Goal: Task Accomplishment & Management: Manage account settings

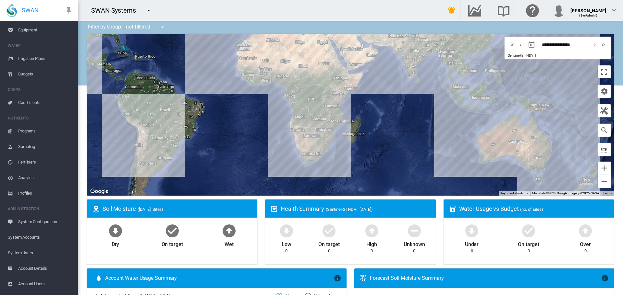
scroll to position [65, 0]
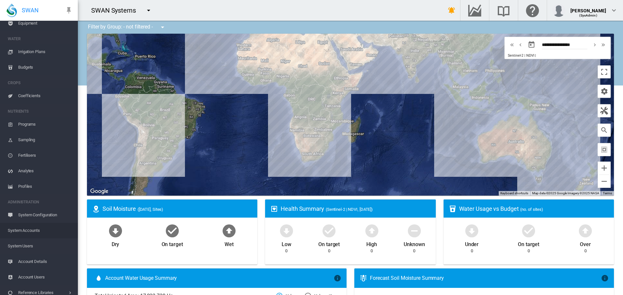
click at [30, 231] on span "System Accounts" at bounding box center [40, 231] width 65 height 16
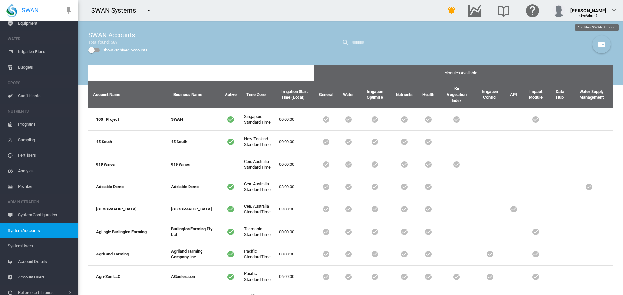
click at [597, 42] on md-icon "icon-folder-plus" at bounding box center [601, 45] width 8 height 8
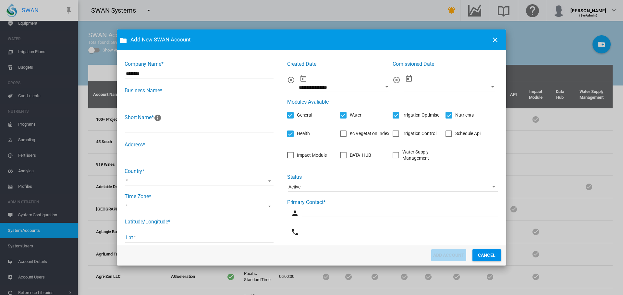
drag, startPoint x: 137, startPoint y: 76, endPoint x: 119, endPoint y: 77, distance: 17.5
click at [119, 77] on md-dialog-content "Company Name* ******** Business Name* Short Name* Address* Country* Afghanistan…" at bounding box center [311, 147] width 389 height 195
type input "********"
click at [138, 100] on input "Company Name* ..." at bounding box center [199, 101] width 148 height 10
paste input "********"
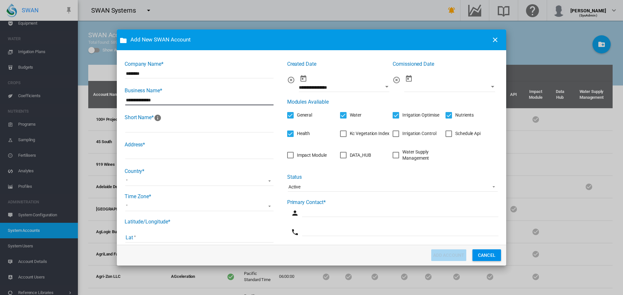
type input "**********"
click at [146, 126] on input "Company Name* ..." at bounding box center [199, 128] width 148 height 10
type input "******"
click at [161, 155] on input "Company Name* ..." at bounding box center [199, 155] width 148 height 10
type input "**********"
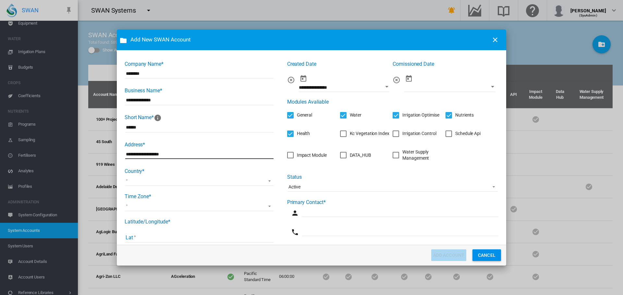
click at [150, 184] on md-select "Afghanistan Albania Algeria American Samoa Andorra Angola Anguilla Antigua and …" at bounding box center [199, 181] width 148 height 10
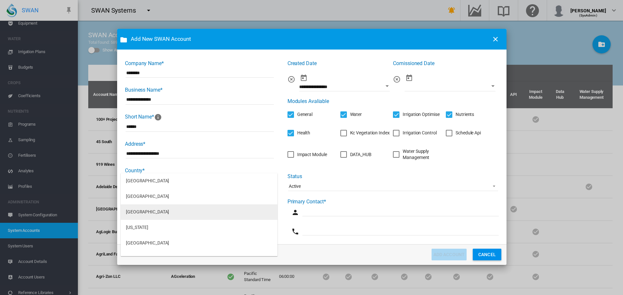
scroll to position [162, 0]
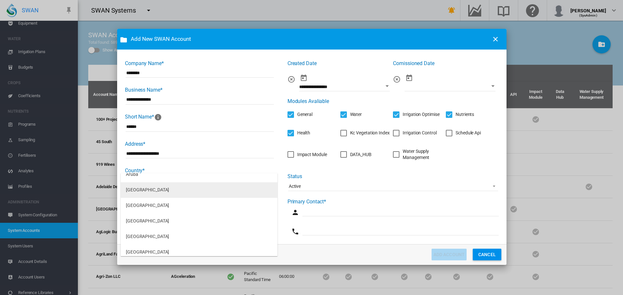
click at [145, 187] on md-option "Australia" at bounding box center [199, 191] width 157 height 16
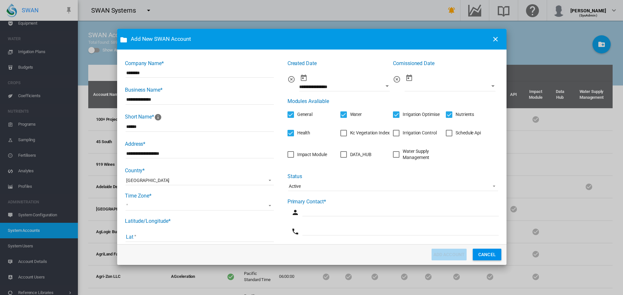
click at [145, 207] on md-select "(UTC-12:00) International Date Line West (UTC-11:00) Coordinated Universal Time…" at bounding box center [200, 206] width 148 height 10
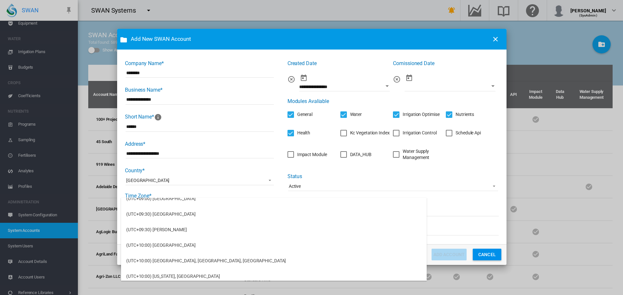
scroll to position [1849, 0]
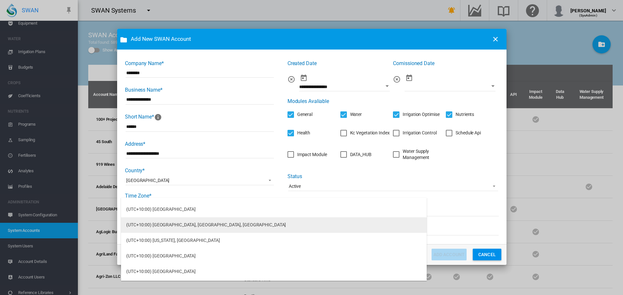
click at [169, 225] on div "(UTC+10:00) Canberra, Melbourne, Sydney" at bounding box center [206, 225] width 160 height 6
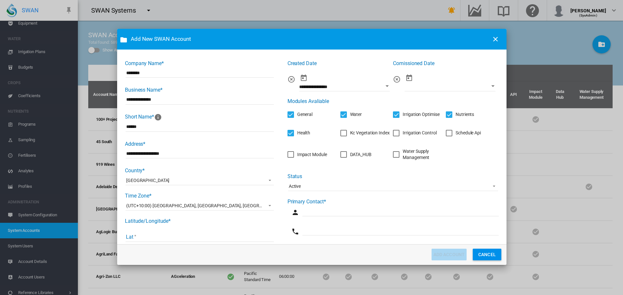
click at [232, 255] on div "ADD ACCOUNT CANCEL" at bounding box center [312, 255] width 381 height 12
click at [143, 236] on input "Lat" at bounding box center [200, 238] width 148 height 10
click at [278, 233] on div "**********" at bounding box center [312, 211] width 374 height 302
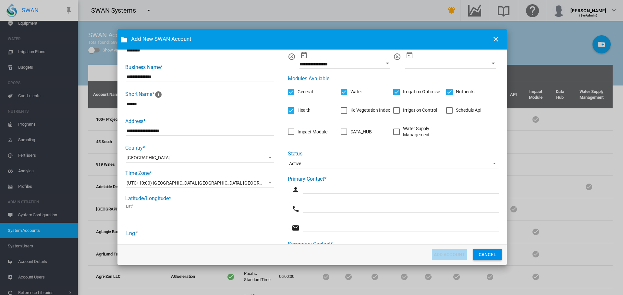
scroll to position [32, 0]
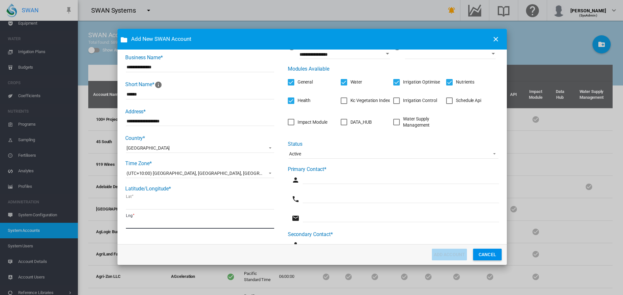
click at [222, 223] on input "Lng" at bounding box center [200, 224] width 148 height 10
click at [163, 253] on div "ADD ACCOUNT CANCEL" at bounding box center [313, 255] width 381 height 12
click at [132, 204] on input "******" at bounding box center [200, 205] width 148 height 10
type input "******"
click at [147, 223] on input "Lng" at bounding box center [200, 224] width 148 height 10
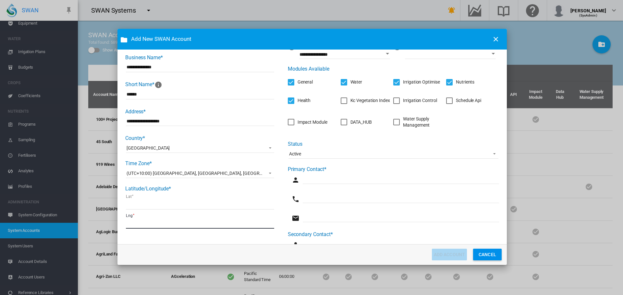
type input "******"
click at [182, 238] on div "**********" at bounding box center [200, 179] width 150 height 302
click at [198, 257] on div "ADD ACCOUNT CANCEL" at bounding box center [313, 255] width 381 height 12
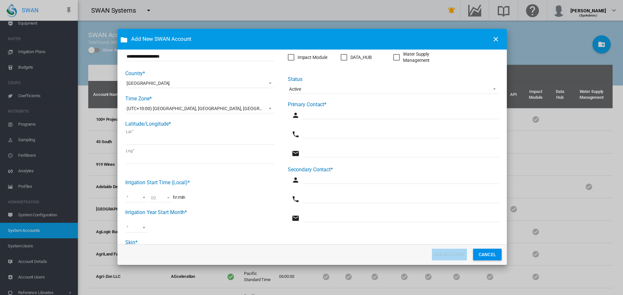
click at [142, 198] on md-select "00 01 02 03 04 05 06 07 08 09 10 11 12 13 14 15 16 17 18 19 20 21 22 23" at bounding box center [137, 198] width 22 height 10
click at [142, 198] on md-option "00" at bounding box center [143, 198] width 44 height 16
click at [145, 226] on md-select "Jan Feb Mar Apr May Jun Jul Aug Sept Oct Nov Dec" at bounding box center [137, 228] width 22 height 10
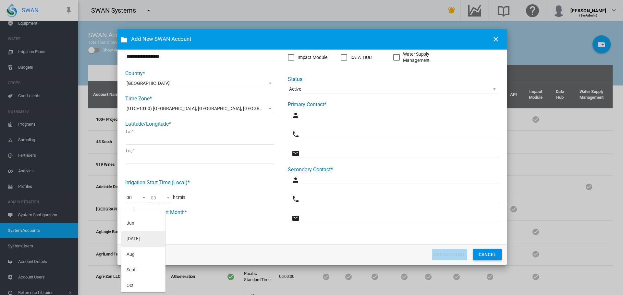
click at [132, 239] on div "Jul" at bounding box center [132, 239] width 13 height 6
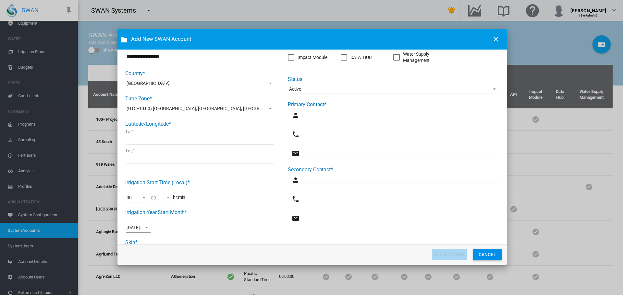
scroll to position [125, 0]
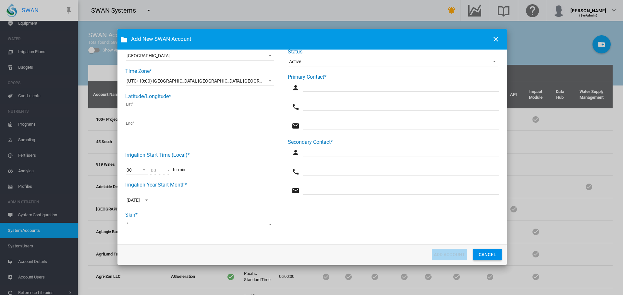
click at [152, 225] on md-select "Swan Precision Farming Water Logix iQ HydroSMART SA Water Matanuska" at bounding box center [200, 225] width 148 height 10
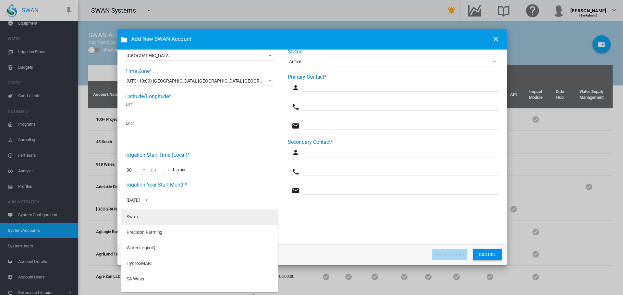
click at [142, 220] on md-option "Swan" at bounding box center [199, 218] width 157 height 16
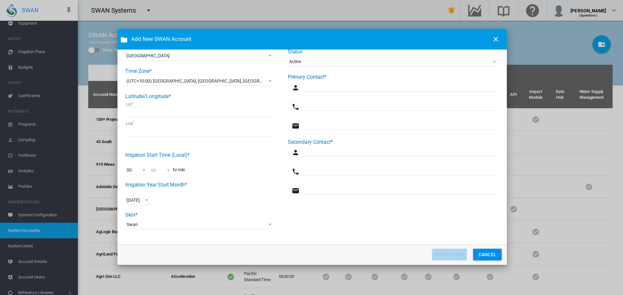
click at [315, 231] on div "**********" at bounding box center [312, 86] width 374 height 302
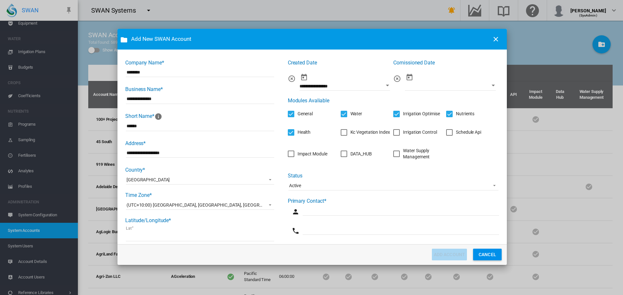
scroll to position [0, 0]
click at [446, 133] on div "Schedule Api" at bounding box center [449, 133] width 6 height 6
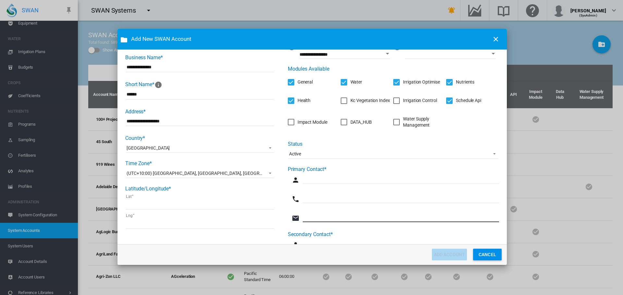
click at [310, 217] on input "Company Name* ..." at bounding box center [401, 218] width 196 height 10
paste input "**********"
type input "**********"
click at [303, 179] on input "Company Name* ..." at bounding box center [401, 179] width 196 height 10
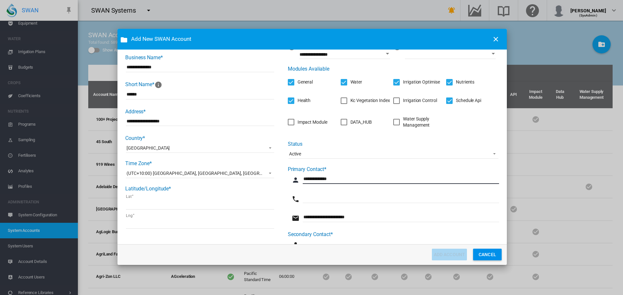
type input "**********"
click at [316, 198] on input "Company Name* ..." at bounding box center [401, 199] width 196 height 10
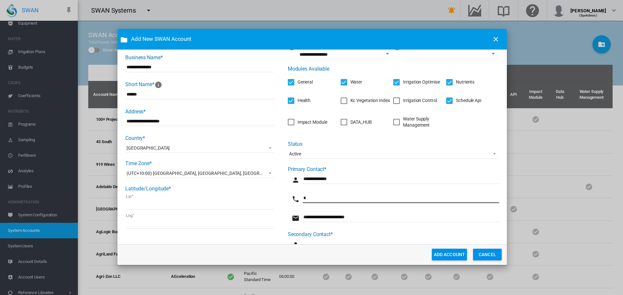
type input "*"
click at [457, 255] on button "ADD ACCOUNT" at bounding box center [449, 255] width 35 height 12
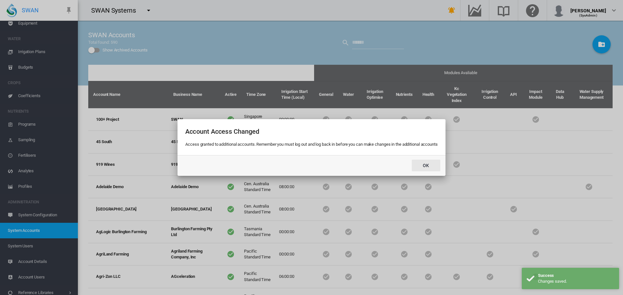
click at [430, 164] on button "OK" at bounding box center [426, 166] width 29 height 12
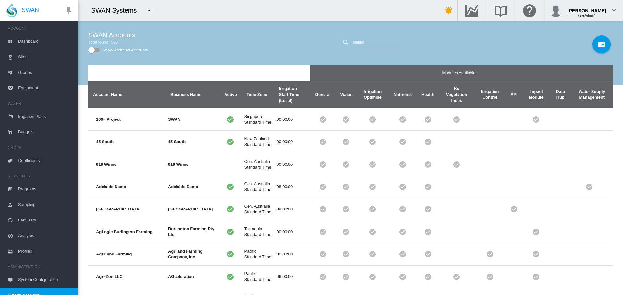
click at [148, 9] on md-icon "icon-menu-down" at bounding box center [149, 10] width 8 height 8
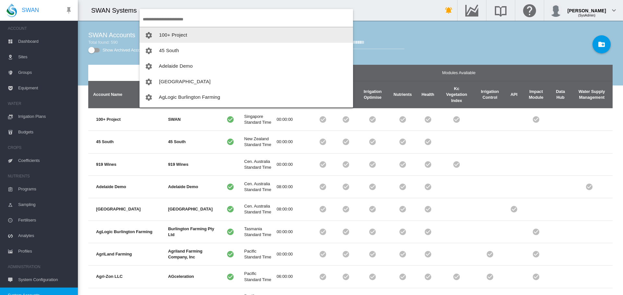
click at [171, 19] on input "search" at bounding box center [248, 19] width 210 height 15
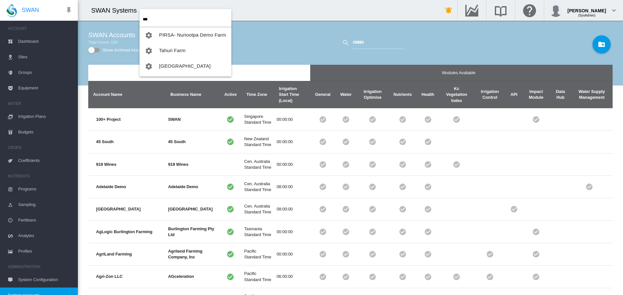
type input "***"
click at [170, 65] on span "[GEOGRAPHIC_DATA]" at bounding box center [185, 66] width 52 height 6
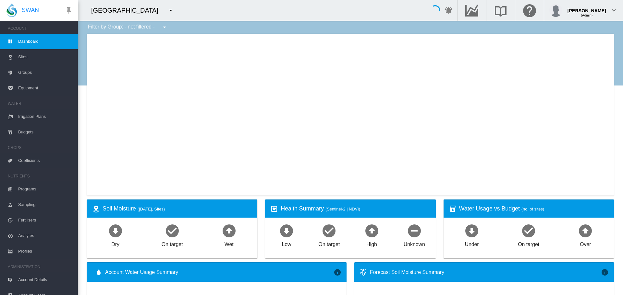
type input "**********"
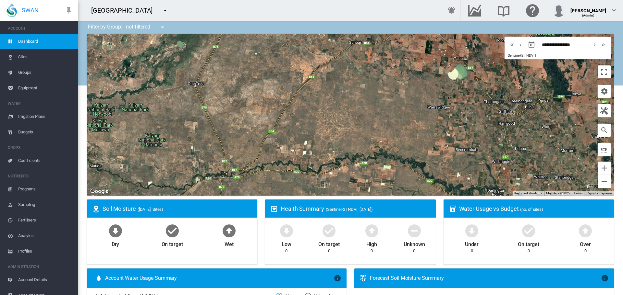
click at [22, 57] on span "Sites" at bounding box center [45, 57] width 54 height 16
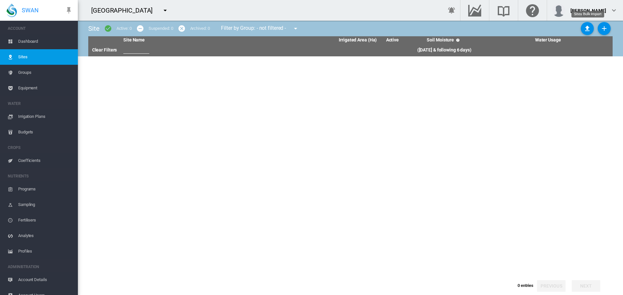
click at [584, 29] on md-icon "icon-upload" at bounding box center [587, 29] width 8 height 8
click at [588, 30] on md-icon "icon-upload" at bounding box center [587, 29] width 8 height 8
click at [583, 28] on md-icon "icon-upload" at bounding box center [587, 29] width 8 height 8
click at [584, 28] on md-icon "icon-upload" at bounding box center [587, 29] width 8 height 8
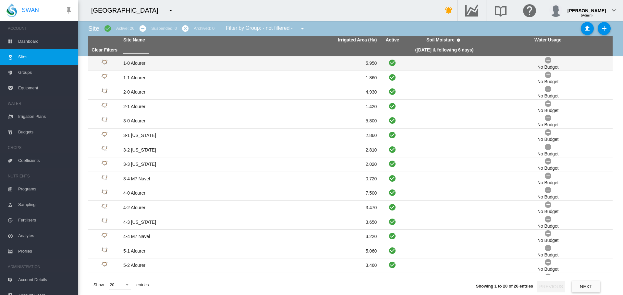
click at [138, 61] on td "1-0 Afourer" at bounding box center [185, 63] width 129 height 14
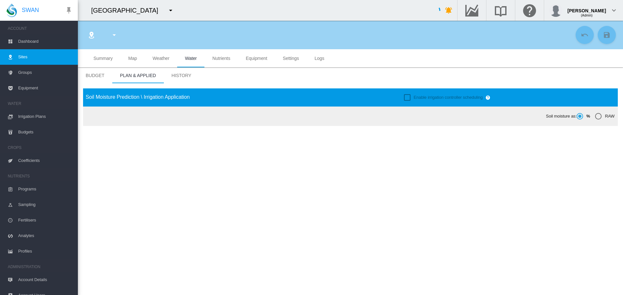
type input "**********"
type input "****"
type input "*********"
type input "***"
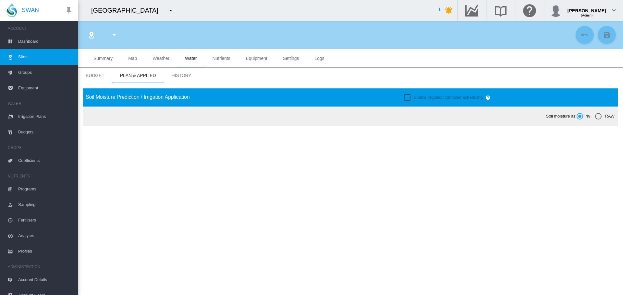
click at [290, 58] on span "Settings" at bounding box center [291, 58] width 16 height 5
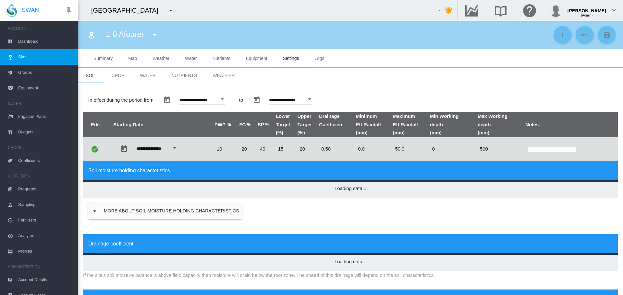
click at [217, 74] on span "Weather" at bounding box center [223, 75] width 22 height 5
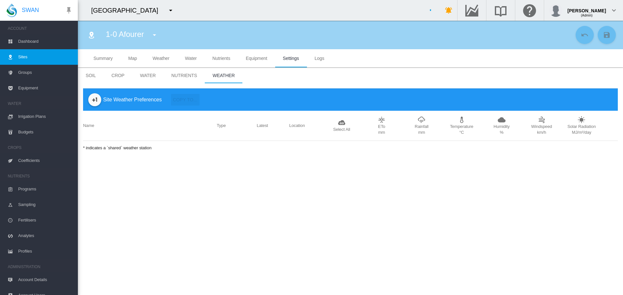
type input "****"
type input "*"
type input "**"
type input "****"
type input "***"
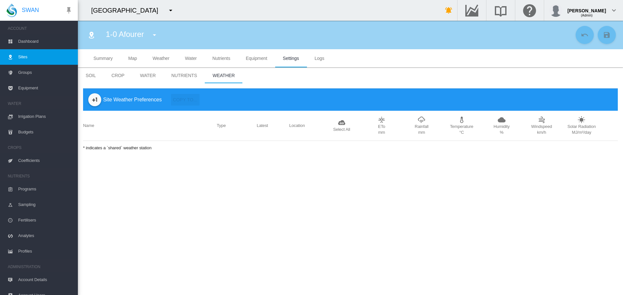
click at [98, 102] on md-icon "icon-plus-one" at bounding box center [95, 100] width 8 height 8
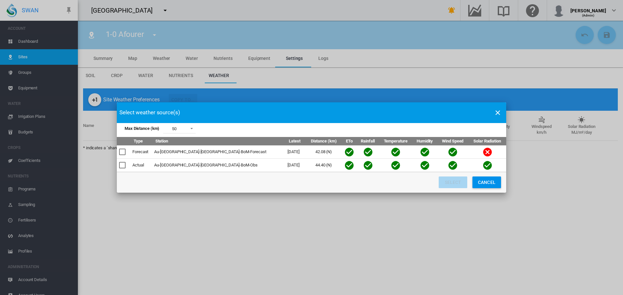
click at [482, 182] on button "Cancel" at bounding box center [486, 183] width 29 height 12
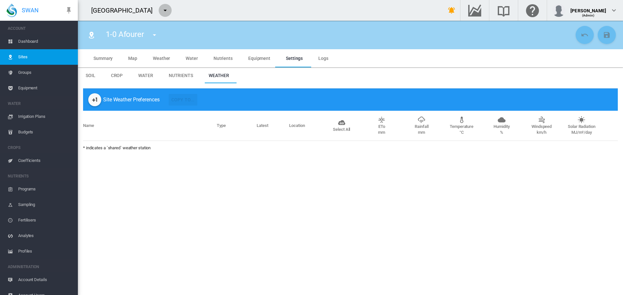
click at [161, 11] on md-icon "icon-menu-down" at bounding box center [165, 10] width 8 height 8
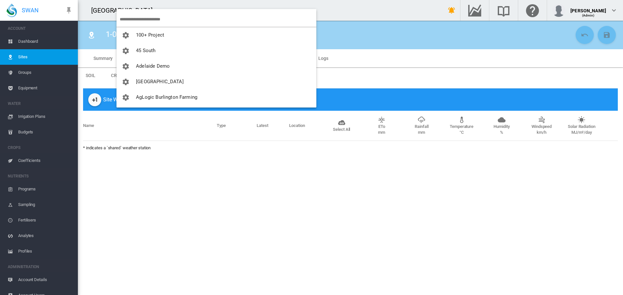
click at [145, 18] on input "search" at bounding box center [218, 19] width 197 height 15
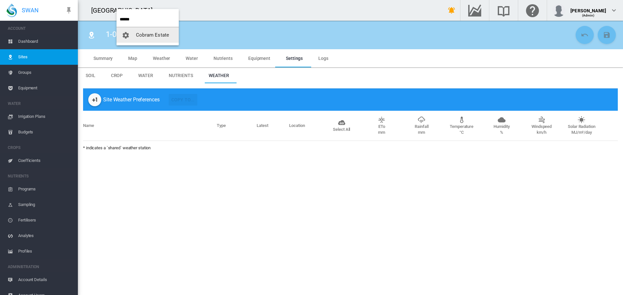
type input "******"
click at [160, 40] on button "Cobram Estate" at bounding box center [147, 35] width 62 height 16
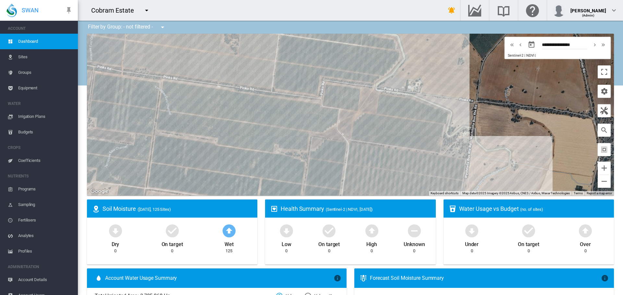
drag, startPoint x: 473, startPoint y: 135, endPoint x: 480, endPoint y: 127, distance: 10.6
click at [480, 127] on div at bounding box center [350, 115] width 527 height 162
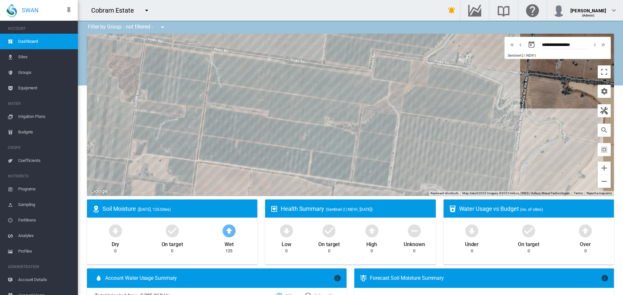
drag, startPoint x: 462, startPoint y: 133, endPoint x: 512, endPoint y: 105, distance: 56.9
click at [512, 105] on div at bounding box center [350, 115] width 527 height 162
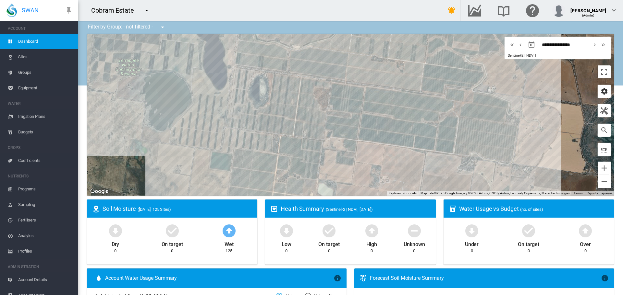
click at [600, 91] on md-icon "icon-cog" at bounding box center [604, 92] width 8 height 8
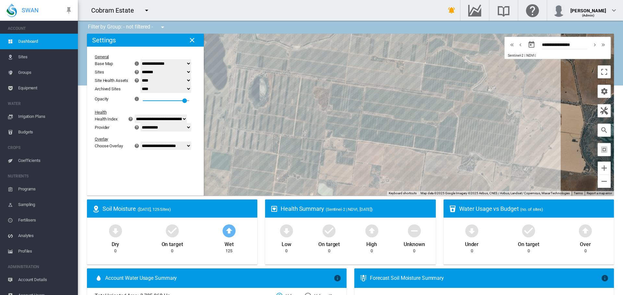
click at [191, 146] on select "**********" at bounding box center [165, 146] width 51 height 8
click at [144, 150] on select "**********" at bounding box center [165, 146] width 51 height 8
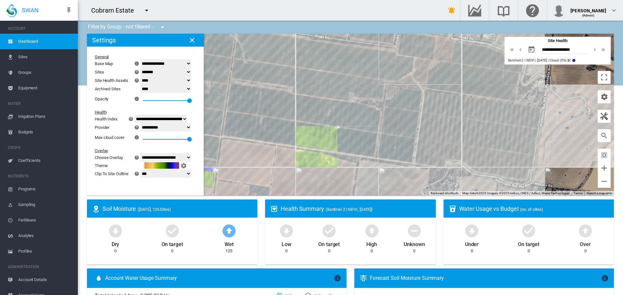
click at [191, 159] on select "**********" at bounding box center [165, 157] width 51 height 8
click at [144, 153] on select "**********" at bounding box center [165, 157] width 51 height 8
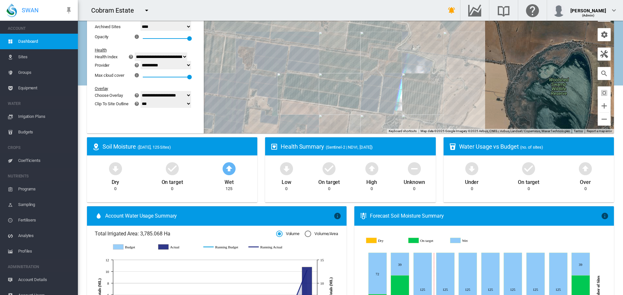
scroll to position [32, 0]
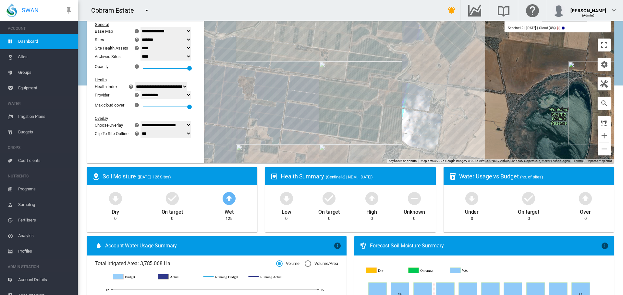
click at [191, 124] on select "**********" at bounding box center [165, 125] width 51 height 8
select select "********"
click at [144, 121] on select "**********" at bounding box center [165, 125] width 51 height 8
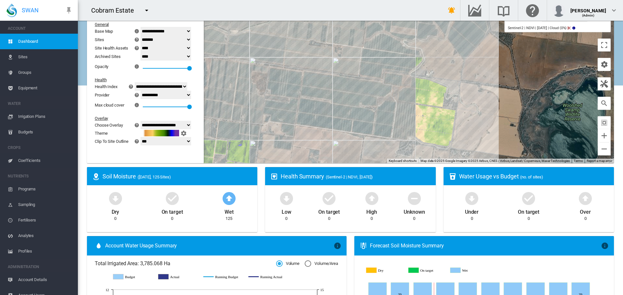
drag, startPoint x: 351, startPoint y: 150, endPoint x: 366, endPoint y: 145, distance: 15.3
click at [366, 145] on div at bounding box center [350, 82] width 527 height 162
click at [191, 94] on select "**********" at bounding box center [165, 95] width 51 height 8
select select "**********"
click at [144, 91] on select "**********" at bounding box center [165, 95] width 51 height 8
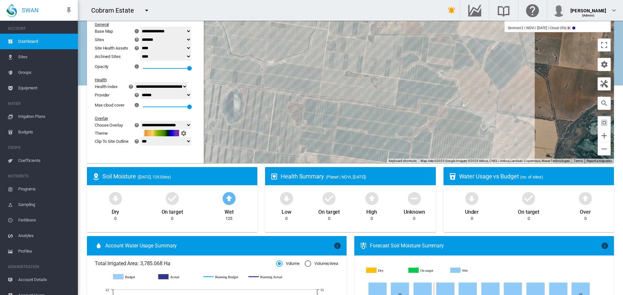
drag, startPoint x: 460, startPoint y: 83, endPoint x: 497, endPoint y: 115, distance: 49.0
click at [497, 115] on div at bounding box center [350, 82] width 527 height 162
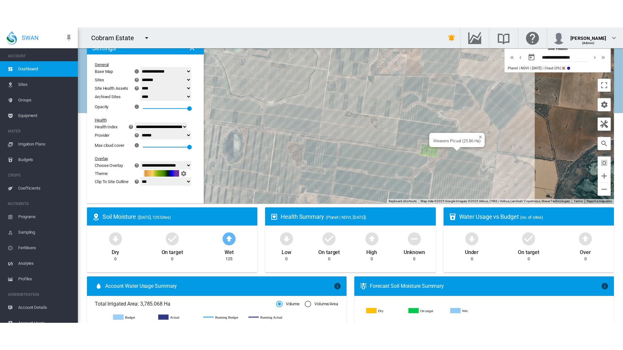
scroll to position [0, 0]
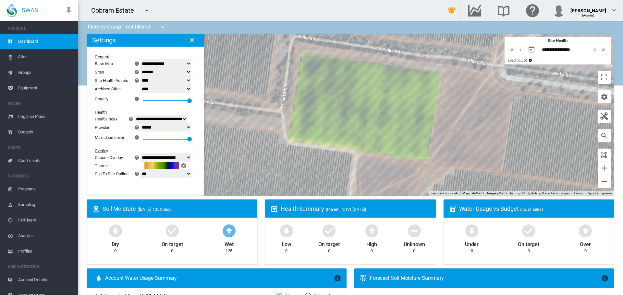
drag, startPoint x: 421, startPoint y: 149, endPoint x: 453, endPoint y: 62, distance: 92.1
click at [453, 62] on div at bounding box center [350, 115] width 527 height 162
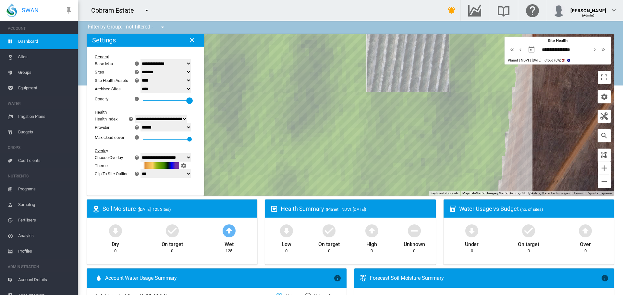
click at [193, 100] on div at bounding box center [189, 101] width 6 height 6
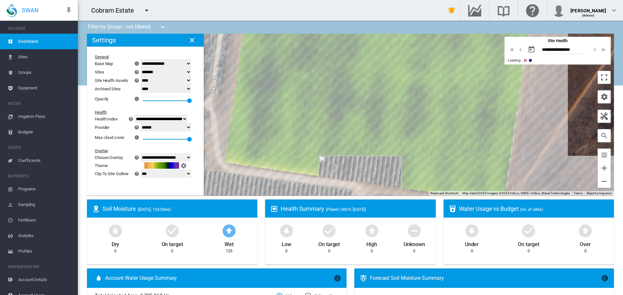
click at [599, 79] on button "Toggle fullscreen view" at bounding box center [603, 77] width 13 height 13
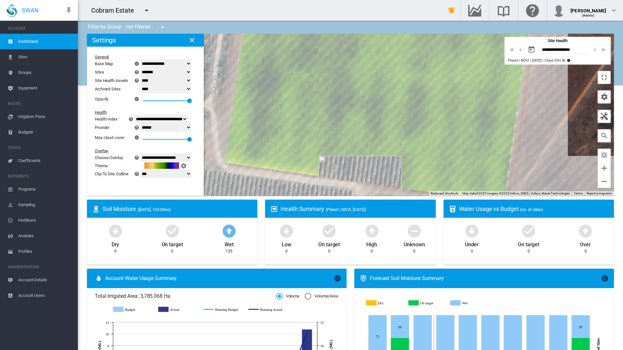
click at [140, 153] on select "**********" at bounding box center [165, 157] width 51 height 8
select select "********"
click at [140, 153] on select "**********" at bounding box center [165, 157] width 51 height 8
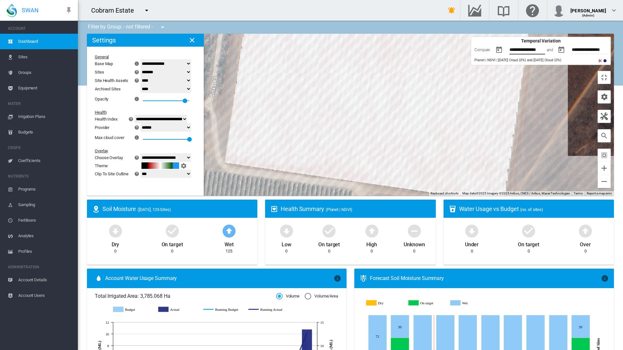
click at [545, 47] on input "**********" at bounding box center [530, 50] width 43 height 6
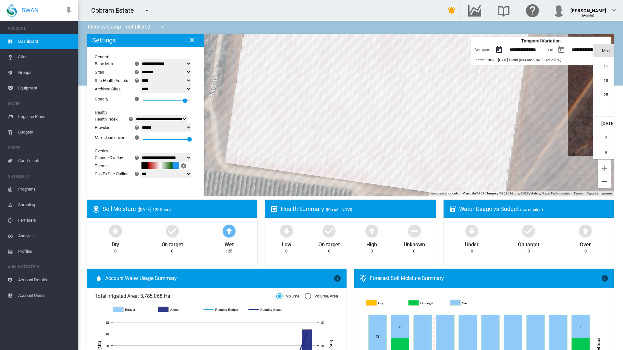
scroll to position [149406, 0]
type input "**********"
click at [596, 47] on input "**********" at bounding box center [593, 50] width 45 height 6
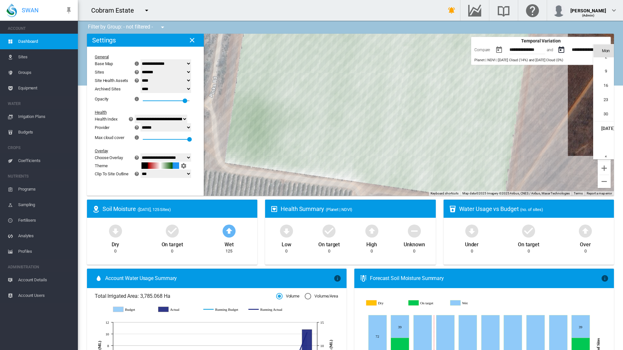
scroll to position [32, 0]
click at [613, 97] on span "31" at bounding box center [619, 103] width 13 height 13
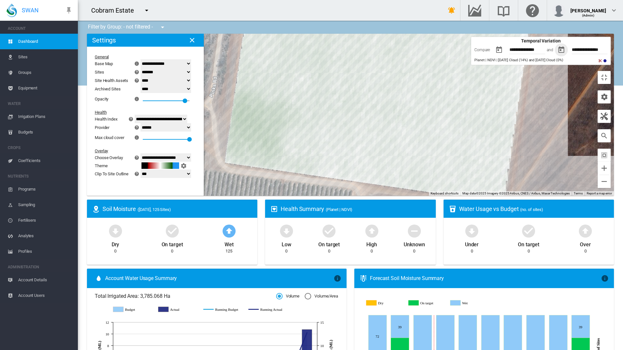
click at [539, 47] on input "**********" at bounding box center [529, 50] width 41 height 6
click at [499, 76] on div at bounding box center [350, 115] width 527 height 162
click at [595, 47] on input "**********" at bounding box center [592, 50] width 43 height 6
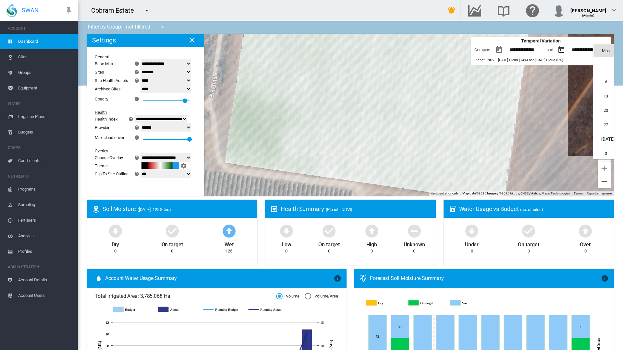
type input "**********"
click at [532, 47] on input "**********" at bounding box center [529, 50] width 41 height 6
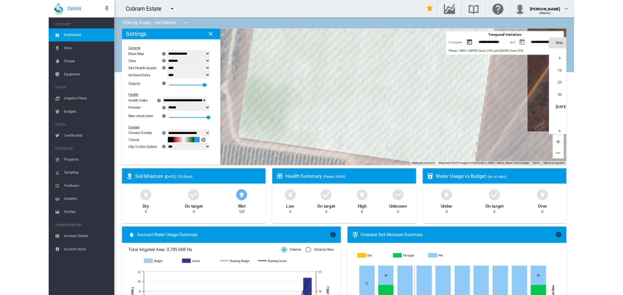
scroll to position [149497, 0]
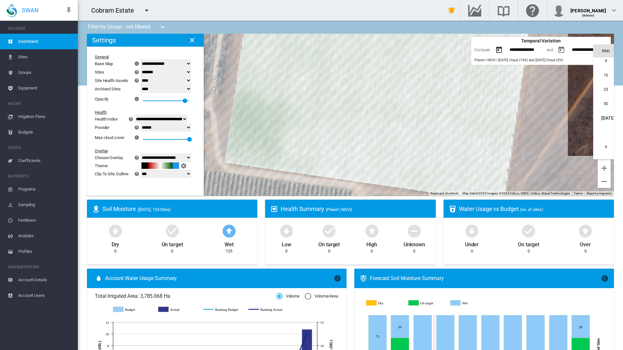
click at [622, 126] on span "1" at bounding box center [634, 132] width 13 height 13
type input "**********"
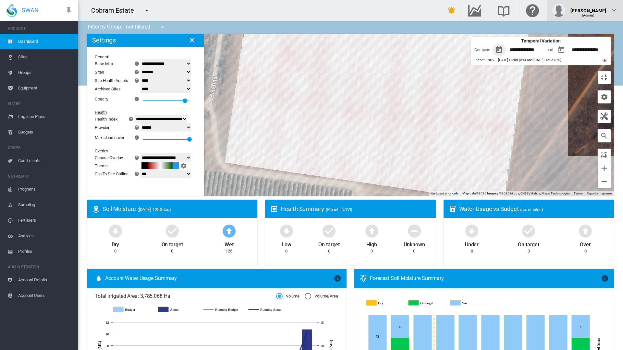
drag, startPoint x: 614, startPoint y: 44, endPoint x: 614, endPoint y: 5, distance: 39.2
click at [610, 71] on button "Toggle fullscreen view" at bounding box center [603, 77] width 13 height 13
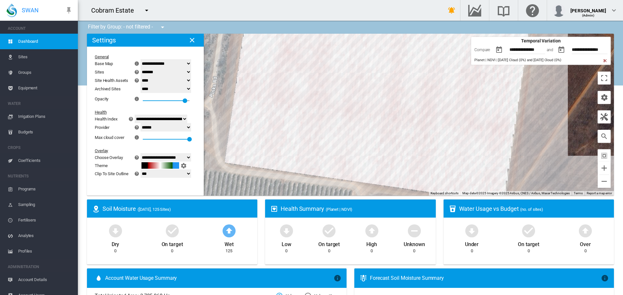
click at [26, 118] on span "Irrigation Plans" at bounding box center [45, 117] width 54 height 16
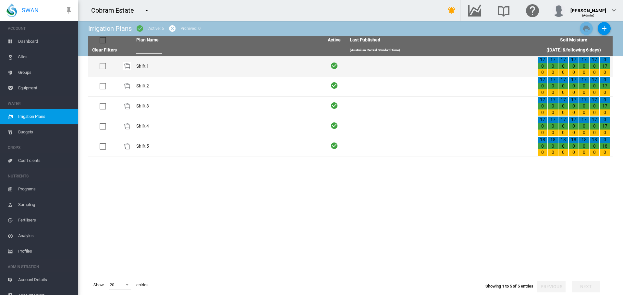
click at [142, 66] on td "Shift 1" at bounding box center [227, 66] width 187 height 20
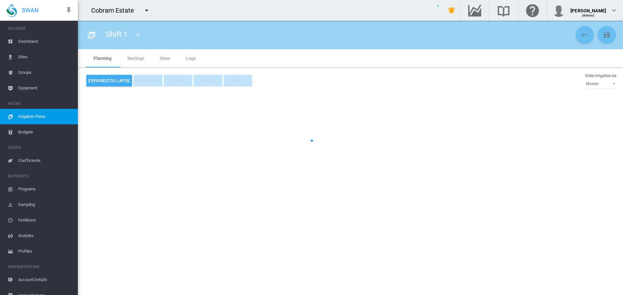
type input "*******"
type input "*"
type input "*****"
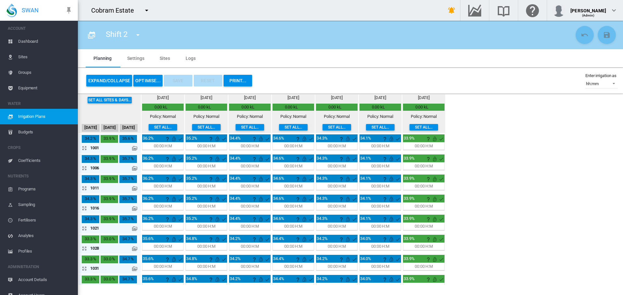
click at [21, 54] on span "Sites" at bounding box center [45, 57] width 54 height 16
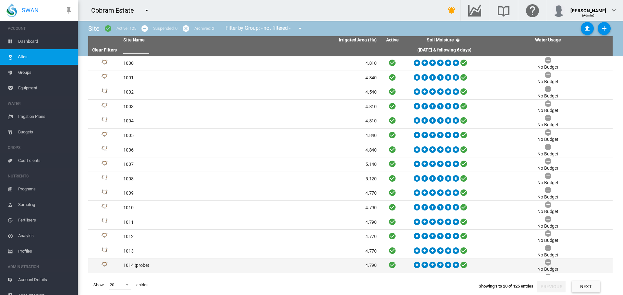
click at [133, 265] on td "1014 (probe)" at bounding box center [185, 266] width 129 height 14
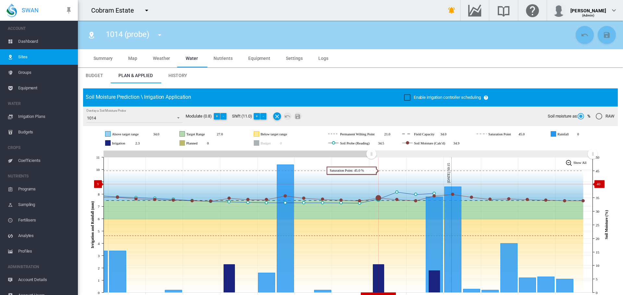
drag, startPoint x: 475, startPoint y: 155, endPoint x: 371, endPoint y: 184, distance: 108.1
click at [371, 184] on icon "JavaScript chart by amCharts 3.21.15 Aug 29 Aug 31 Sep 02 Sep 04 Sep 06 Sep 08 …" at bounding box center [348, 225] width 530 height 152
click at [294, 58] on span "Settings" at bounding box center [294, 58] width 17 height 5
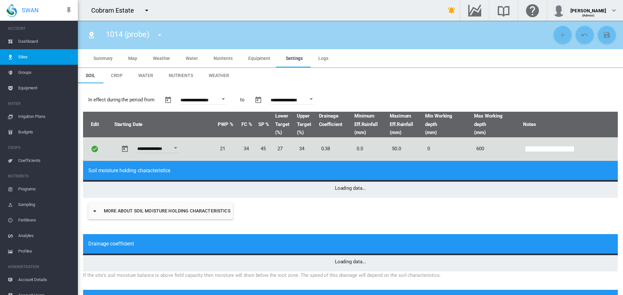
click at [117, 77] on span "Crop" at bounding box center [117, 75] width 12 height 5
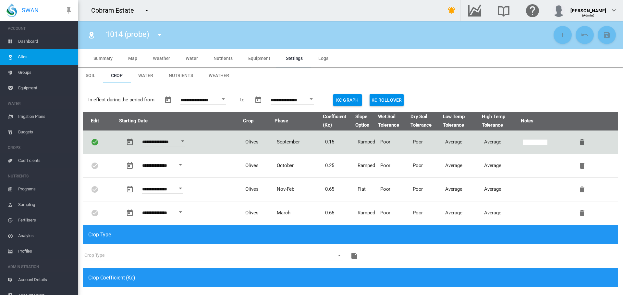
type input "*"
type input "**"
type input "****"
type input "*********"
type input "****"
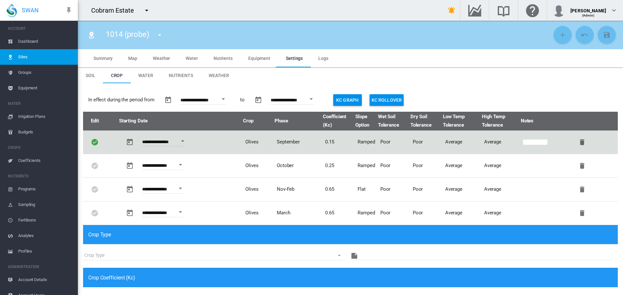
type input "***"
type input "****"
click at [347, 100] on button "Kc Graph" at bounding box center [347, 100] width 29 height 12
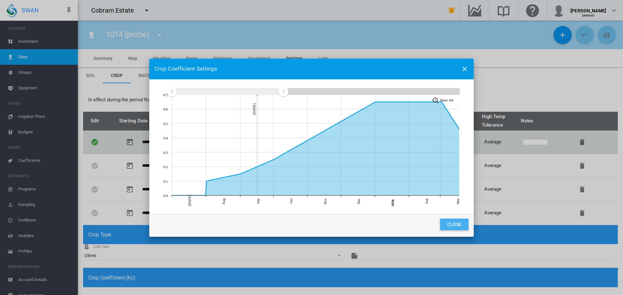
click at [458, 226] on button "Close" at bounding box center [454, 225] width 29 height 12
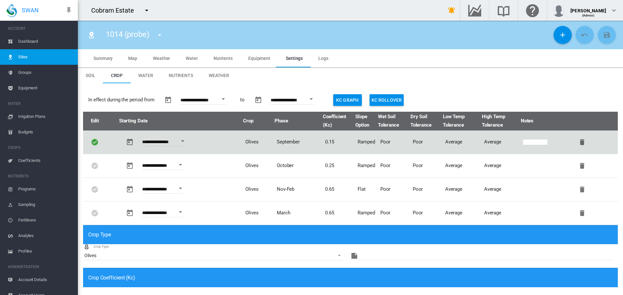
click at [31, 115] on span "Irrigation Plans" at bounding box center [45, 117] width 54 height 16
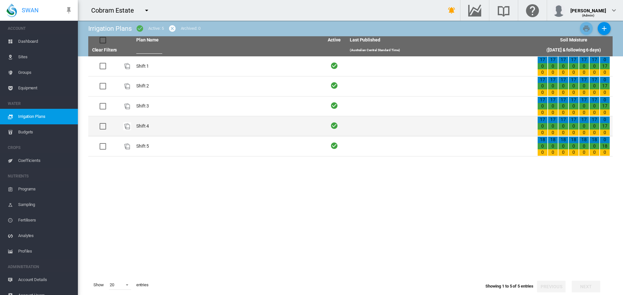
click at [143, 124] on td "Shift 4" at bounding box center [227, 126] width 187 height 20
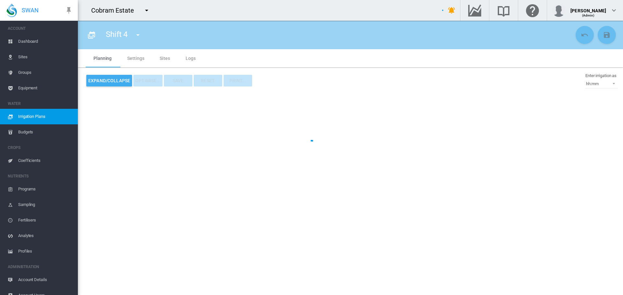
type input "*******"
type input "*"
type input "*****"
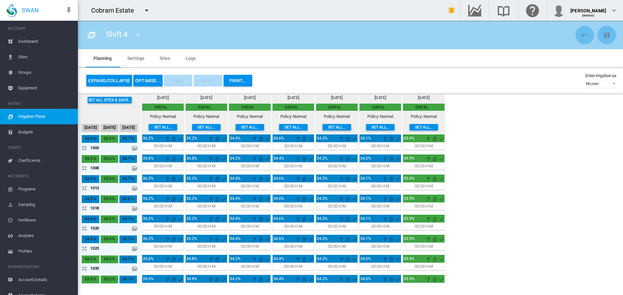
click at [135, 148] on md-icon at bounding box center [134, 148] width 5 height 5
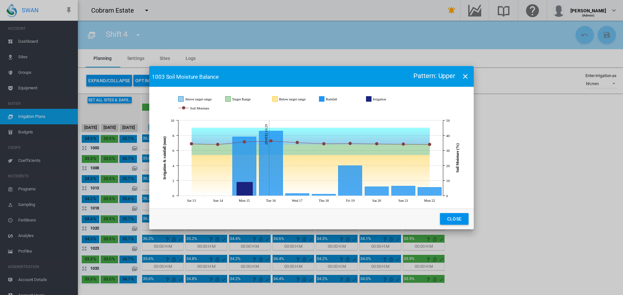
click at [451, 217] on button "Close" at bounding box center [454, 219] width 29 height 12
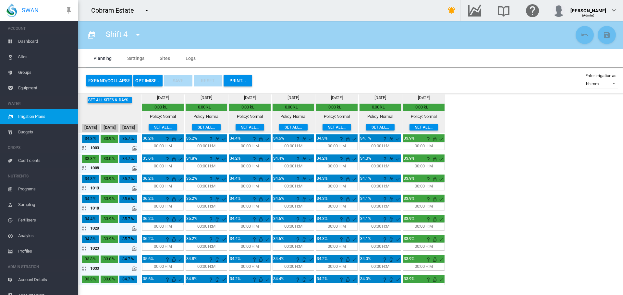
click at [24, 57] on span "Sites" at bounding box center [45, 57] width 54 height 16
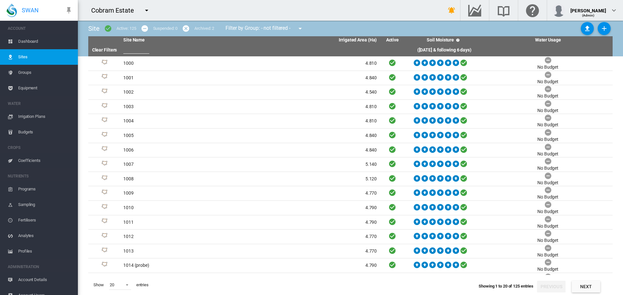
click at [33, 88] on span "Equipment" at bounding box center [45, 88] width 54 height 16
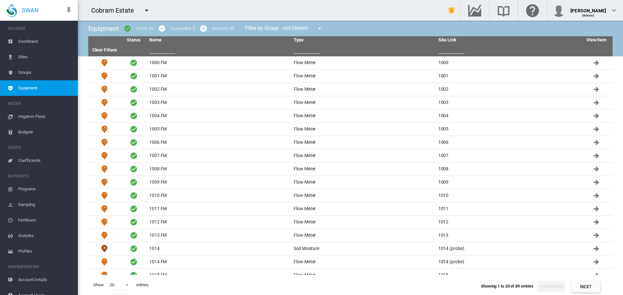
click at [303, 51] on input "text" at bounding box center [307, 49] width 26 height 10
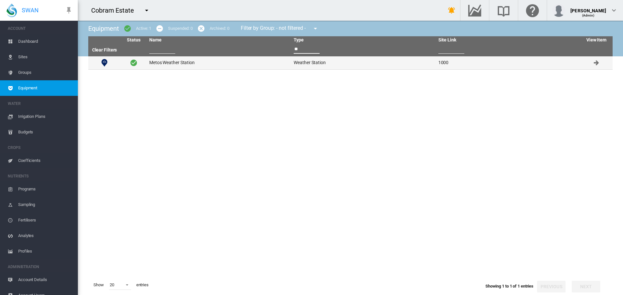
type input "**"
click at [186, 59] on td "Metos Weather Station" at bounding box center [219, 62] width 144 height 13
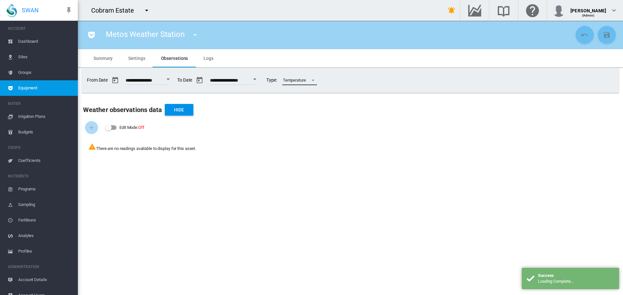
click at [315, 81] on span at bounding box center [311, 80] width 8 height 6
click at [343, 35] on md-backdrop at bounding box center [311, 147] width 623 height 295
click at [143, 59] on span "Settings" at bounding box center [136, 58] width 17 height 5
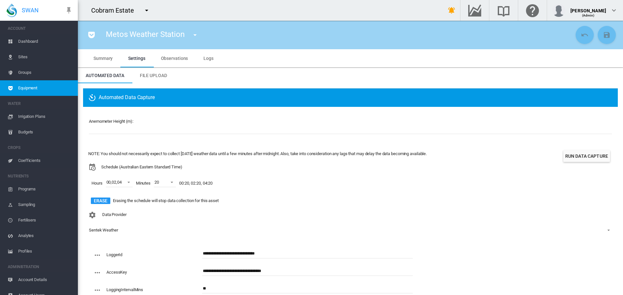
click at [24, 55] on span "Sites" at bounding box center [45, 57] width 54 height 16
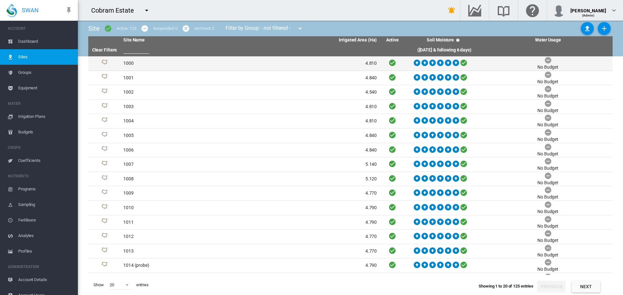
click at [128, 64] on td "1000" at bounding box center [185, 63] width 129 height 14
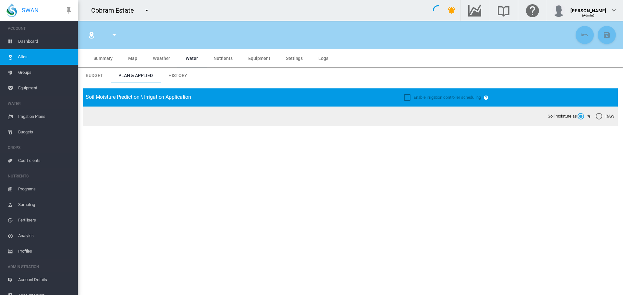
type input "****"
type input "*********"
type input "***"
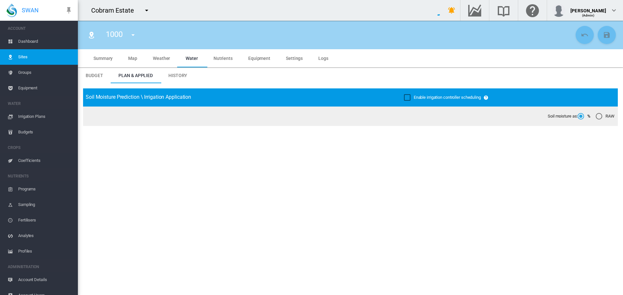
click at [291, 57] on span "Settings" at bounding box center [294, 58] width 17 height 5
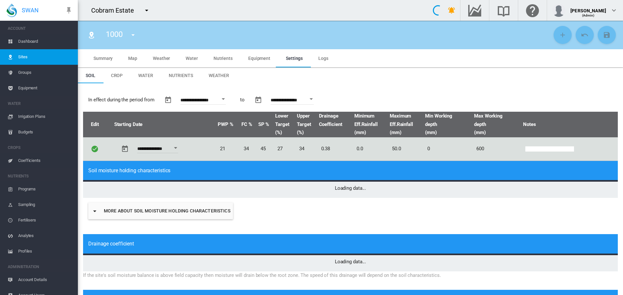
click at [214, 73] on span "Weather" at bounding box center [219, 75] width 20 height 5
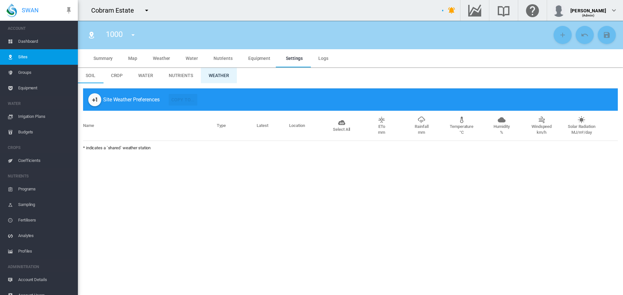
type input "*"
type input "**"
type input "****"
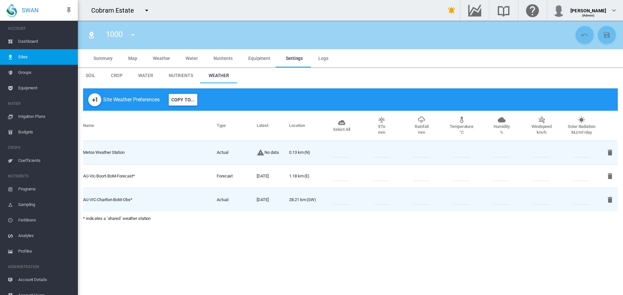
click at [25, 40] on span "Dashboard" at bounding box center [45, 42] width 54 height 16
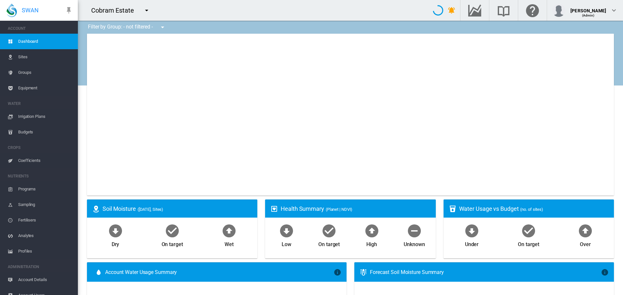
type input "**********"
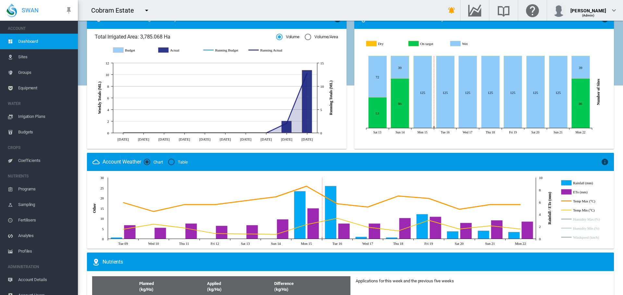
scroll to position [227, 0]
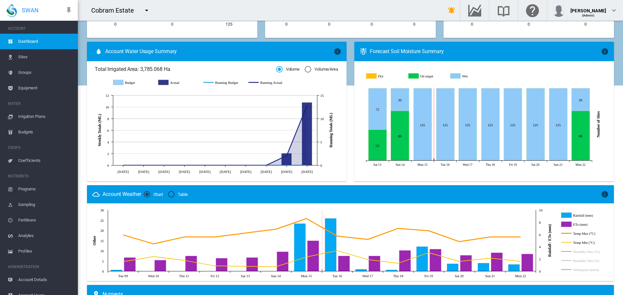
click at [34, 87] on span "Equipment" at bounding box center [45, 88] width 54 height 16
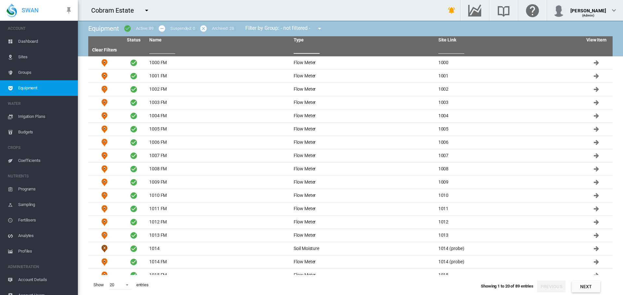
click at [300, 52] on input "text" at bounding box center [307, 49] width 26 height 10
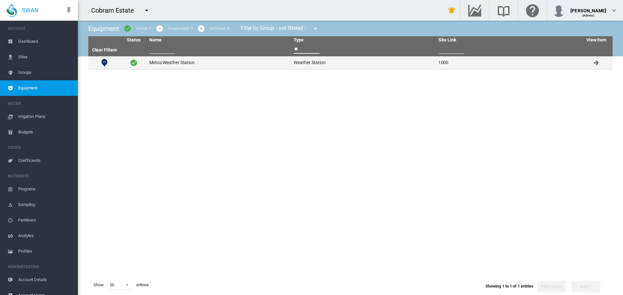
type input "**"
click at [186, 64] on td "Metos Weather Station" at bounding box center [219, 62] width 144 height 13
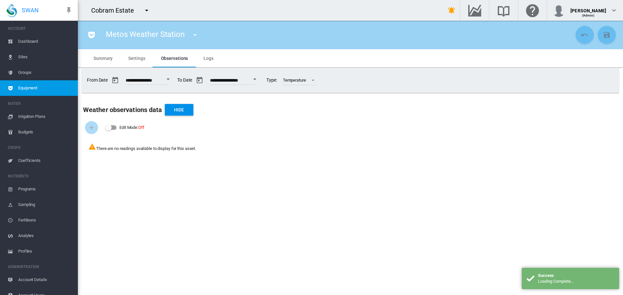
click at [133, 56] on span "Settings" at bounding box center [136, 58] width 17 height 5
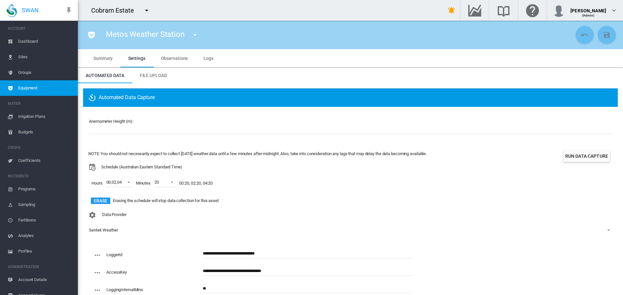
click at [210, 56] on span "Logs" at bounding box center [208, 58] width 10 height 5
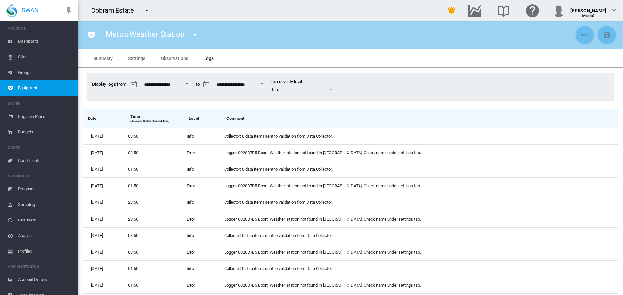
click at [135, 58] on span "Settings" at bounding box center [136, 58] width 17 height 5
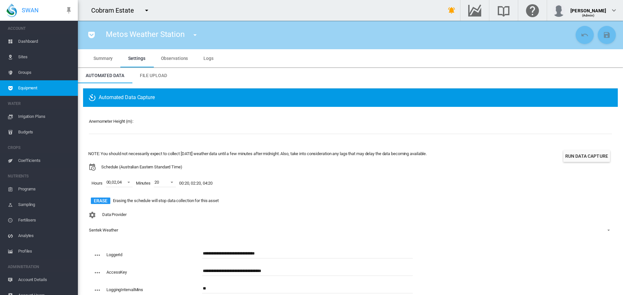
click at [272, 254] on input "**********" at bounding box center [307, 254] width 210 height 10
click at [204, 252] on input "**********" at bounding box center [307, 254] width 210 height 10
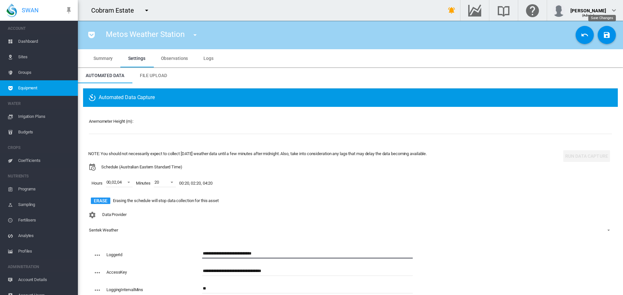
type input "**********"
click at [602, 30] on button "Save Changes" at bounding box center [606, 35] width 18 height 18
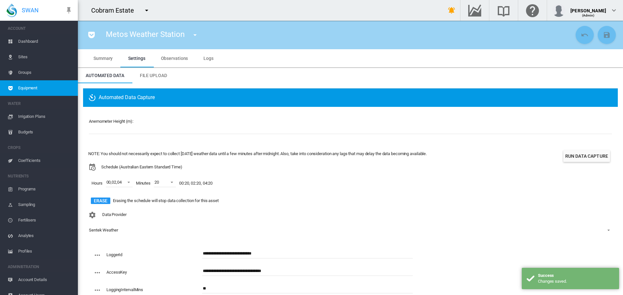
click at [577, 157] on button "Run Data Capture" at bounding box center [586, 156] width 47 height 12
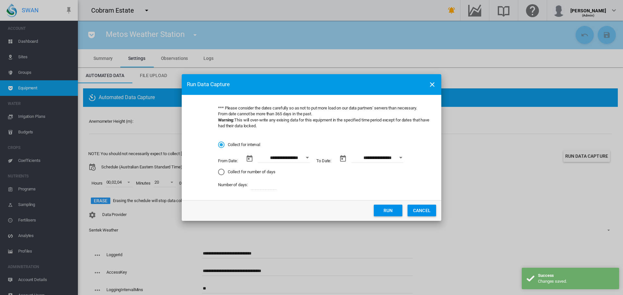
click at [222, 173] on div "Collect for number of days" at bounding box center [221, 172] width 6 height 6
click at [396, 211] on button "Run" at bounding box center [388, 211] width 29 height 12
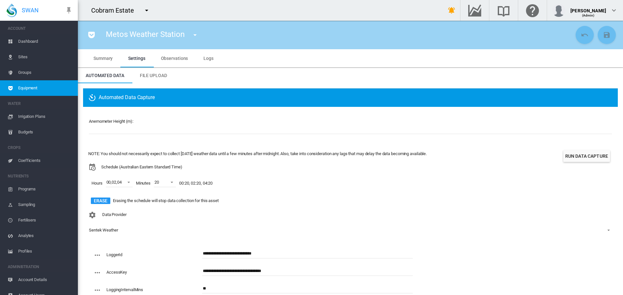
click at [207, 58] on span "Logs" at bounding box center [208, 58] width 10 height 5
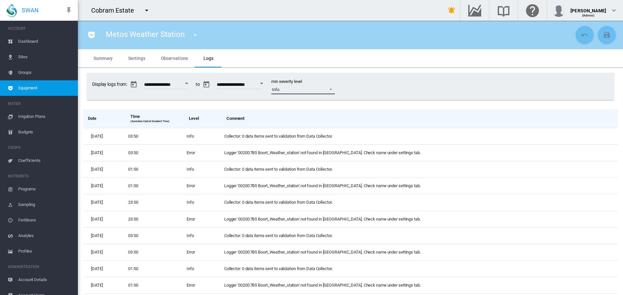
click at [333, 90] on span at bounding box center [329, 89] width 8 height 6
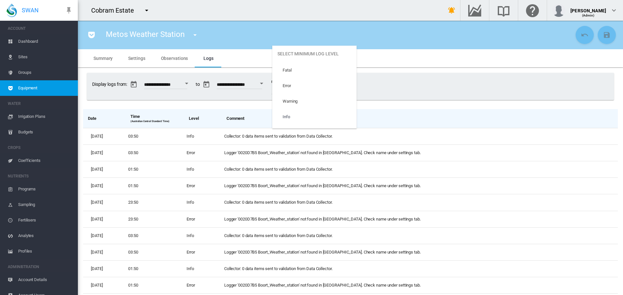
scroll to position [27, 0]
click at [304, 121] on md-option "Trace" at bounding box center [314, 121] width 84 height 16
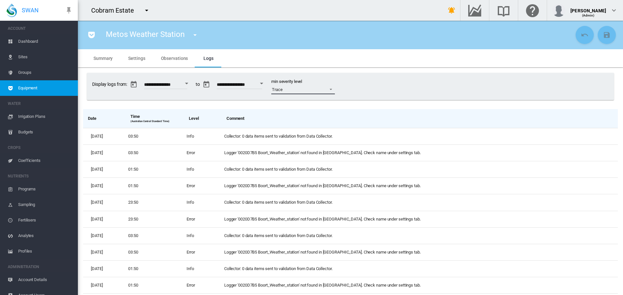
click at [333, 90] on span at bounding box center [329, 89] width 8 height 6
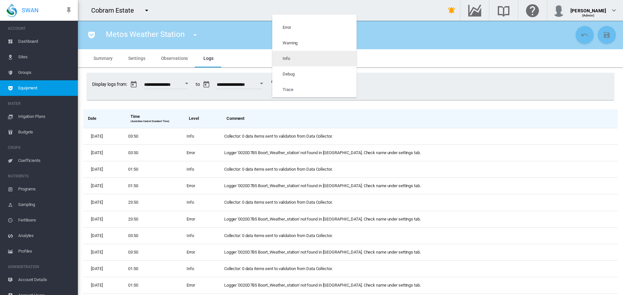
click at [338, 59] on md-option "Info" at bounding box center [314, 59] width 84 height 16
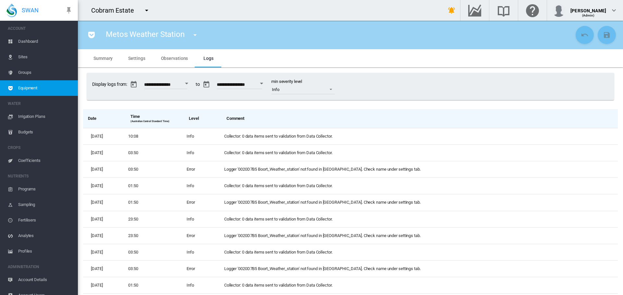
click at [165, 58] on span "Observations" at bounding box center [174, 58] width 27 height 5
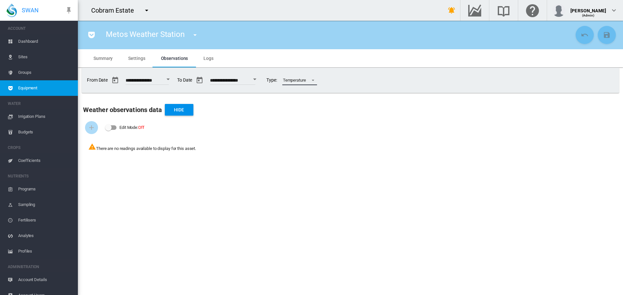
click at [315, 81] on span at bounding box center [311, 80] width 8 height 6
click at [312, 65] on md-option "Rainfall" at bounding box center [313, 65] width 45 height 16
click at [306, 53] on md-option "ETo" at bounding box center [313, 50] width 45 height 16
click at [376, 62] on md-backdrop at bounding box center [311, 147] width 623 height 295
click at [30, 42] on span "Dashboard" at bounding box center [45, 42] width 54 height 16
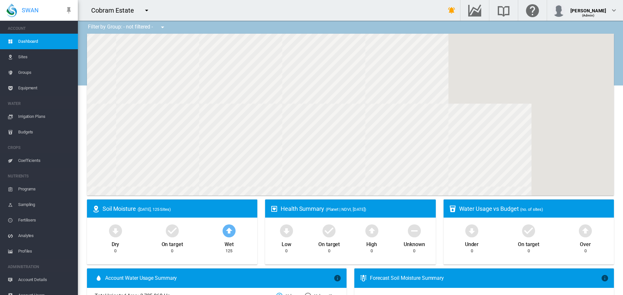
click at [33, 88] on span "Equipment" at bounding box center [45, 88] width 54 height 16
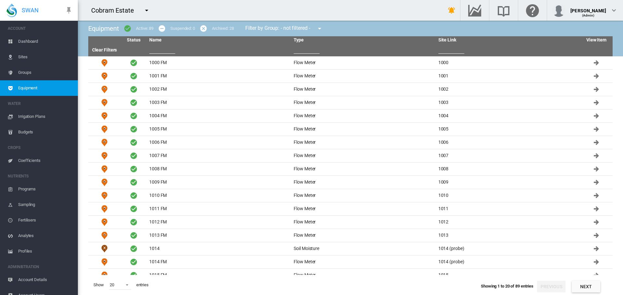
click at [300, 52] on input "text" at bounding box center [307, 49] width 26 height 10
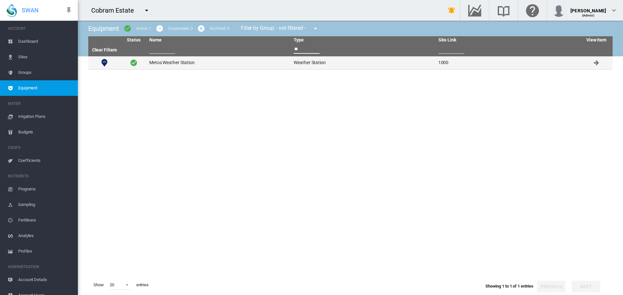
type input "**"
click at [157, 64] on td "Metos Weather Station" at bounding box center [219, 62] width 144 height 13
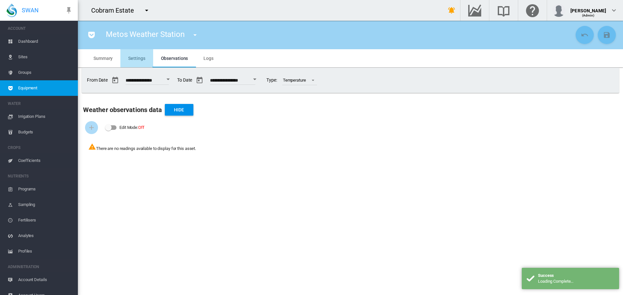
click at [134, 58] on span "Settings" at bounding box center [136, 58] width 17 height 5
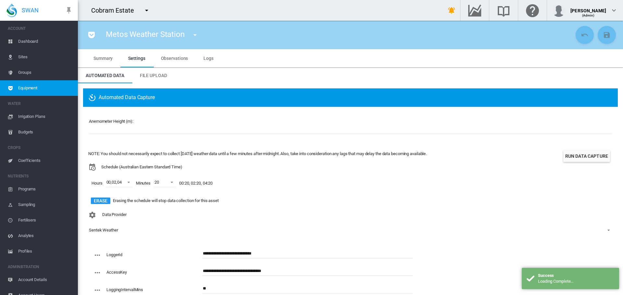
click at [169, 58] on span "Observations" at bounding box center [174, 58] width 27 height 5
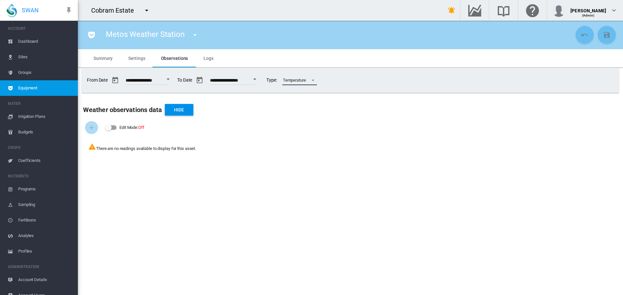
click at [315, 79] on span at bounding box center [311, 80] width 8 height 6
click at [359, 71] on md-backdrop at bounding box center [311, 147] width 623 height 295
click at [208, 58] on span "Logs" at bounding box center [208, 58] width 10 height 5
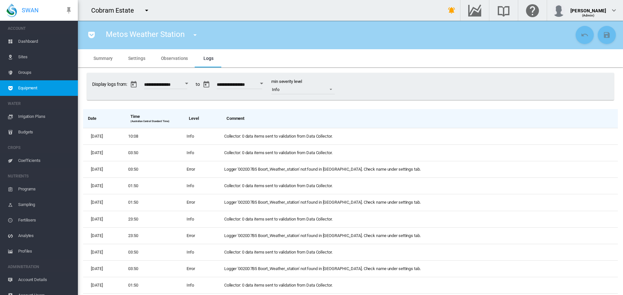
click at [136, 60] on span "Settings" at bounding box center [136, 58] width 17 height 5
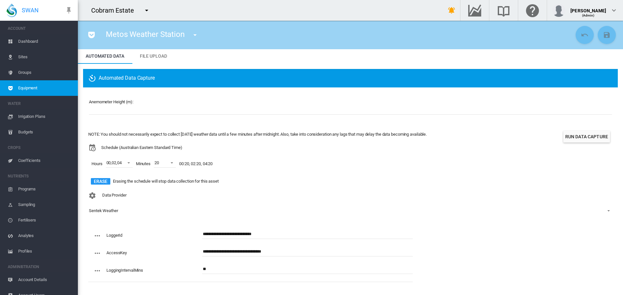
scroll to position [8, 0]
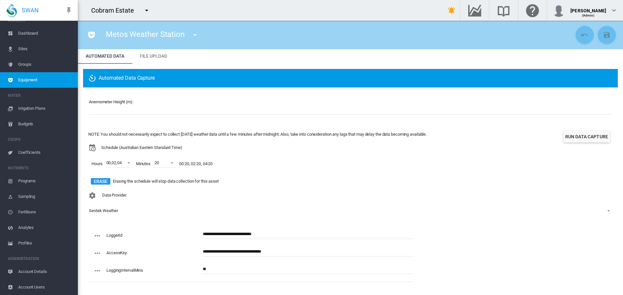
click at [38, 286] on span "Account Users" at bounding box center [45, 288] width 54 height 16
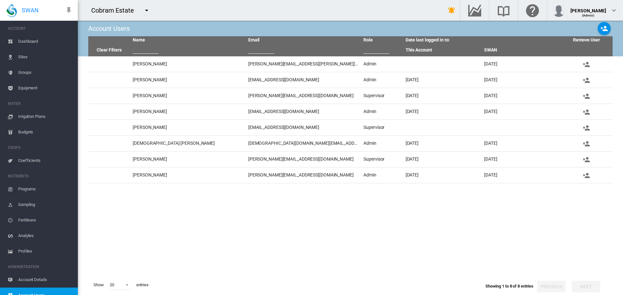
click at [24, 58] on span "Sites" at bounding box center [45, 57] width 54 height 16
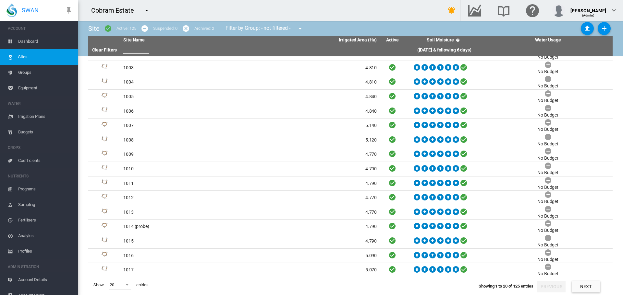
scroll to position [70, 0]
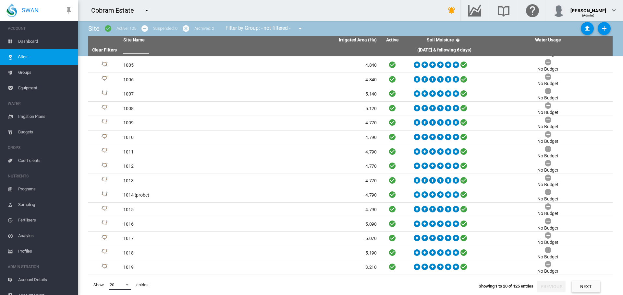
click at [125, 286] on span at bounding box center [125, 285] width 8 height 6
click at [115, 289] on md-option "200" at bounding box center [126, 285] width 44 height 16
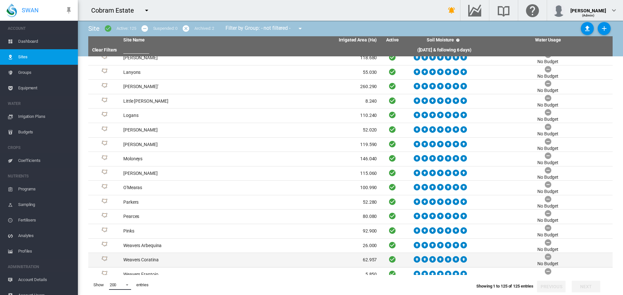
scroll to position [1459, 0]
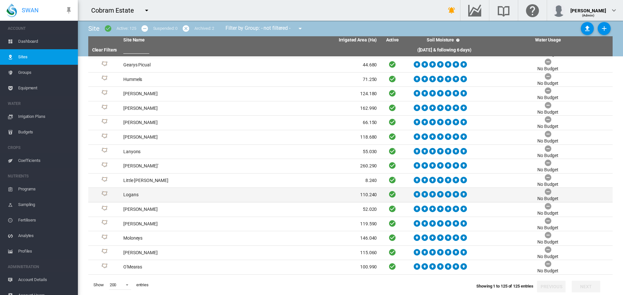
click at [135, 196] on td "Logans" at bounding box center [185, 195] width 129 height 14
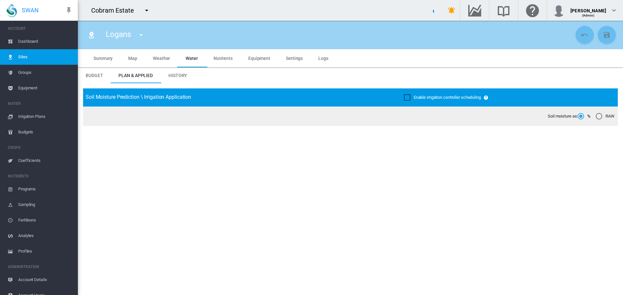
type input "******"
type input "*********"
type input "***"
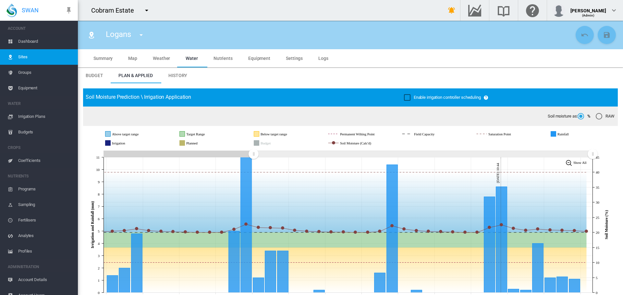
click at [251, 169] on icon "JavaScript chart by amCharts 3.21.15 Aug 15 Aug 18 Aug 21 Aug 24 Aug 27 Aug 30 …" at bounding box center [348, 225] width 530 height 152
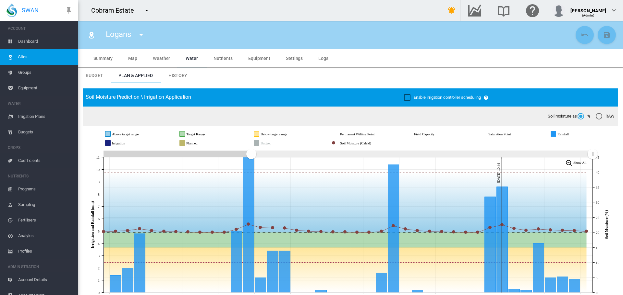
click at [26, 41] on span "Dashboard" at bounding box center [45, 42] width 54 height 16
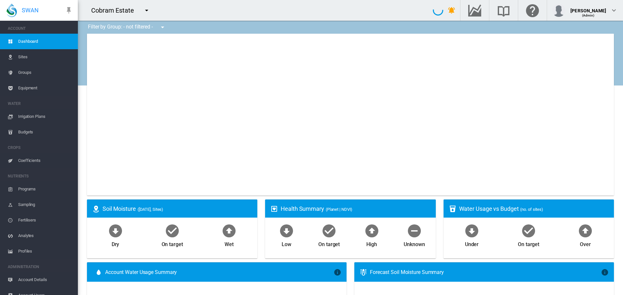
type input "**********"
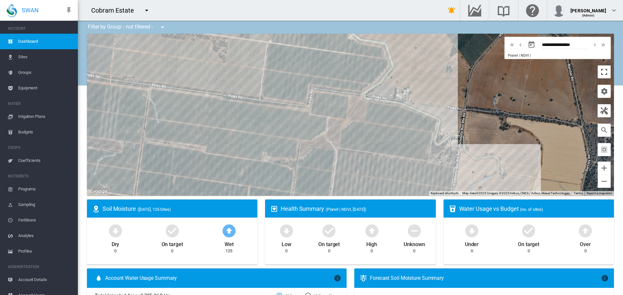
drag, startPoint x: 597, startPoint y: 75, endPoint x: 597, endPoint y: 114, distance: 39.2
click at [597, 75] on button "Toggle fullscreen view" at bounding box center [603, 72] width 13 height 13
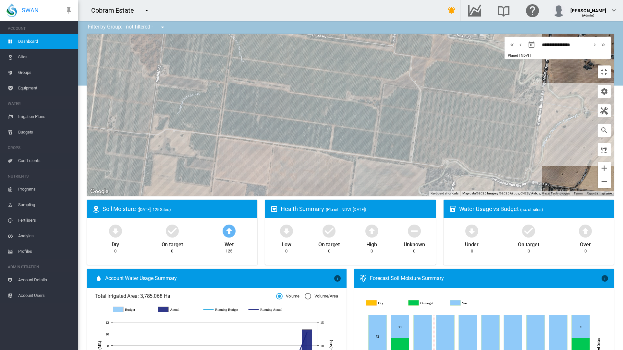
drag, startPoint x: 489, startPoint y: 186, endPoint x: 544, endPoint y: 147, distance: 67.0
click at [544, 147] on div at bounding box center [350, 115] width 527 height 162
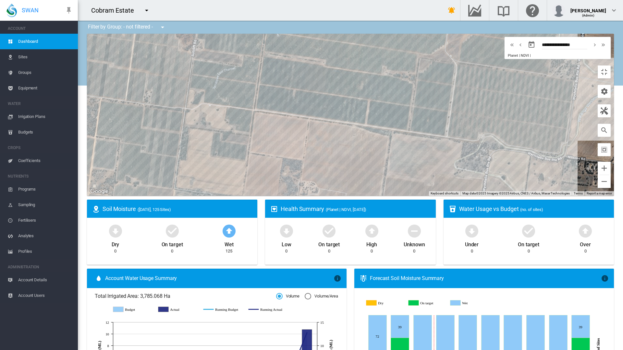
drag, startPoint x: 438, startPoint y: 269, endPoint x: 473, endPoint y: 244, distance: 43.5
click at [473, 196] on div at bounding box center [350, 115] width 527 height 162
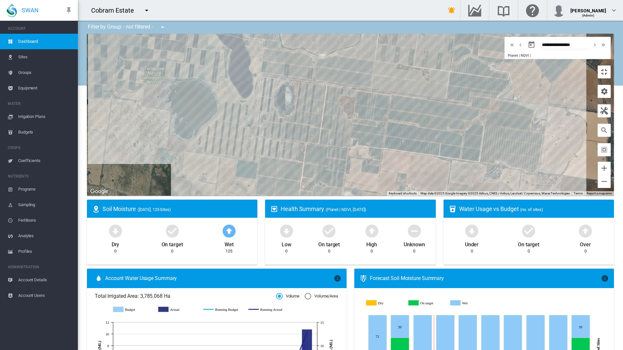
click at [610, 66] on button "Toggle fullscreen view" at bounding box center [603, 72] width 13 height 13
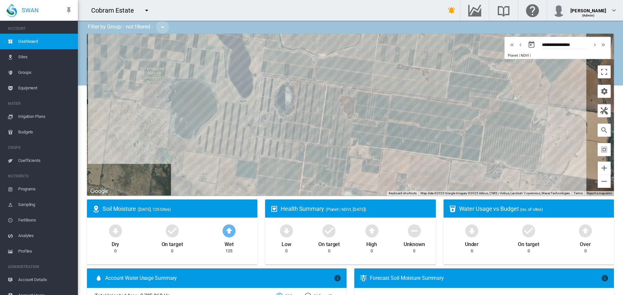
click at [164, 27] on md-icon "icon-menu-down" at bounding box center [163, 27] width 8 height 8
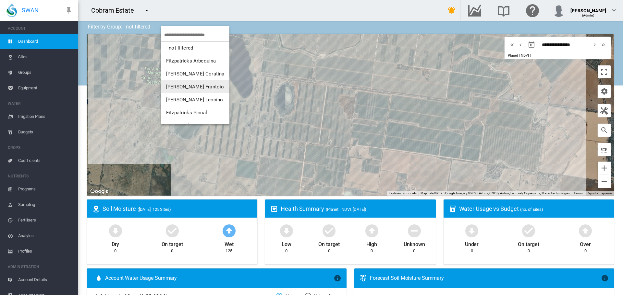
scroll to position [97, 0]
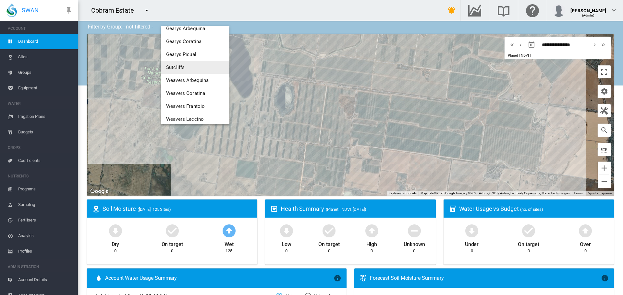
click at [174, 70] on span "Sutcliffs" at bounding box center [175, 68] width 18 height 6
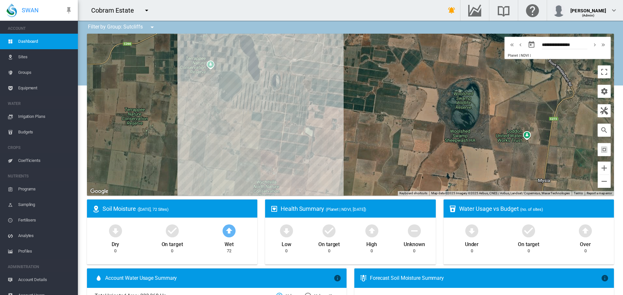
drag, startPoint x: 217, startPoint y: 163, endPoint x: 241, endPoint y: 126, distance: 44.6
click at [241, 126] on div at bounding box center [350, 115] width 527 height 162
click at [153, 28] on md-icon "icon-menu-down" at bounding box center [152, 27] width 8 height 8
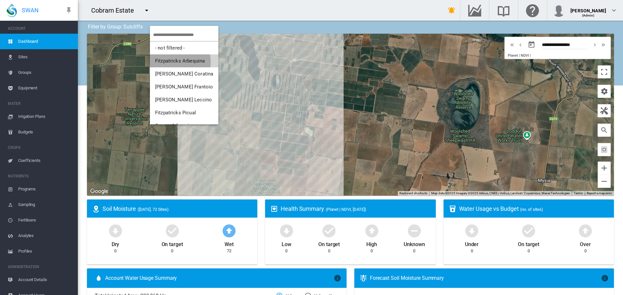
click at [174, 62] on span "Fitzpatricks Arbequina" at bounding box center [180, 61] width 50 height 6
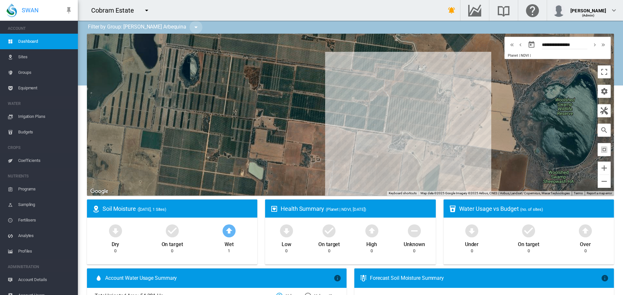
click at [192, 28] on md-icon "icon-menu-down" at bounding box center [196, 27] width 8 height 8
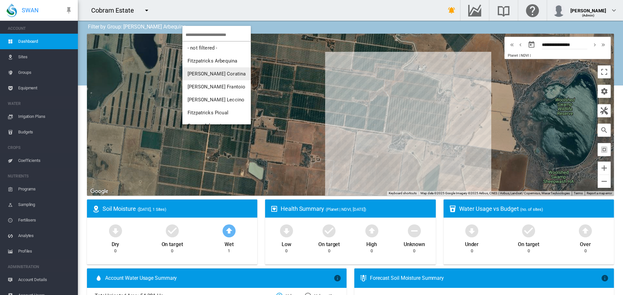
click at [194, 71] on span "[PERSON_NAME] Coratina" at bounding box center [216, 74] width 58 height 6
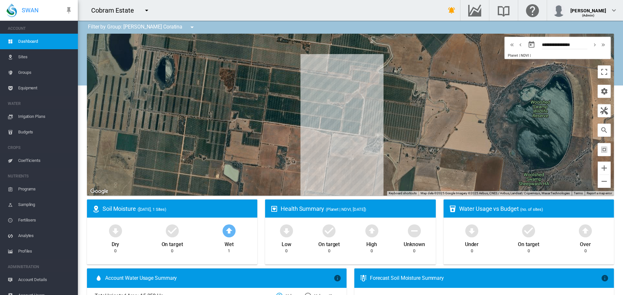
click at [188, 27] on md-icon "icon-menu-down" at bounding box center [192, 27] width 8 height 8
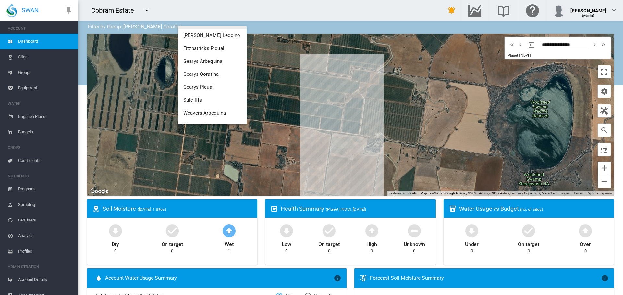
scroll to position [65, 0]
click at [201, 86] on span "Gearys Picual" at bounding box center [198, 87] width 30 height 6
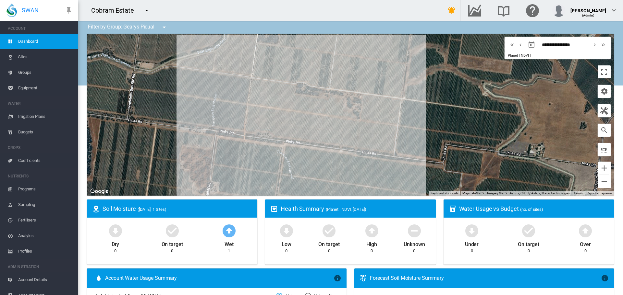
drag, startPoint x: 305, startPoint y: 71, endPoint x: 348, endPoint y: 163, distance: 101.9
click at [348, 163] on div at bounding box center [350, 115] width 527 height 162
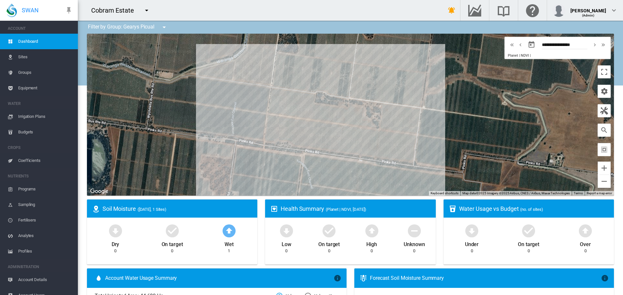
click at [164, 27] on md-icon "icon-menu-down" at bounding box center [164, 27] width 8 height 8
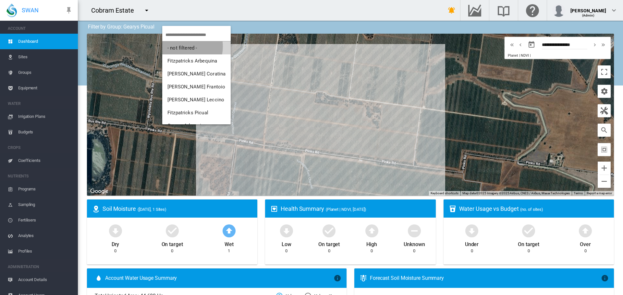
click at [180, 47] on span "- not filtered -" at bounding box center [182, 48] width 30 height 6
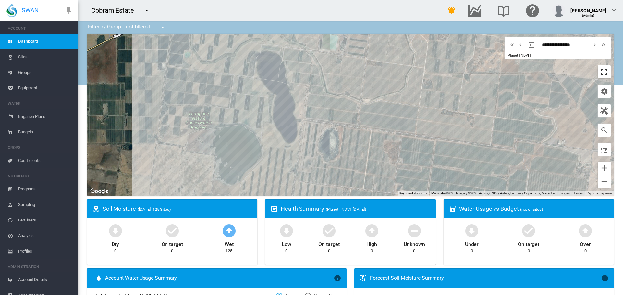
click at [601, 73] on button "Toggle fullscreen view" at bounding box center [603, 72] width 13 height 13
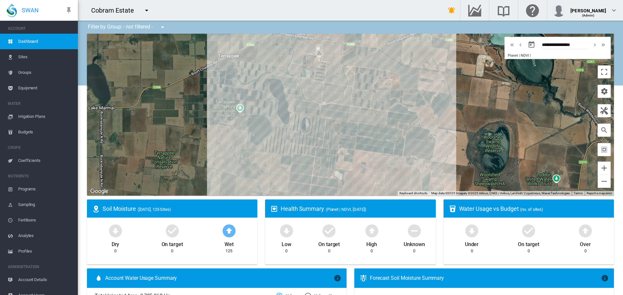
drag, startPoint x: 445, startPoint y: 122, endPoint x: 453, endPoint y: 107, distance: 16.8
click at [453, 107] on div at bounding box center [350, 115] width 527 height 162
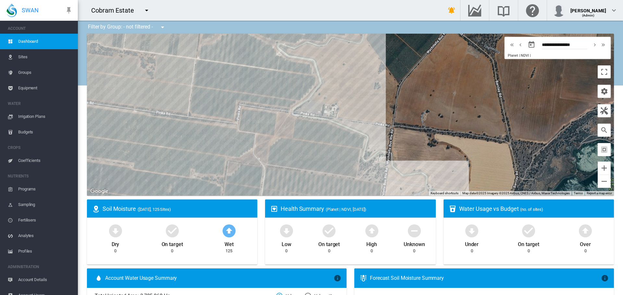
drag, startPoint x: 299, startPoint y: 102, endPoint x: 354, endPoint y: 108, distance: 56.1
click at [354, 108] on div at bounding box center [350, 115] width 527 height 162
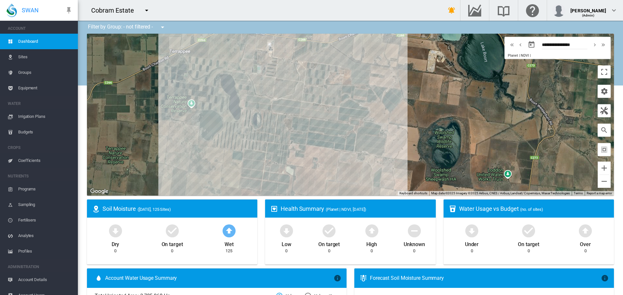
drag, startPoint x: 358, startPoint y: 92, endPoint x: 381, endPoint y: 103, distance: 25.7
click at [381, 103] on div at bounding box center [350, 115] width 527 height 162
click at [601, 94] on md-icon "icon-cog" at bounding box center [604, 92] width 8 height 8
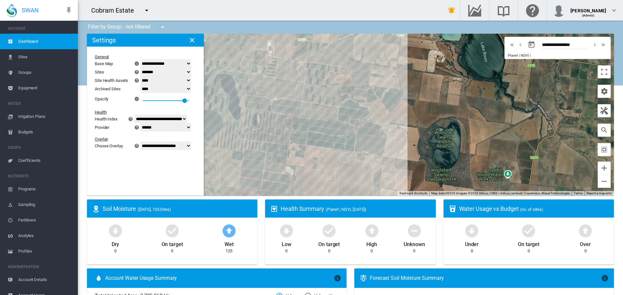
click at [191, 65] on select "**********" at bounding box center [165, 63] width 51 height 8
click at [144, 59] on select "**********" at bounding box center [165, 63] width 51 height 8
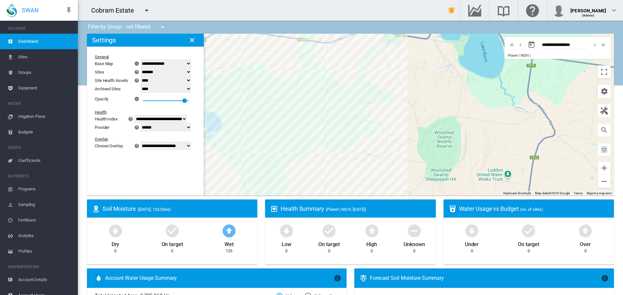
click at [191, 64] on select "**********" at bounding box center [165, 63] width 51 height 8
click at [144, 59] on select "**********" at bounding box center [165, 63] width 51 height 8
click at [191, 64] on select "**********" at bounding box center [165, 63] width 51 height 8
select select "*********"
click at [144, 59] on select "**********" at bounding box center [165, 63] width 51 height 8
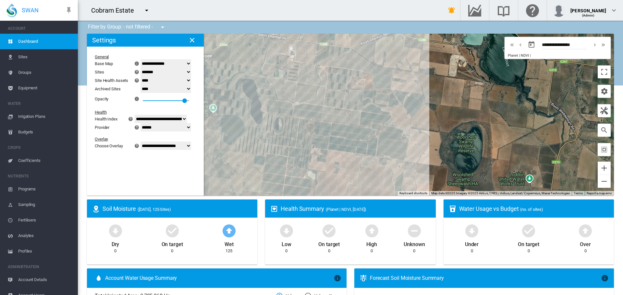
drag, startPoint x: 446, startPoint y: 115, endPoint x: 469, endPoint y: 120, distance: 23.2
click at [469, 120] on div at bounding box center [350, 115] width 527 height 162
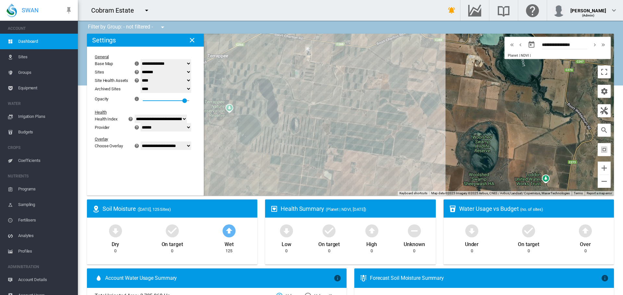
drag, startPoint x: 440, startPoint y: 124, endPoint x: 457, endPoint y: 124, distance: 16.9
click at [457, 124] on div at bounding box center [350, 115] width 527 height 162
click at [192, 40] on md-icon "icon-close" at bounding box center [192, 40] width 8 height 8
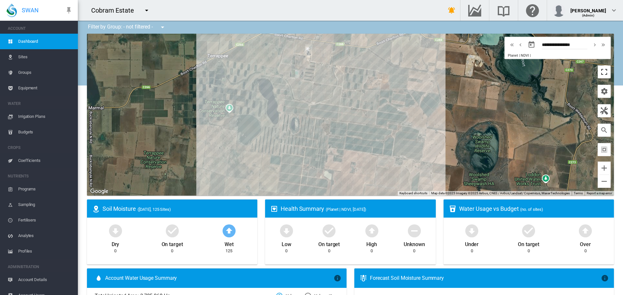
drag, startPoint x: 598, startPoint y: 75, endPoint x: 598, endPoint y: 114, distance: 38.9
click at [598, 75] on button "Toggle fullscreen view" at bounding box center [603, 72] width 13 height 13
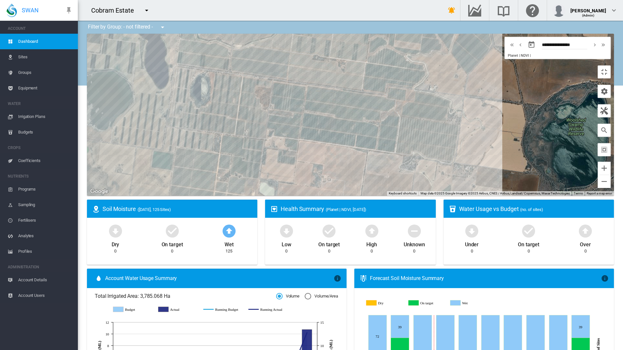
drag, startPoint x: 408, startPoint y: 233, endPoint x: 476, endPoint y: 246, distance: 69.2
click at [476, 196] on div at bounding box center [350, 115] width 527 height 162
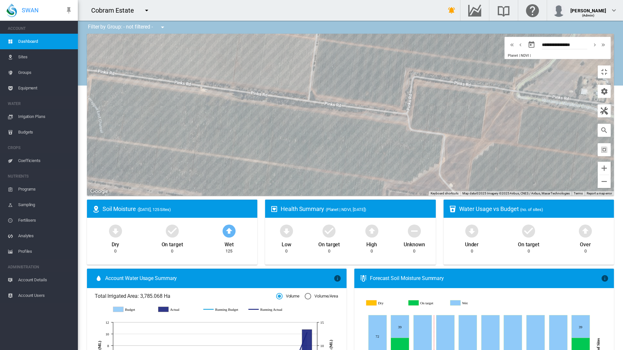
drag, startPoint x: 492, startPoint y: 158, endPoint x: 517, endPoint y: 144, distance: 28.3
click at [517, 144] on div at bounding box center [350, 115] width 527 height 162
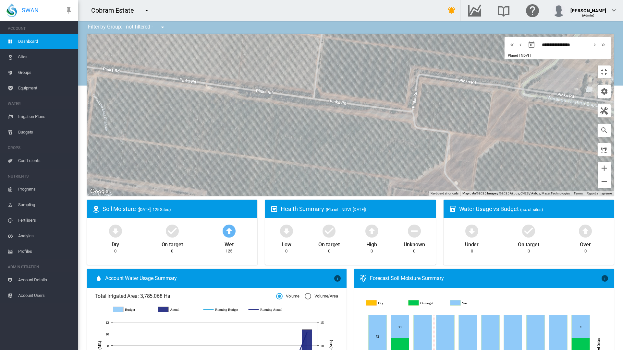
drag, startPoint x: 458, startPoint y: 173, endPoint x: 464, endPoint y: 170, distance: 6.6
click at [464, 170] on div at bounding box center [350, 115] width 527 height 162
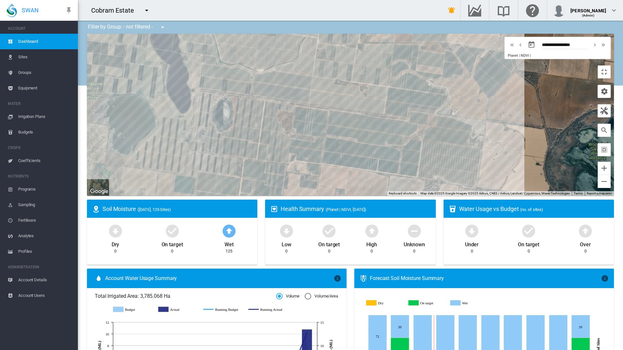
drag, startPoint x: 426, startPoint y: 147, endPoint x: 456, endPoint y: 143, distance: 30.5
click at [456, 143] on div at bounding box center [350, 115] width 527 height 162
click at [610, 66] on button "Toggle fullscreen view" at bounding box center [603, 72] width 13 height 13
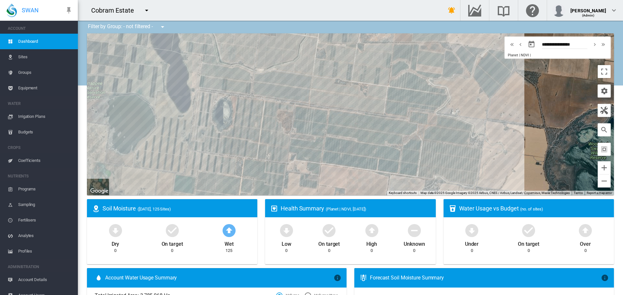
scroll to position [0, 0]
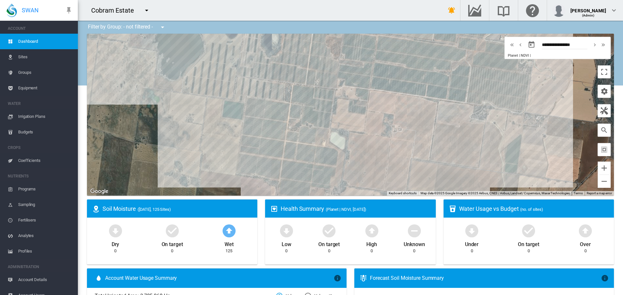
drag, startPoint x: 258, startPoint y: 134, endPoint x: 307, endPoint y: 58, distance: 89.8
click at [307, 58] on div at bounding box center [350, 115] width 527 height 162
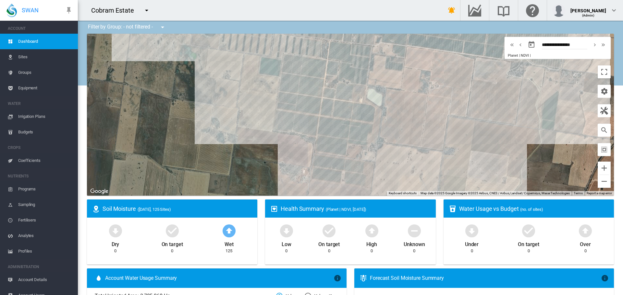
drag, startPoint x: 337, startPoint y: 125, endPoint x: 375, endPoint y: 81, distance: 58.0
click at [375, 81] on div at bounding box center [350, 115] width 527 height 162
click at [164, 28] on md-icon "icon-menu-down" at bounding box center [163, 27] width 8 height 8
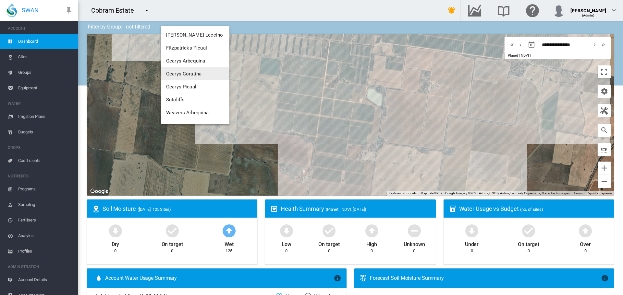
scroll to position [97, 0]
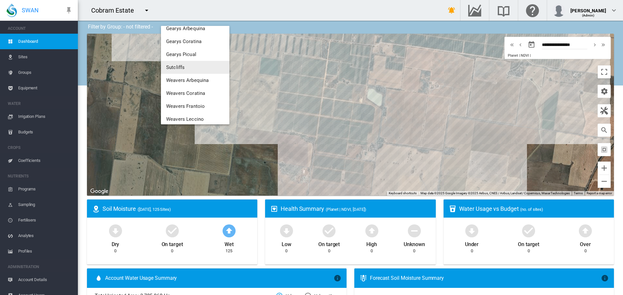
click at [183, 67] on span "Sutcliffs" at bounding box center [175, 68] width 18 height 6
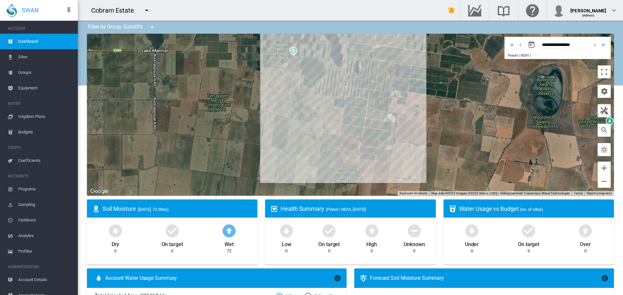
drag, startPoint x: 423, startPoint y: 102, endPoint x: 386, endPoint y: 101, distance: 37.0
click at [414, 117] on div at bounding box center [350, 115] width 527 height 162
click at [151, 29] on md-icon "icon-menu-down" at bounding box center [152, 27] width 8 height 8
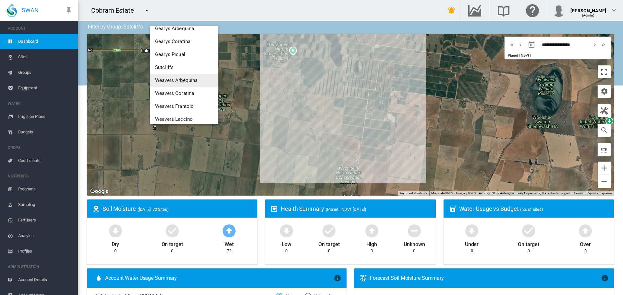
scroll to position [127, 0]
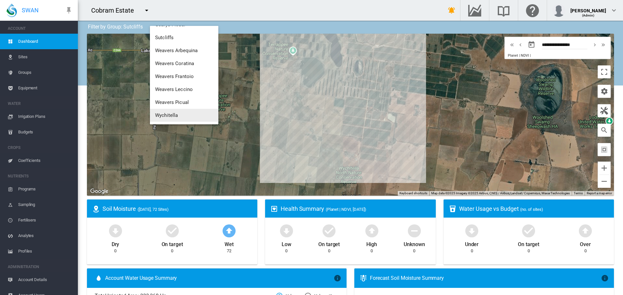
click at [166, 114] on span "Wychitella" at bounding box center [166, 116] width 23 height 6
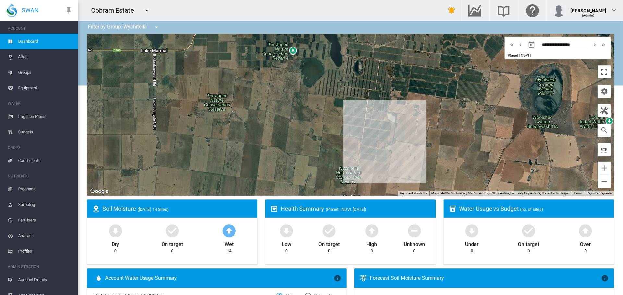
click at [20, 72] on span "Groups" at bounding box center [45, 73] width 54 height 16
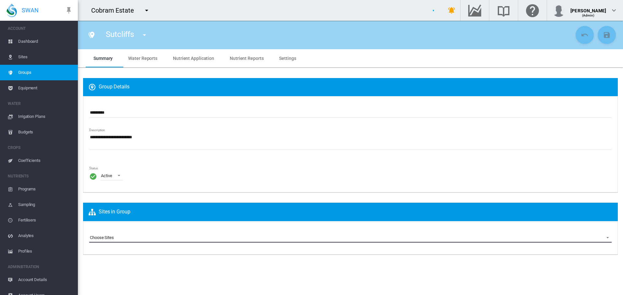
click at [121, 237] on md-select "Choose Sites" at bounding box center [350, 238] width 522 height 10
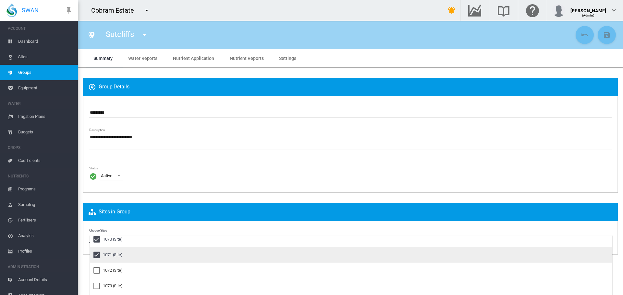
scroll to position [1103, 0]
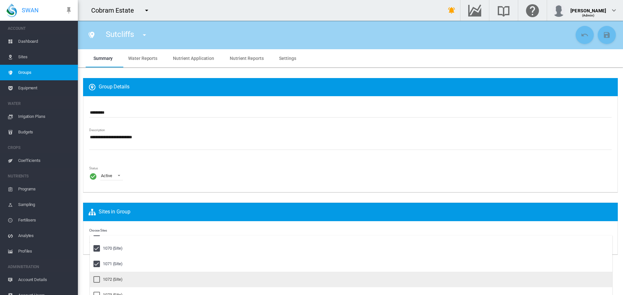
click at [96, 280] on div at bounding box center [96, 280] width 6 height 6
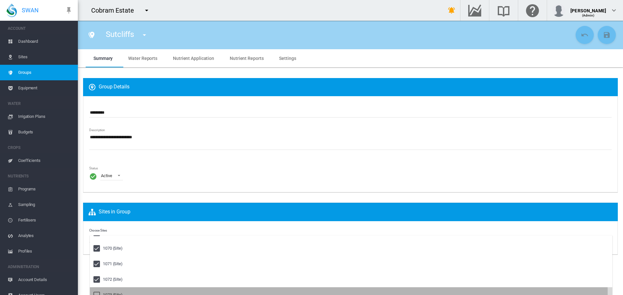
click at [95, 293] on div at bounding box center [96, 295] width 6 height 6
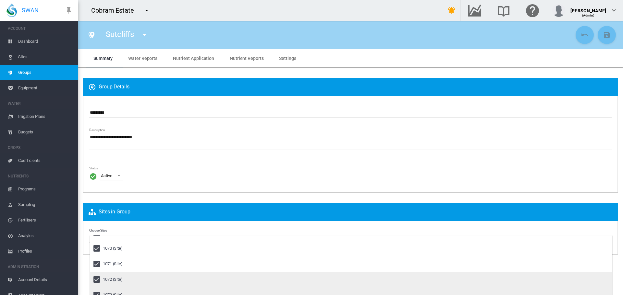
scroll to position [1135, 0]
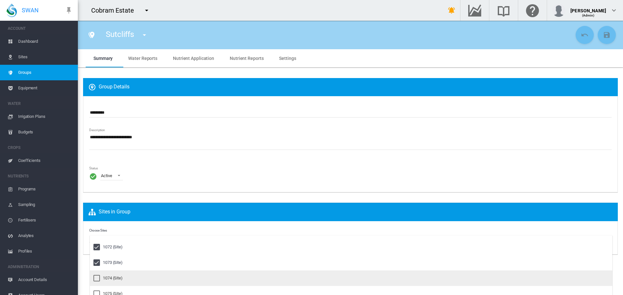
click at [97, 280] on div at bounding box center [96, 278] width 6 height 6
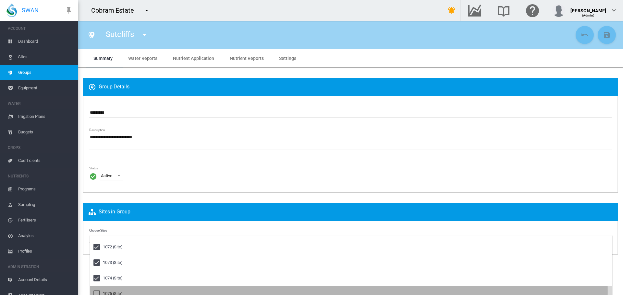
click at [96, 293] on div at bounding box center [96, 294] width 6 height 6
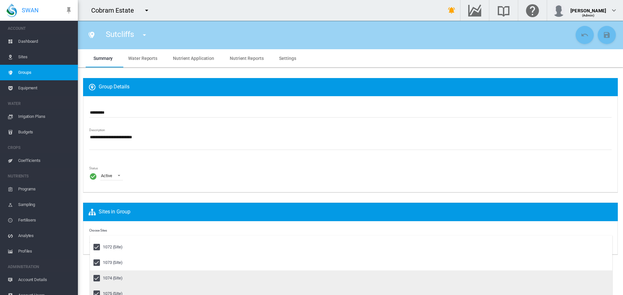
scroll to position [1200, 0]
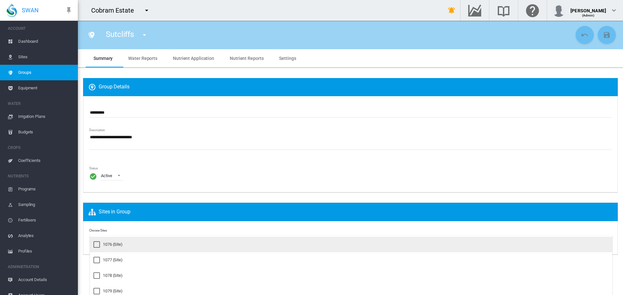
click at [96, 243] on div at bounding box center [96, 245] width 6 height 6
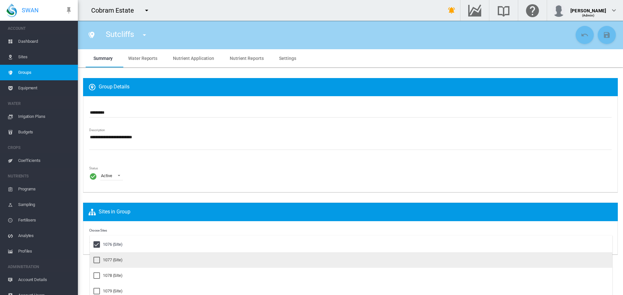
click at [95, 260] on div at bounding box center [96, 260] width 6 height 6
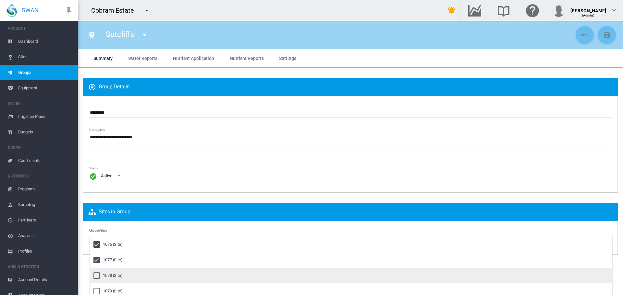
click at [95, 276] on div at bounding box center [96, 276] width 6 height 6
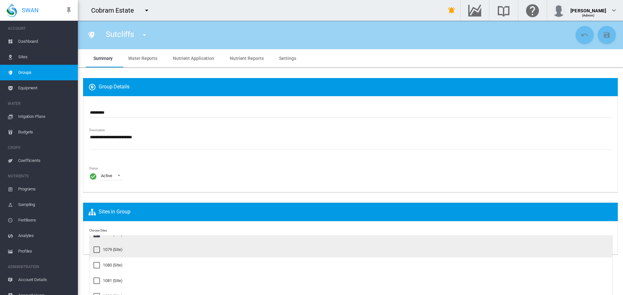
scroll to position [1232, 0]
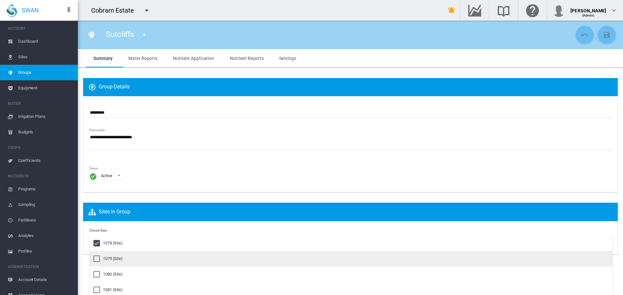
click at [98, 257] on div at bounding box center [96, 259] width 6 height 6
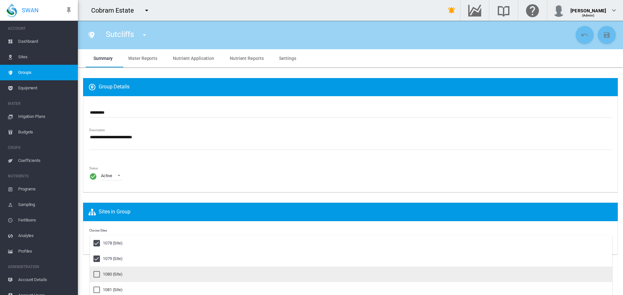
click at [97, 271] on div at bounding box center [96, 274] width 6 height 6
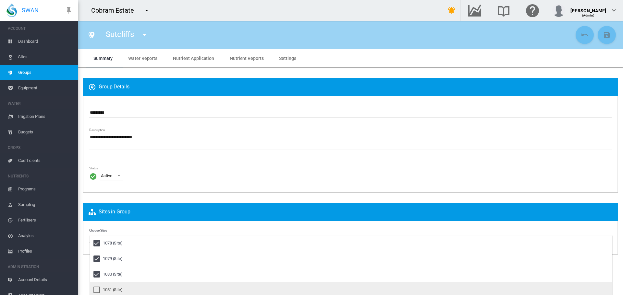
click at [95, 289] on div at bounding box center [96, 290] width 6 height 6
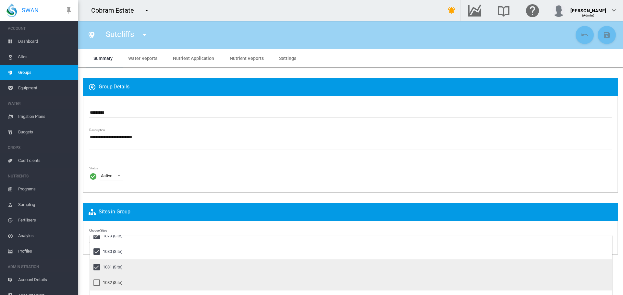
scroll to position [1265, 0]
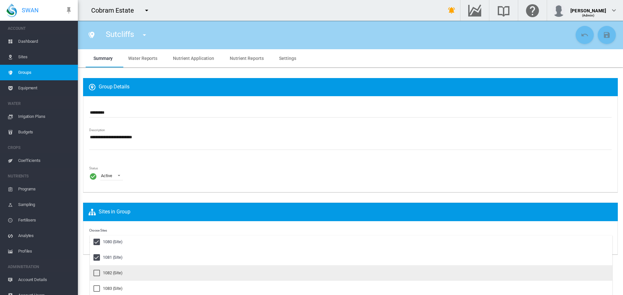
click at [98, 272] on div at bounding box center [96, 273] width 6 height 6
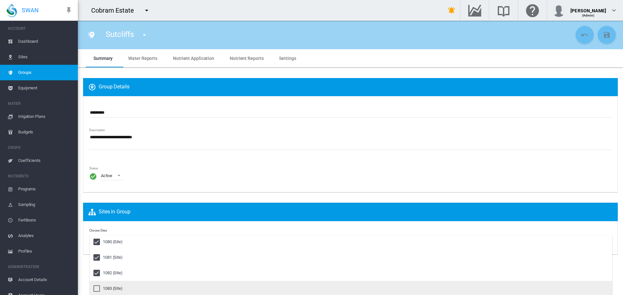
click at [97, 287] on div at bounding box center [96, 289] width 6 height 6
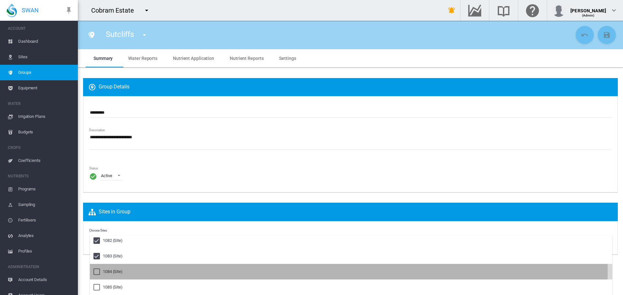
click at [95, 271] on div at bounding box center [96, 272] width 6 height 6
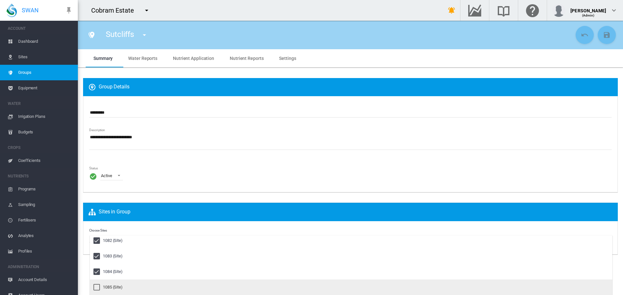
click at [97, 287] on div at bounding box center [96, 287] width 6 height 6
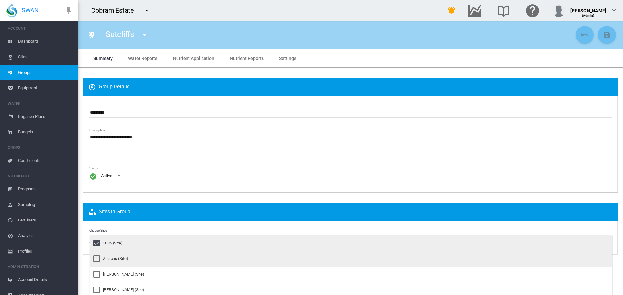
scroll to position [1330, 0]
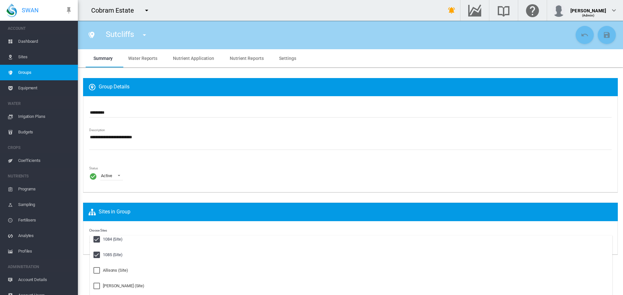
click at [141, 214] on md-backdrop at bounding box center [311, 147] width 623 height 295
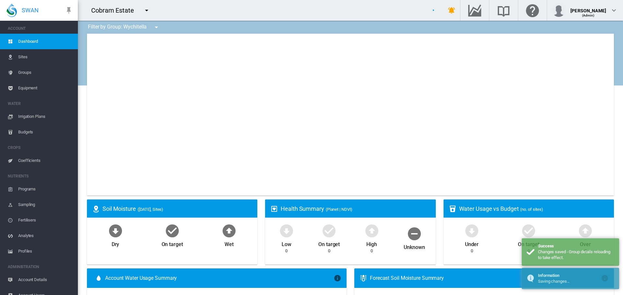
type input "**********"
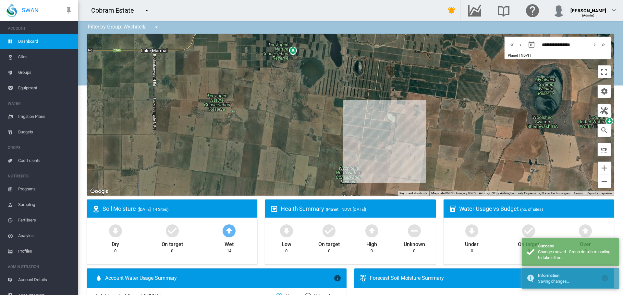
click at [155, 27] on md-icon "icon-menu-down" at bounding box center [156, 27] width 8 height 8
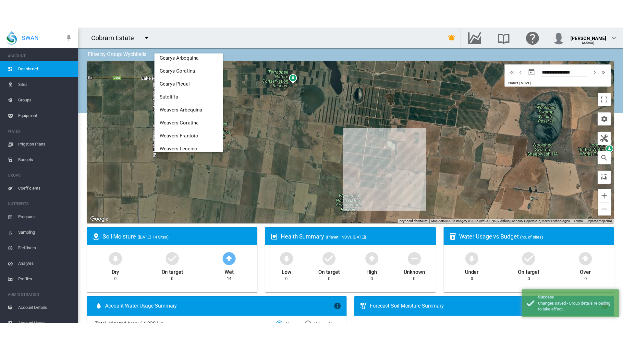
scroll to position [97, 0]
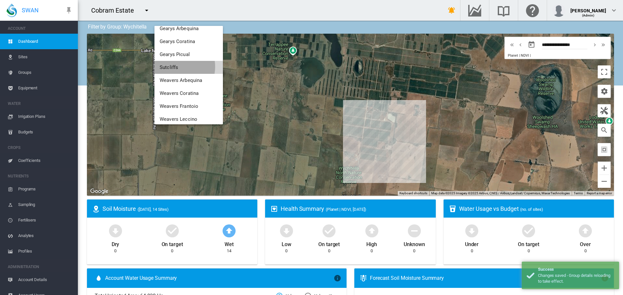
click at [174, 67] on span "Sutcliffs" at bounding box center [169, 68] width 18 height 6
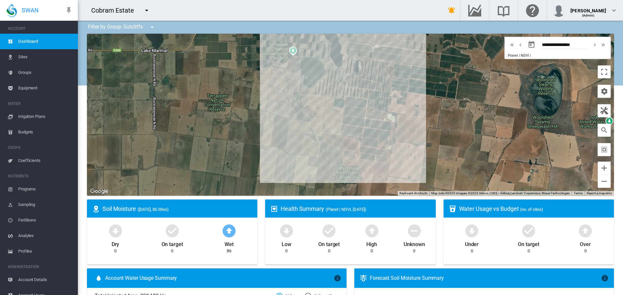
click at [151, 27] on md-icon "icon-menu-down" at bounding box center [152, 27] width 8 height 8
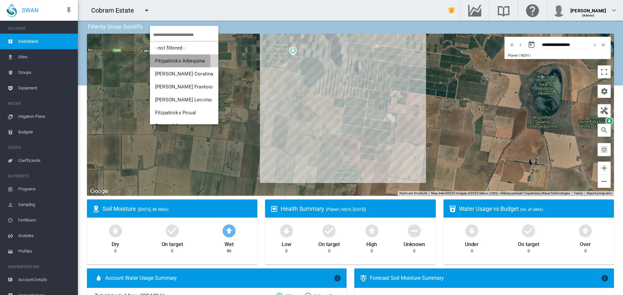
click at [167, 62] on span "Fitzpatricks Arbequina" at bounding box center [180, 61] width 50 height 6
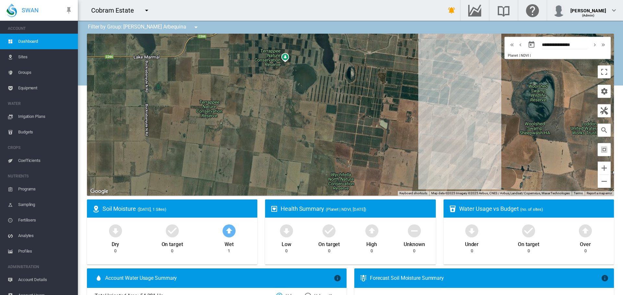
drag, startPoint x: 413, startPoint y: 121, endPoint x: 403, endPoint y: 130, distance: 13.1
click at [403, 130] on div at bounding box center [350, 115] width 527 height 162
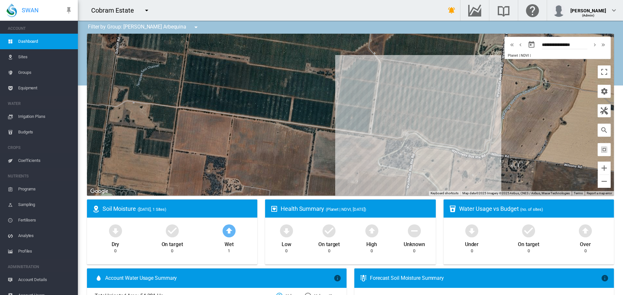
drag, startPoint x: 528, startPoint y: 98, endPoint x: 518, endPoint y: 115, distance: 19.9
click at [518, 115] on div at bounding box center [350, 115] width 527 height 162
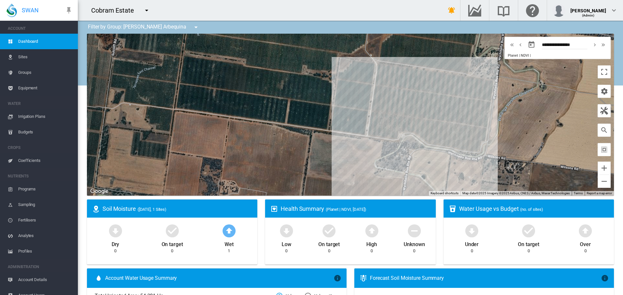
click at [192, 28] on md-icon "icon-menu-down" at bounding box center [196, 27] width 8 height 8
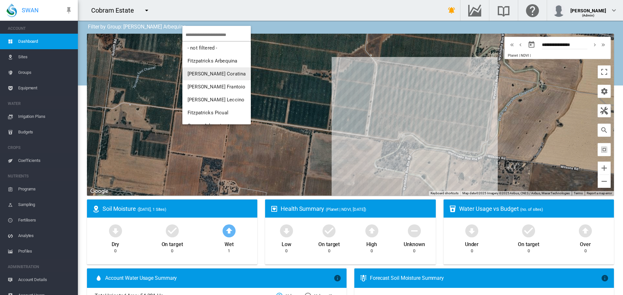
click at [220, 72] on span "[PERSON_NAME] Coratina" at bounding box center [216, 74] width 58 height 6
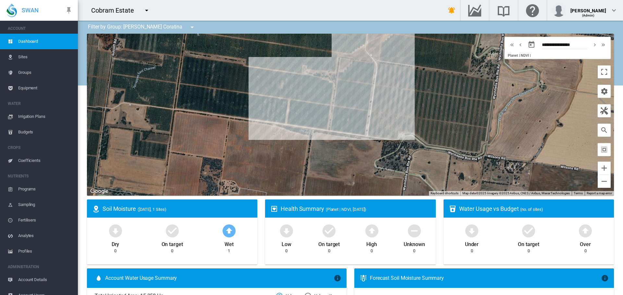
click at [537, 114] on div at bounding box center [350, 115] width 527 height 162
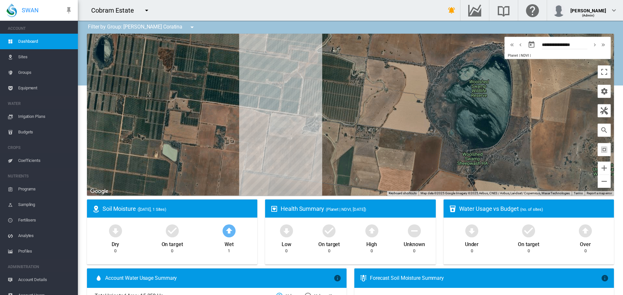
click at [188, 28] on md-icon "icon-menu-down" at bounding box center [192, 27] width 8 height 8
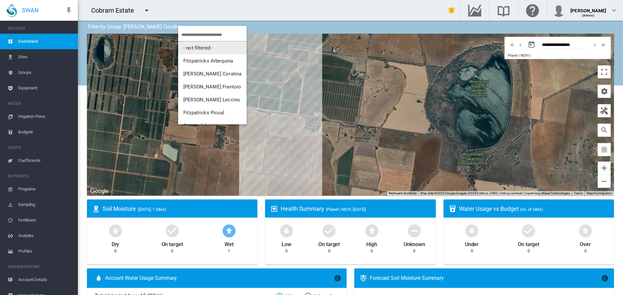
click at [197, 46] on span "- not filtered -" at bounding box center [198, 48] width 30 height 6
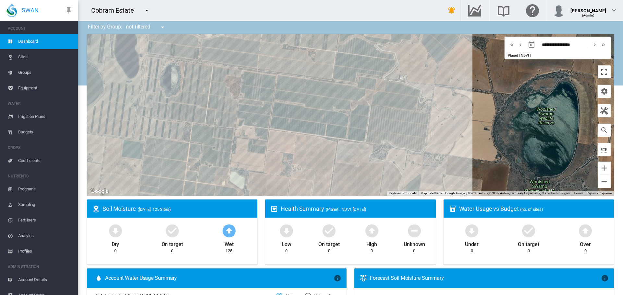
drag, startPoint x: 388, startPoint y: 91, endPoint x: 454, endPoint y: 119, distance: 72.3
click at [455, 119] on div at bounding box center [350, 115] width 527 height 162
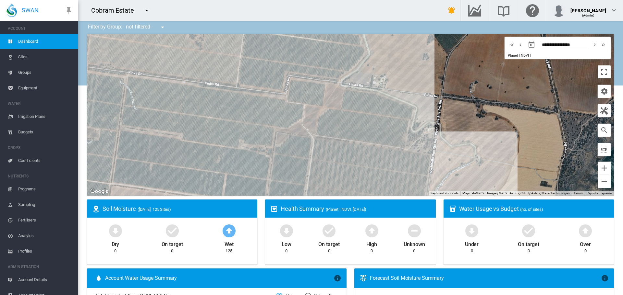
drag, startPoint x: 415, startPoint y: 77, endPoint x: 439, endPoint y: 100, distance: 33.5
click at [439, 100] on div at bounding box center [350, 115] width 527 height 162
click at [511, 12] on md-icon "Search the knowledge base" at bounding box center [504, 10] width 16 height 8
click at [600, 91] on md-icon "icon-cog" at bounding box center [604, 92] width 8 height 8
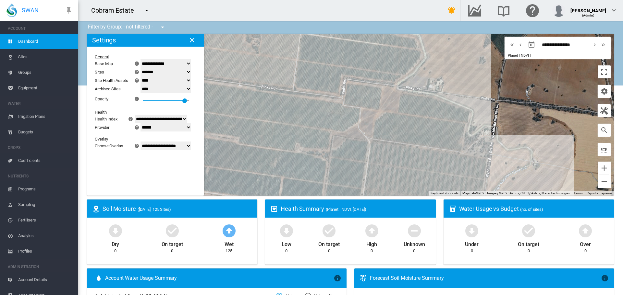
drag, startPoint x: 501, startPoint y: 90, endPoint x: 378, endPoint y: 101, distance: 123.1
click at [558, 94] on div at bounding box center [350, 115] width 527 height 162
click at [191, 145] on select "**********" at bounding box center [165, 146] width 51 height 8
click at [144, 150] on select "**********" at bounding box center [165, 146] width 51 height 8
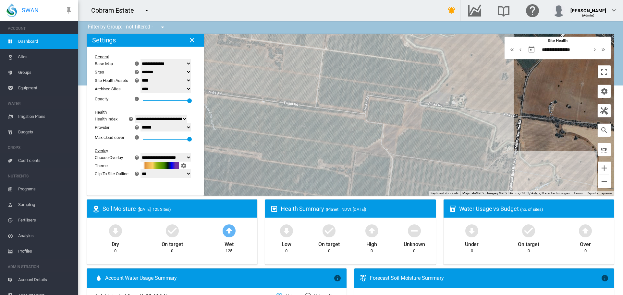
drag, startPoint x: 432, startPoint y: 85, endPoint x: 456, endPoint y: 101, distance: 28.5
click at [456, 101] on div at bounding box center [350, 115] width 527 height 162
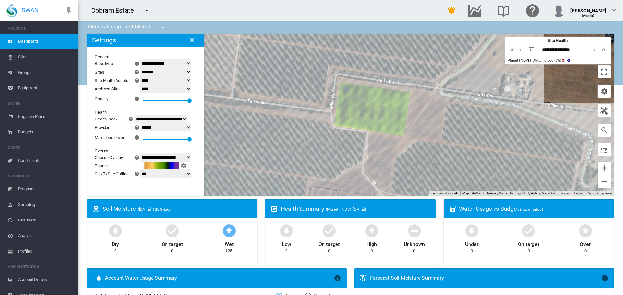
drag, startPoint x: 406, startPoint y: 116, endPoint x: 420, endPoint y: 116, distance: 14.3
click at [420, 116] on div at bounding box center [350, 115] width 527 height 162
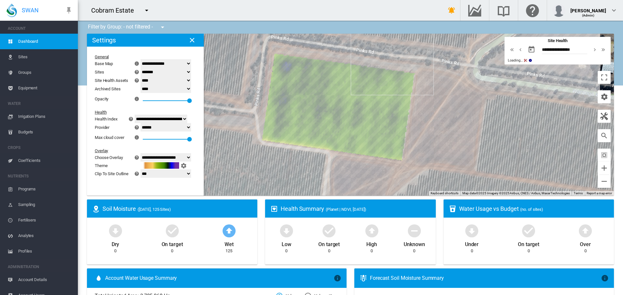
drag, startPoint x: 407, startPoint y: 114, endPoint x: 423, endPoint y: 120, distance: 16.6
click at [423, 120] on div at bounding box center [350, 115] width 527 height 162
click at [598, 77] on button "Toggle fullscreen view" at bounding box center [603, 77] width 13 height 13
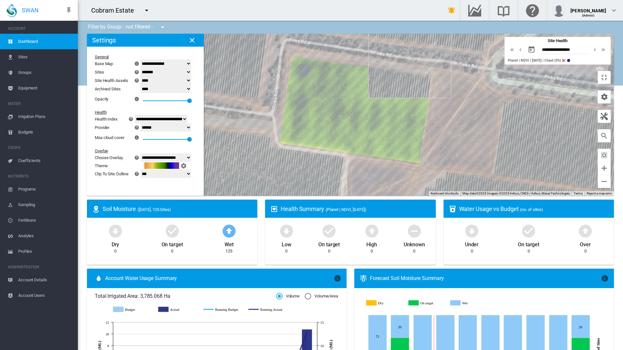
drag, startPoint x: 386, startPoint y: 183, endPoint x: 404, endPoint y: 186, distance: 18.4
click at [404, 186] on div at bounding box center [350, 115] width 527 height 162
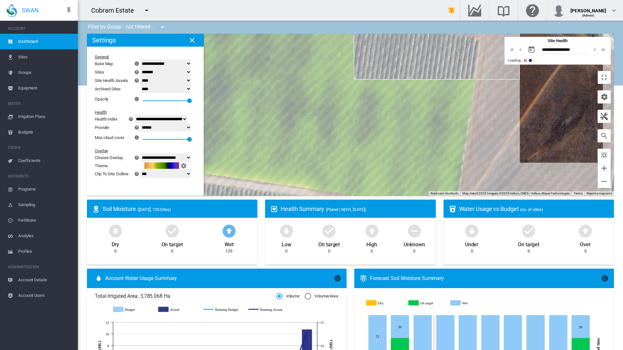
drag, startPoint x: 414, startPoint y: 181, endPoint x: 370, endPoint y: 189, distance: 44.5
click at [448, 189] on div at bounding box center [350, 115] width 527 height 162
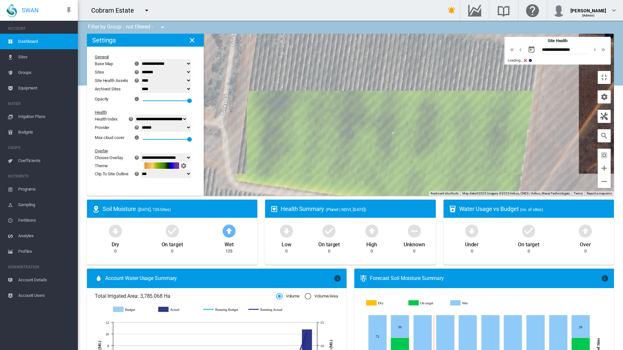
drag, startPoint x: 515, startPoint y: 222, endPoint x: 519, endPoint y: 210, distance: 12.0
click at [519, 196] on div at bounding box center [350, 115] width 527 height 162
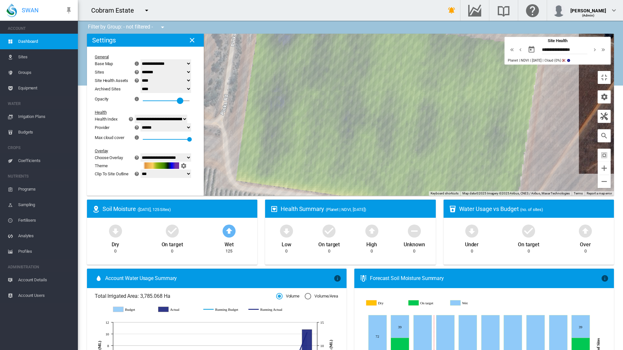
drag, startPoint x: 110, startPoint y: 67, endPoint x: 100, endPoint y: 69, distance: 10.2
click at [177, 98] on div at bounding box center [180, 101] width 6 height 6
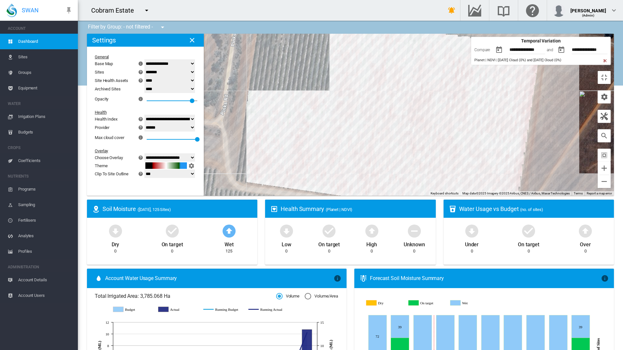
select select "********"
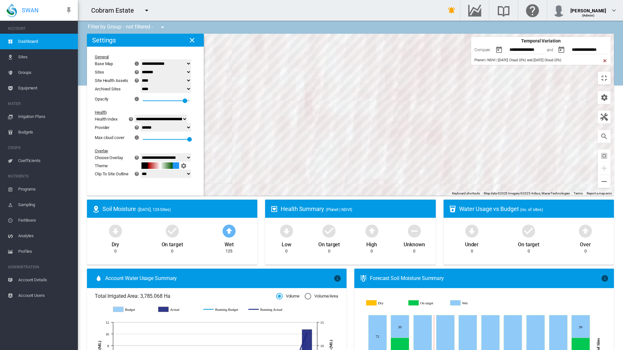
click at [405, 133] on div at bounding box center [350, 115] width 527 height 162
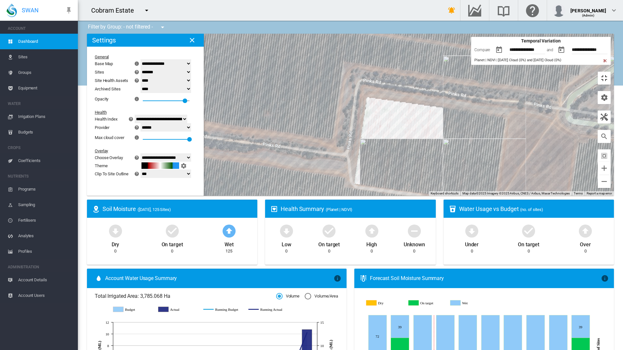
click at [610, 72] on button "Toggle fullscreen view" at bounding box center [603, 78] width 13 height 13
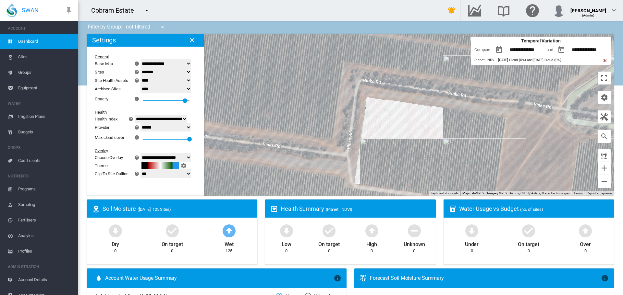
click at [164, 26] on md-icon "icon-menu-down" at bounding box center [163, 27] width 8 height 8
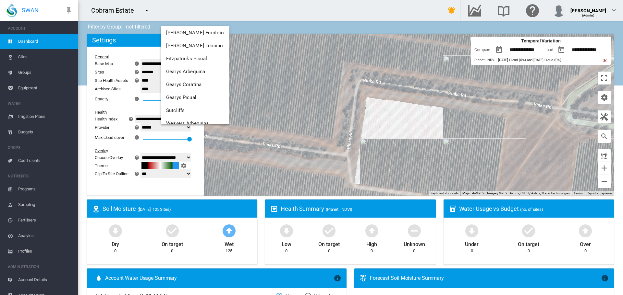
scroll to position [65, 0]
click at [541, 149] on md-backdrop at bounding box center [311, 147] width 623 height 295
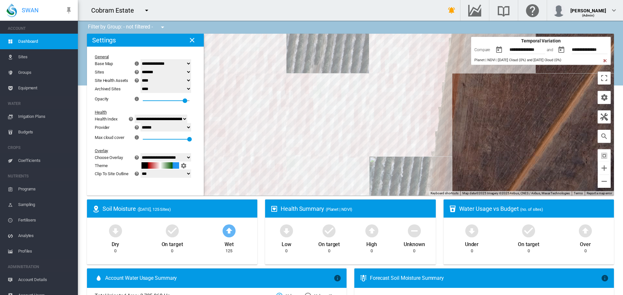
drag, startPoint x: 482, startPoint y: 144, endPoint x: 487, endPoint y: 131, distance: 13.7
click at [487, 131] on div at bounding box center [350, 115] width 527 height 162
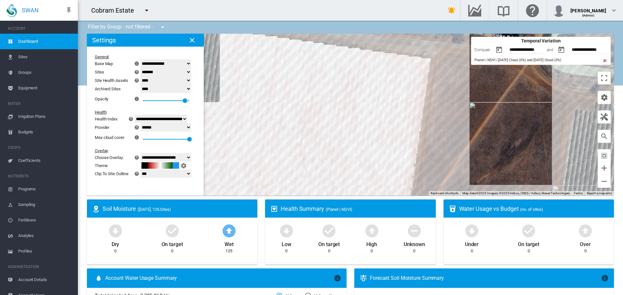
drag, startPoint x: 439, startPoint y: 123, endPoint x: 465, endPoint y: 121, distance: 26.1
click at [465, 121] on div at bounding box center [350, 115] width 527 height 162
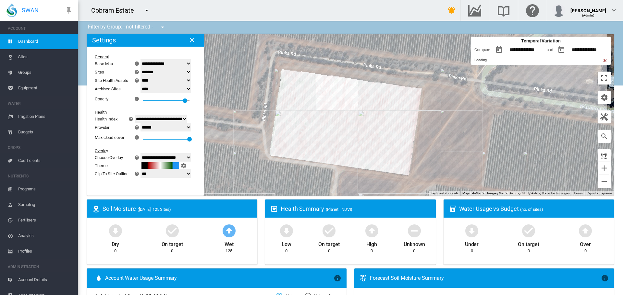
drag, startPoint x: 420, startPoint y: 129, endPoint x: 449, endPoint y: 127, distance: 29.0
click at [449, 127] on div at bounding box center [350, 115] width 527 height 162
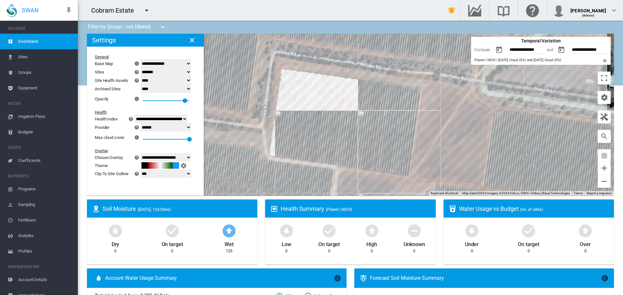
click at [191, 128] on select "**********" at bounding box center [165, 127] width 51 height 8
select select "**********"
click at [144, 123] on select "**********" at bounding box center [165, 127] width 51 height 8
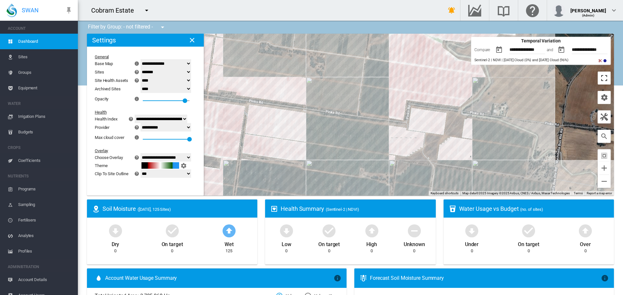
click at [601, 76] on button "Toggle fullscreen view" at bounding box center [603, 78] width 13 height 13
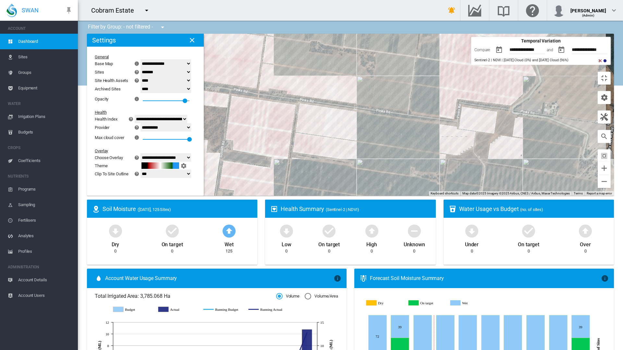
drag, startPoint x: 464, startPoint y: 144, endPoint x: 512, endPoint y: 143, distance: 48.3
click at [512, 143] on div at bounding box center [350, 115] width 527 height 162
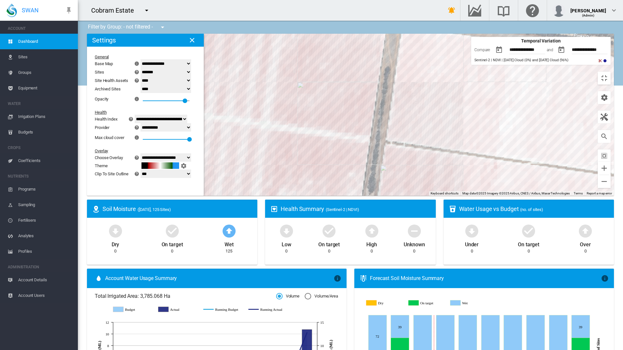
click at [140, 153] on select "**********" at bounding box center [165, 157] width 51 height 8
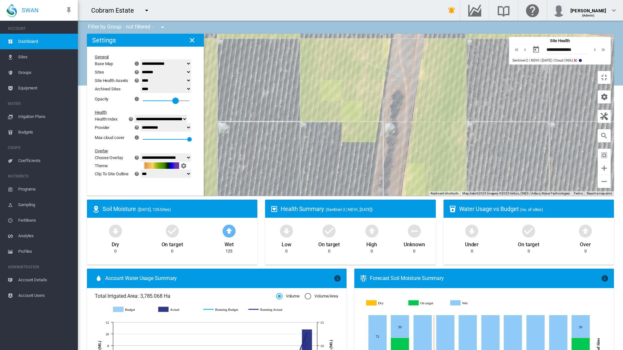
drag, startPoint x: 101, startPoint y: 67, endPoint x: 94, endPoint y: 67, distance: 6.8
click at [172, 98] on div at bounding box center [175, 101] width 6 height 6
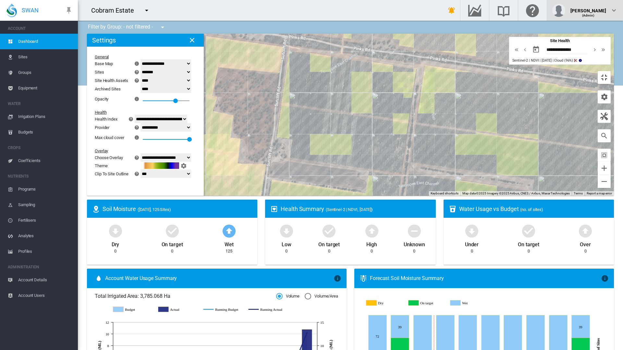
drag, startPoint x: 614, startPoint y: 45, endPoint x: 614, endPoint y: 6, distance: 39.6
click at [610, 71] on button "Toggle fullscreen view" at bounding box center [603, 77] width 13 height 13
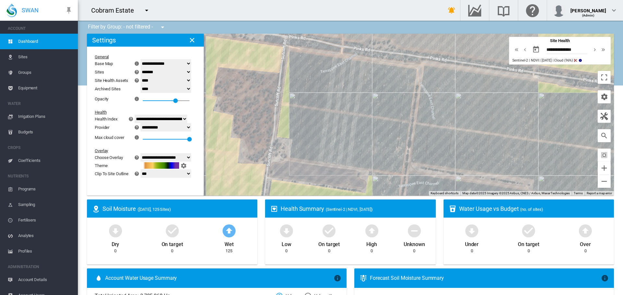
click at [191, 127] on select "**********" at bounding box center [165, 127] width 51 height 8
click at [144, 123] on select "**********" at bounding box center [165, 127] width 51 height 8
click at [191, 160] on select "**********" at bounding box center [165, 157] width 51 height 8
select select "********"
click at [144, 153] on select "**********" at bounding box center [165, 157] width 51 height 8
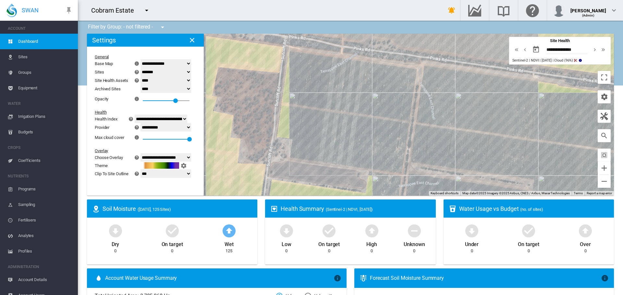
type input "**********"
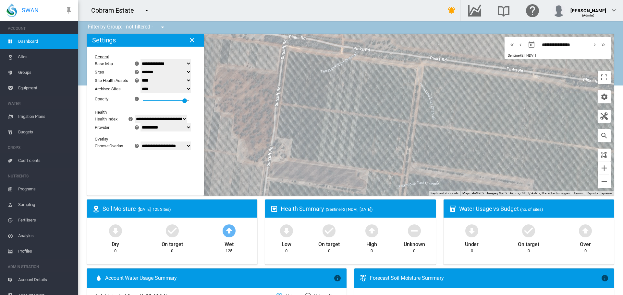
click at [192, 39] on md-icon "icon-close" at bounding box center [192, 40] width 8 height 8
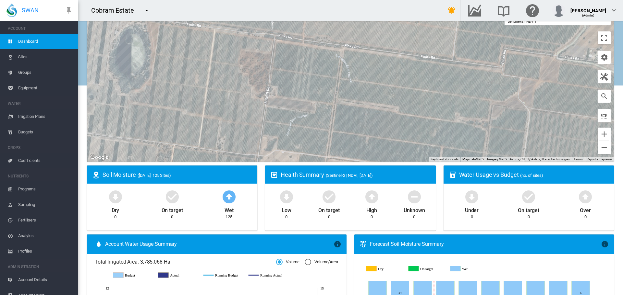
scroll to position [0, 0]
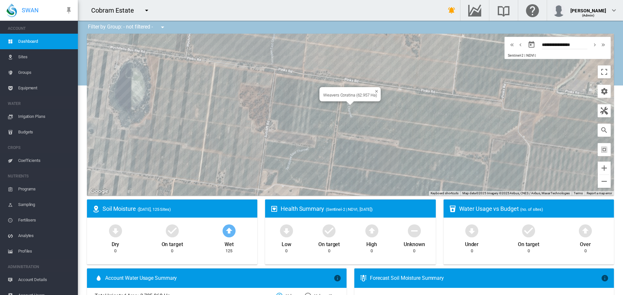
drag, startPoint x: 340, startPoint y: 102, endPoint x: 347, endPoint y: 105, distance: 7.8
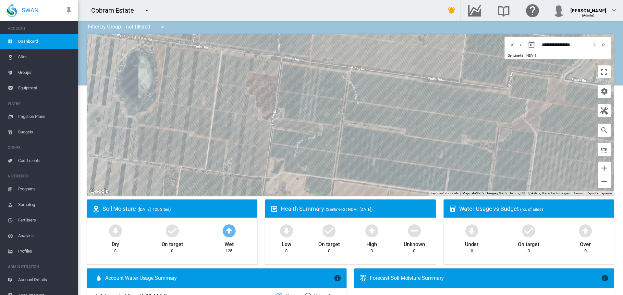
drag, startPoint x: 334, startPoint y: 116, endPoint x: 342, endPoint y: 102, distance: 16.4
click at [342, 102] on div at bounding box center [350, 115] width 527 height 162
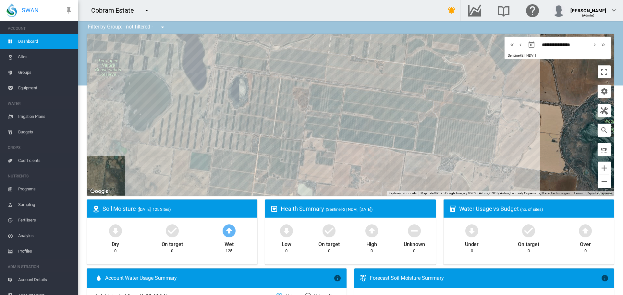
click at [163, 27] on md-icon "icon-menu-down" at bounding box center [163, 27] width 8 height 8
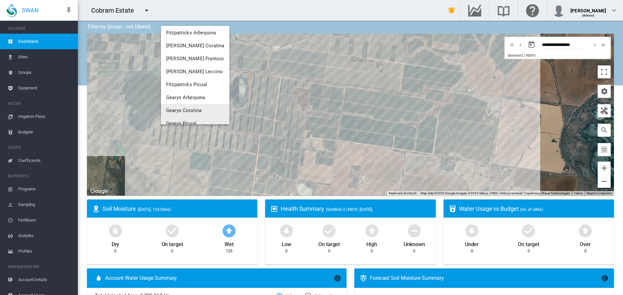
scroll to position [65, 0]
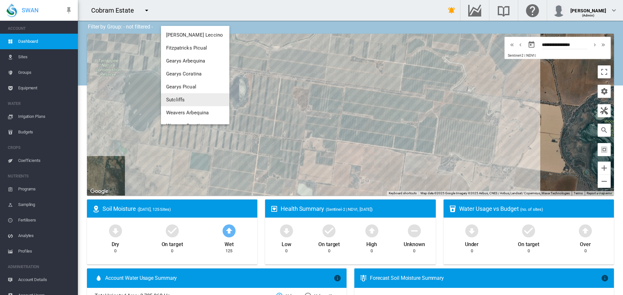
click at [183, 100] on span "Sutcliffs" at bounding box center [175, 100] width 18 height 6
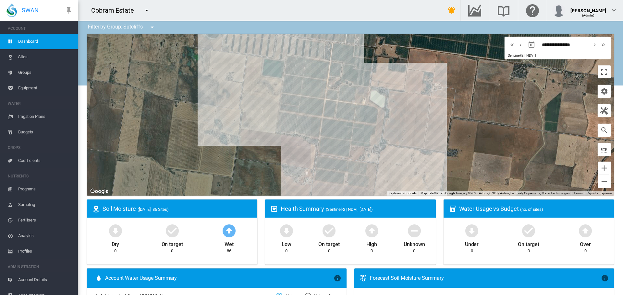
drag, startPoint x: 281, startPoint y: 126, endPoint x: 354, endPoint y: 33, distance: 118.7
click at [25, 57] on span "Sites" at bounding box center [45, 57] width 54 height 16
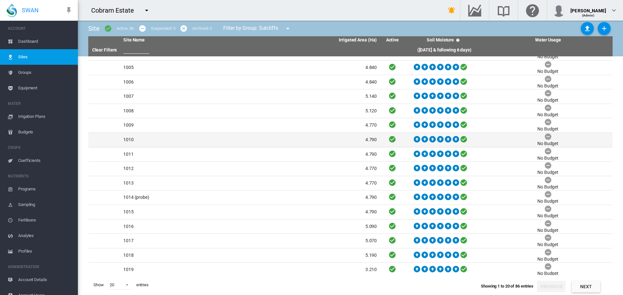
scroll to position [70, 0]
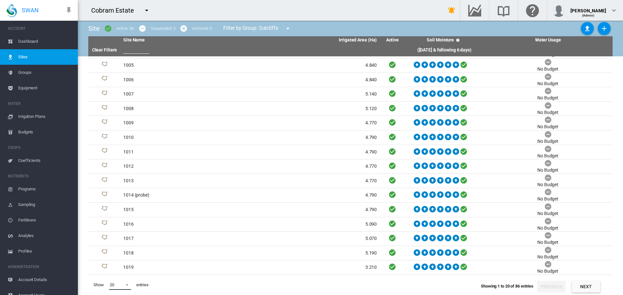
click at [124, 286] on span at bounding box center [125, 285] width 8 height 6
click at [123, 280] on md-option "200" at bounding box center [126, 285] width 44 height 16
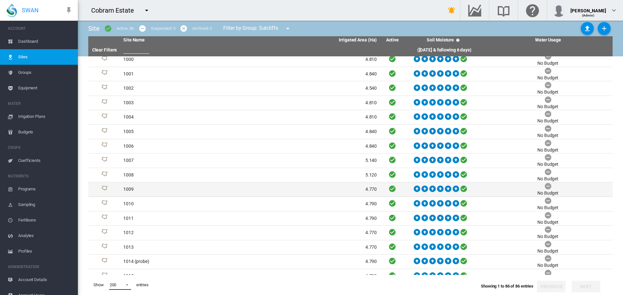
scroll to position [0, 0]
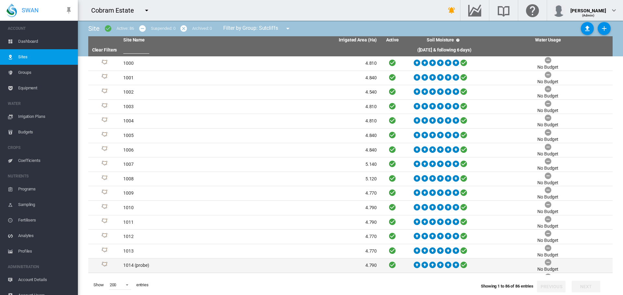
click at [140, 266] on td "1014 (probe)" at bounding box center [185, 266] width 129 height 14
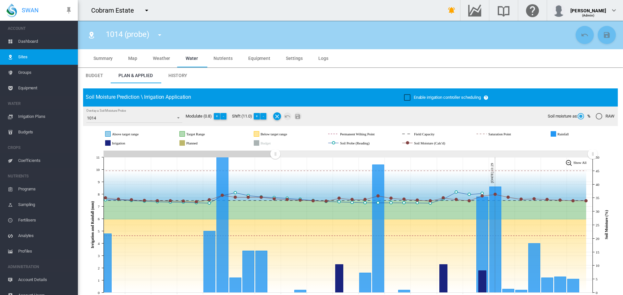
drag, startPoint x: 473, startPoint y: 154, endPoint x: 275, endPoint y: 154, distance: 197.5
click at [275, 154] on rect "Zoom chart using cursor arrows" at bounding box center [275, 154] width 8 height 6
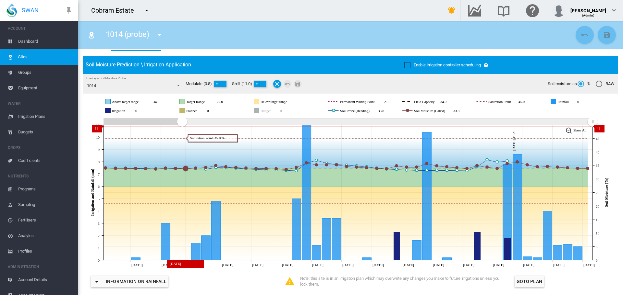
drag, startPoint x: 277, startPoint y: 124, endPoint x: 182, endPoint y: 126, distance: 94.8
click at [182, 126] on g "Zoom chart using cursor arrows" at bounding box center [181, 121] width 11 height 11
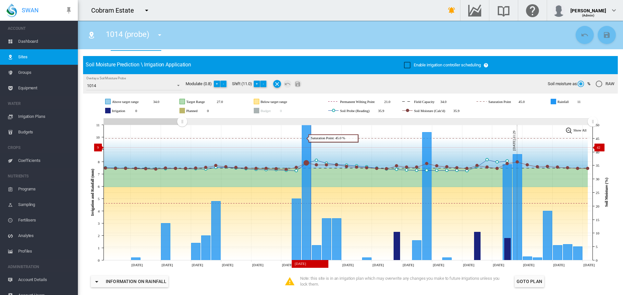
scroll to position [0, 0]
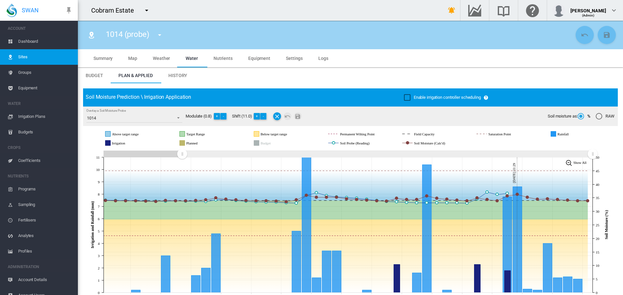
click at [289, 58] on span "Settings" at bounding box center [294, 58] width 17 height 5
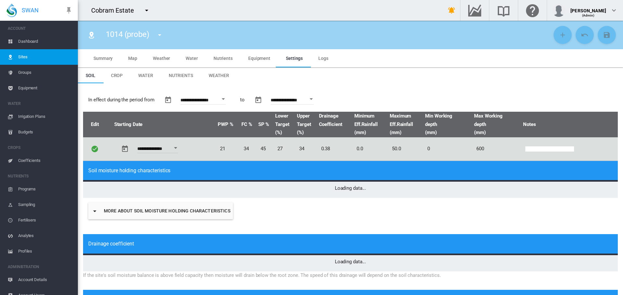
click at [219, 75] on span "Weather" at bounding box center [219, 75] width 20 height 5
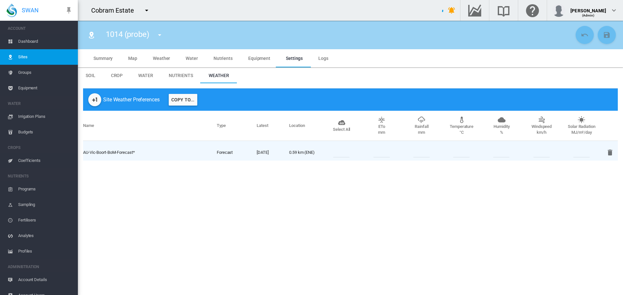
type input "*"
type input "**"
type input "****"
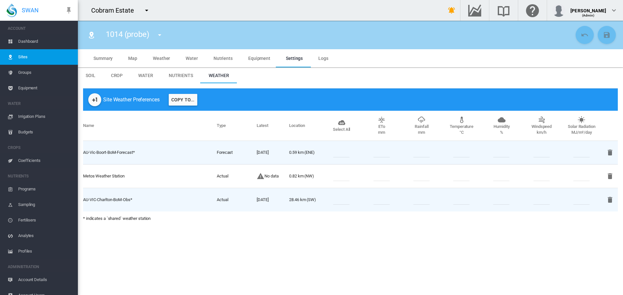
click at [188, 60] on span "Water" at bounding box center [192, 58] width 12 height 5
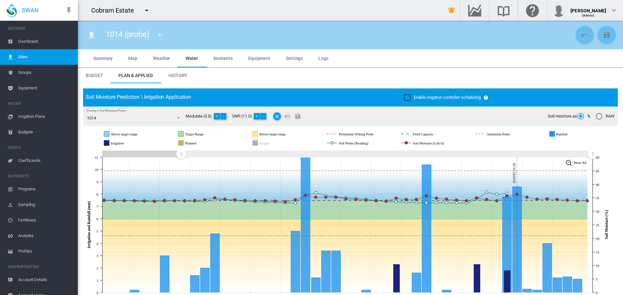
click at [160, 35] on md-icon "icon-menu-down" at bounding box center [160, 35] width 8 height 8
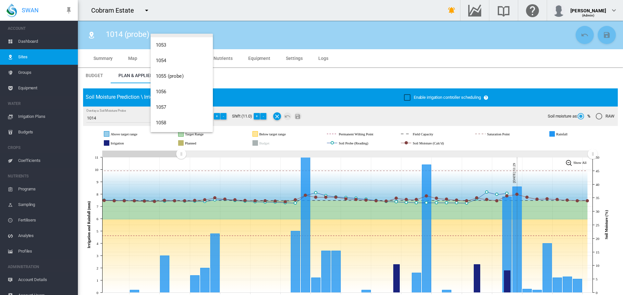
scroll to position [843, 0]
click at [174, 72] on span "1055 (probe)" at bounding box center [170, 73] width 28 height 6
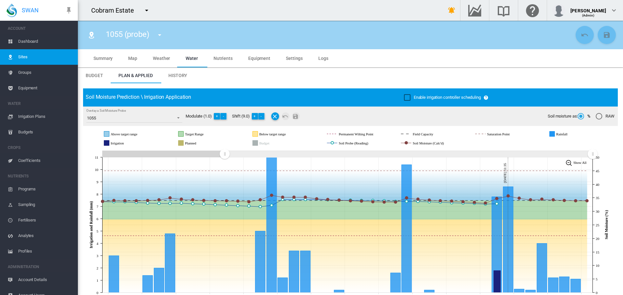
drag, startPoint x: 474, startPoint y: 153, endPoint x: 311, endPoint y: 202, distance: 169.5
click at [225, 157] on rect "Zoom chart using cursor arrows" at bounding box center [225, 154] width 8 height 6
click at [161, 34] on md-icon "icon-menu-down" at bounding box center [160, 35] width 8 height 8
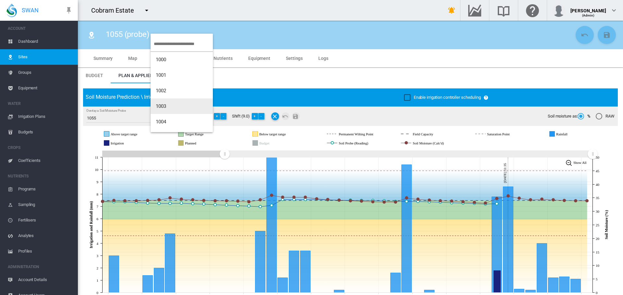
click at [161, 104] on span "1003" at bounding box center [161, 106] width 11 height 6
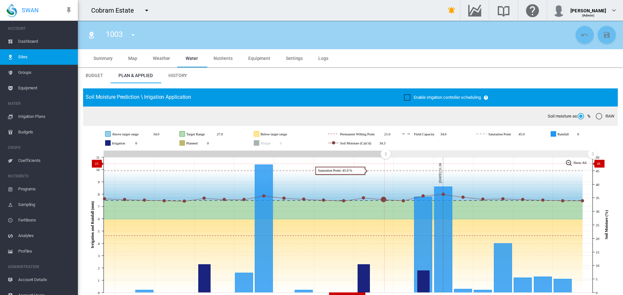
drag, startPoint x: 474, startPoint y: 153, endPoint x: 385, endPoint y: 164, distance: 88.8
click at [385, 164] on icon "JavaScript chart by amCharts [DATE] [DATE] [DATE] Sep [DATE] Sep [DATE] Sep [DA…" at bounding box center [348, 225] width 530 height 152
click at [30, 116] on span "Irrigation Plans" at bounding box center [45, 117] width 54 height 16
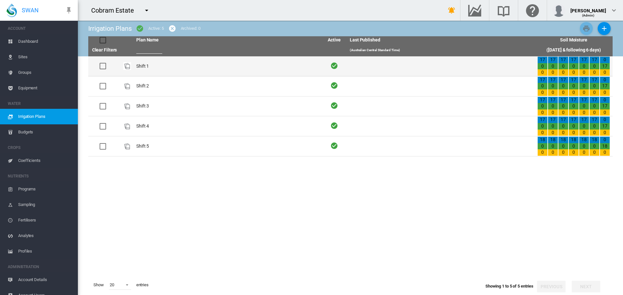
click at [143, 65] on td "Shift 1" at bounding box center [227, 66] width 187 height 20
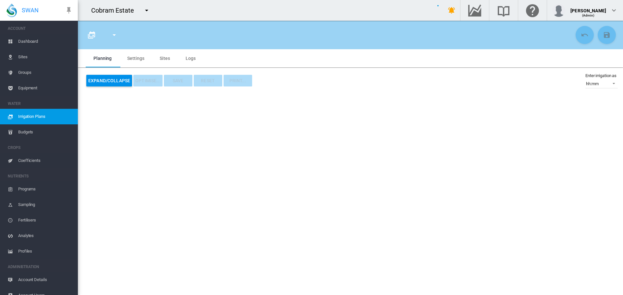
type input "*******"
type input "*"
type input "*****"
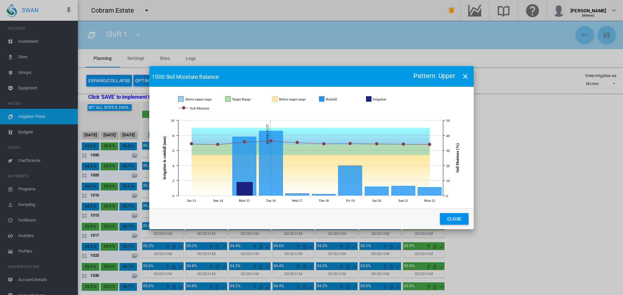
click at [463, 74] on md-icon "icon-close" at bounding box center [465, 77] width 8 height 8
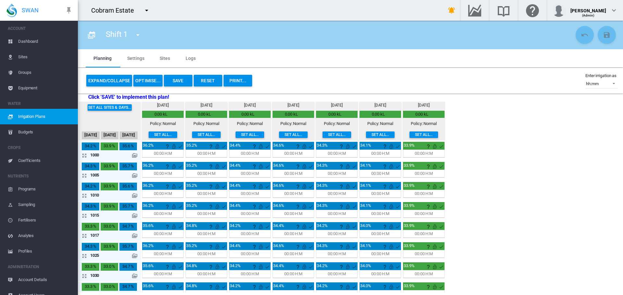
click at [166, 60] on md-tab-item "Sites" at bounding box center [165, 58] width 26 height 18
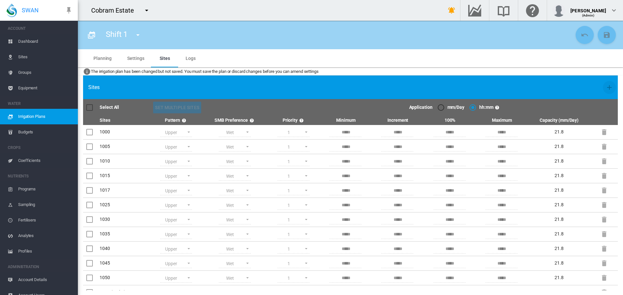
click at [136, 57] on md-tab-item "Settings" at bounding box center [135, 58] width 32 height 18
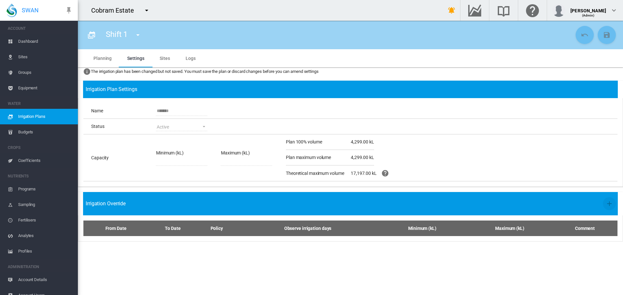
click at [108, 57] on md-tab-item "Planning" at bounding box center [103, 58] width 34 height 18
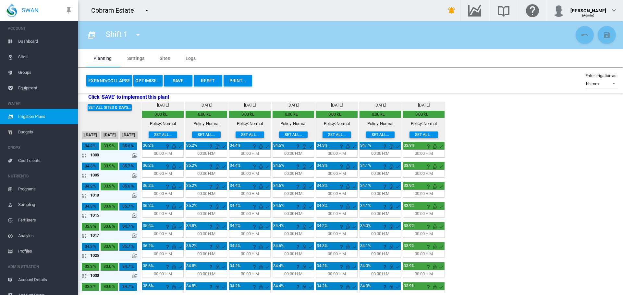
click at [250, 136] on button "Set all..." at bounding box center [249, 135] width 29 height 6
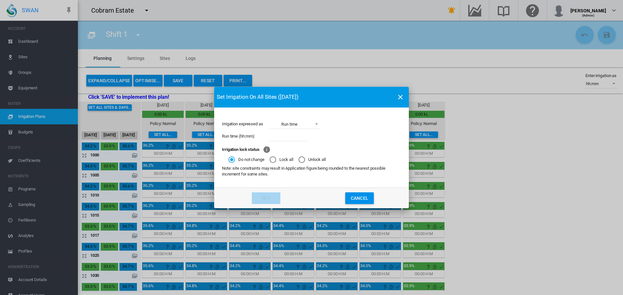
click at [278, 135] on input "Irrigation expressed ..." at bounding box center [288, 137] width 39 height 10
type input "*****"
click at [264, 199] on button "Set" at bounding box center [266, 199] width 29 height 12
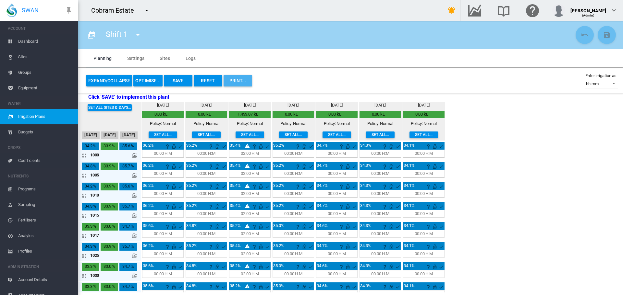
click at [234, 79] on button "PRINT..." at bounding box center [237, 81] width 29 height 12
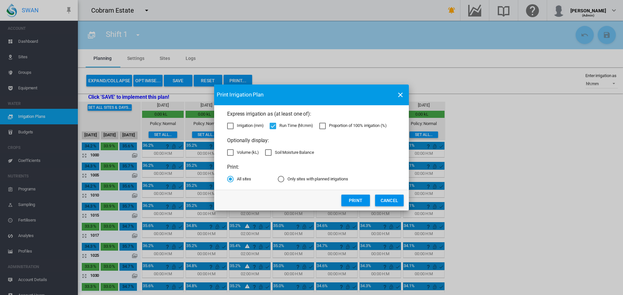
click at [356, 201] on button "Print" at bounding box center [355, 201] width 29 height 12
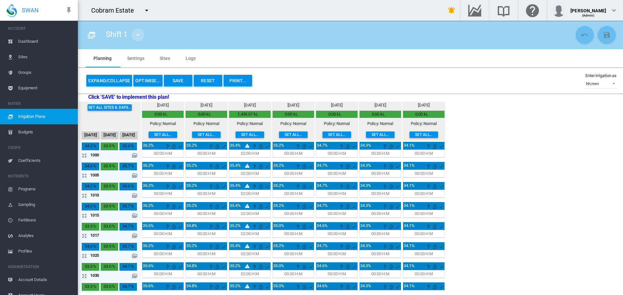
click at [140, 35] on md-icon "icon-menu-down" at bounding box center [138, 35] width 8 height 8
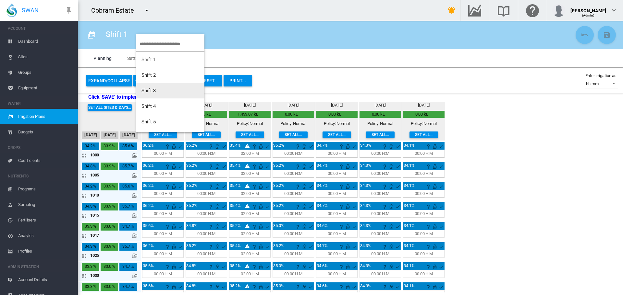
click at [302, 76] on md-backdrop at bounding box center [311, 147] width 623 height 295
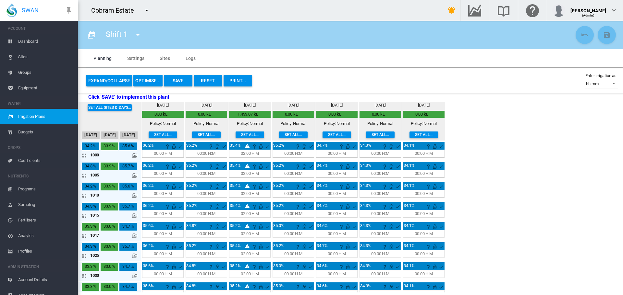
click at [205, 80] on button "Reset" at bounding box center [208, 81] width 29 height 12
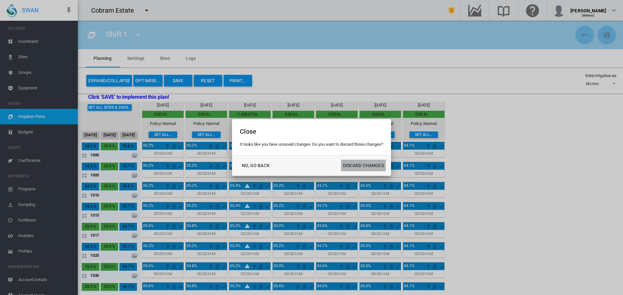
click at [349, 166] on button "DISCARD CHANGES" at bounding box center [363, 166] width 45 height 12
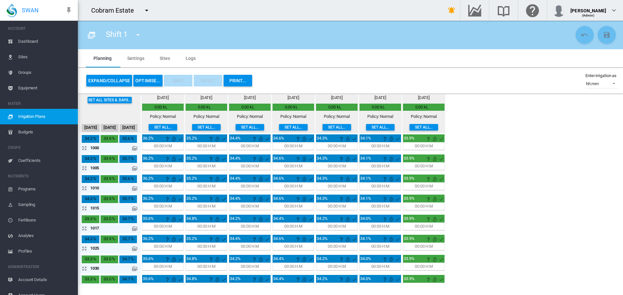
click at [148, 81] on button "OPTIMISE..." at bounding box center [147, 81] width 29 height 12
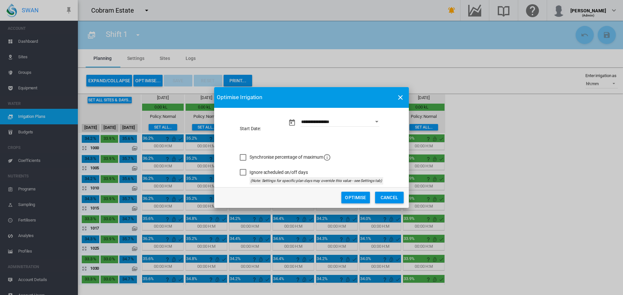
click at [243, 158] on div "Synchronise percentage of maximum" at bounding box center [243, 157] width 6 height 6
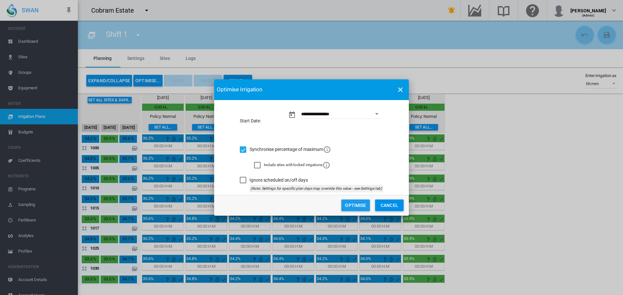
click at [353, 204] on button "Optimise" at bounding box center [355, 206] width 29 height 12
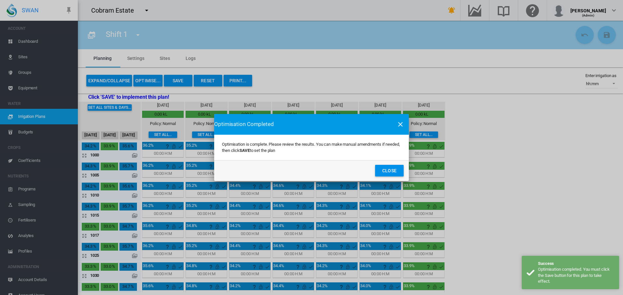
click at [385, 168] on button "Close" at bounding box center [389, 171] width 29 height 12
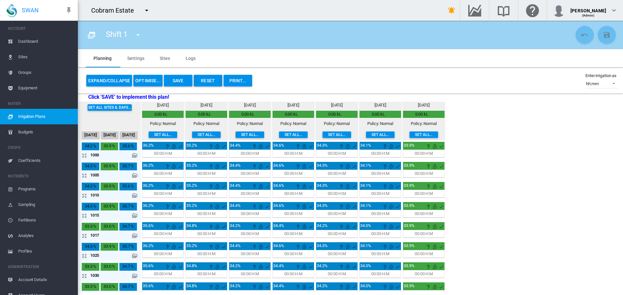
click at [210, 81] on button "Reset" at bounding box center [208, 81] width 29 height 12
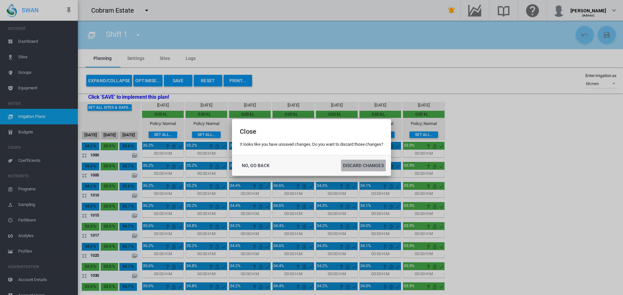
click at [353, 164] on button "DISCARD CHANGES" at bounding box center [363, 166] width 45 height 12
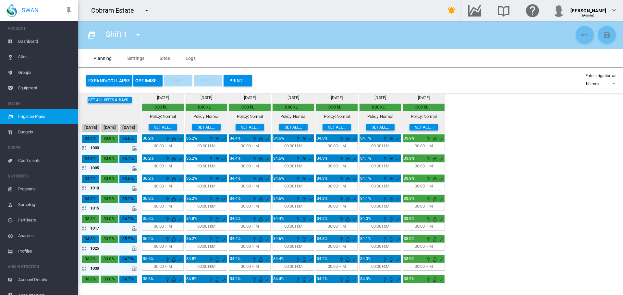
click at [24, 57] on span "Sites" at bounding box center [45, 57] width 54 height 16
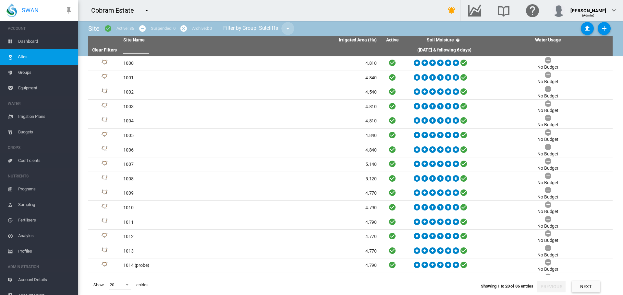
click at [289, 30] on md-icon "icon-menu-down" at bounding box center [288, 29] width 8 height 8
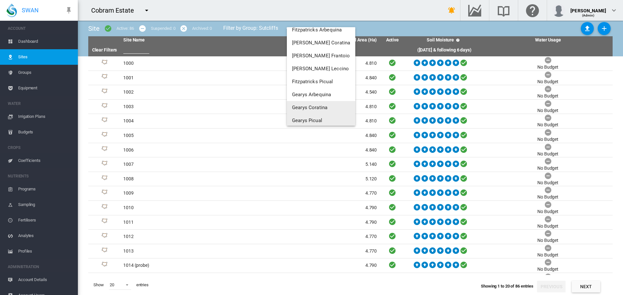
scroll to position [34, 0]
click at [23, 58] on md-backdrop at bounding box center [311, 147] width 623 height 295
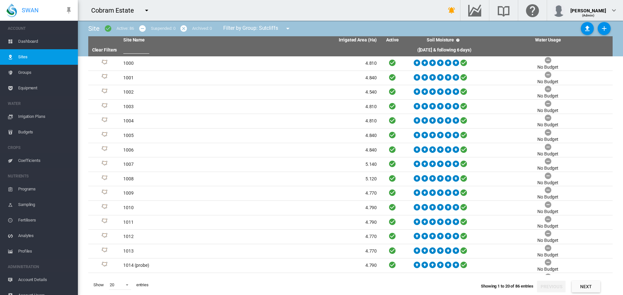
click at [23, 58] on span "Sites" at bounding box center [45, 57] width 54 height 16
click at [24, 116] on span "Irrigation Plans" at bounding box center [45, 117] width 54 height 16
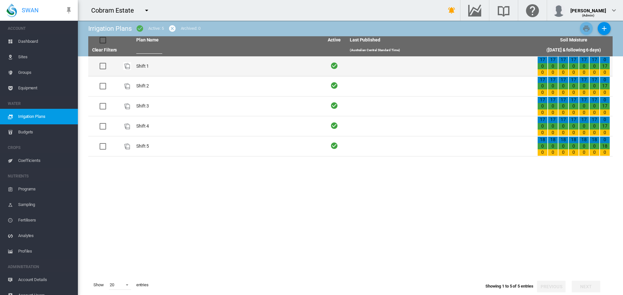
click at [145, 66] on td "Shift 1" at bounding box center [227, 66] width 187 height 20
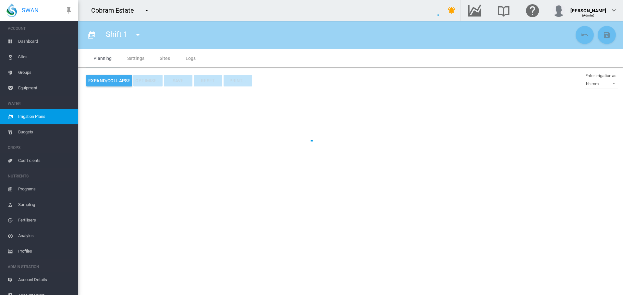
type input "*******"
type input "*"
type input "*****"
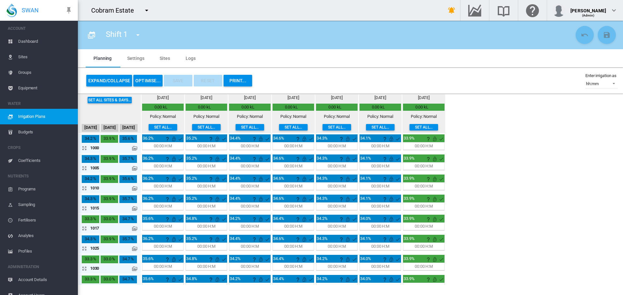
click at [20, 57] on span "Sites" at bounding box center [45, 57] width 54 height 16
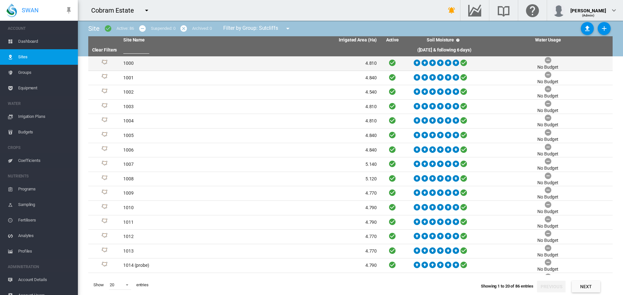
click at [137, 64] on td "1000" at bounding box center [185, 63] width 129 height 14
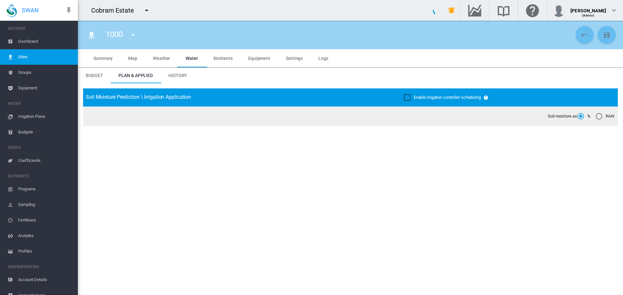
click at [105, 61] on span "Summary" at bounding box center [102, 58] width 19 height 5
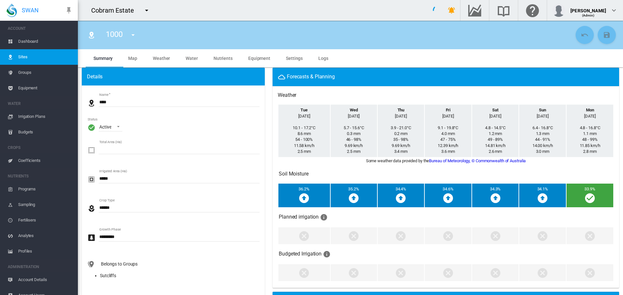
click at [121, 101] on input "****" at bounding box center [179, 102] width 161 height 10
click at [25, 40] on span "Dashboard" at bounding box center [45, 42] width 54 height 16
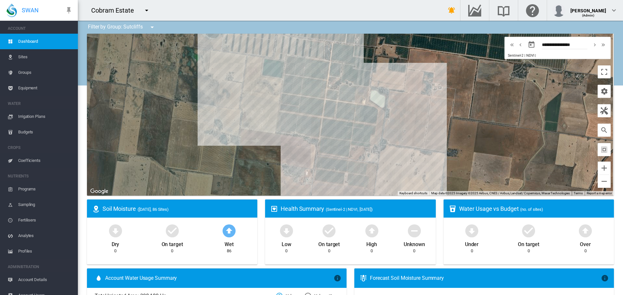
click at [21, 57] on span "Sites" at bounding box center [45, 57] width 54 height 16
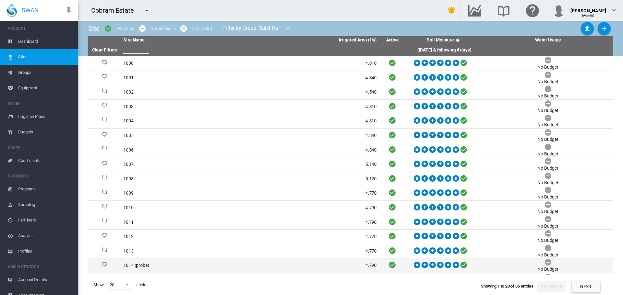
click at [131, 263] on td "1014 (probe)" at bounding box center [185, 266] width 129 height 14
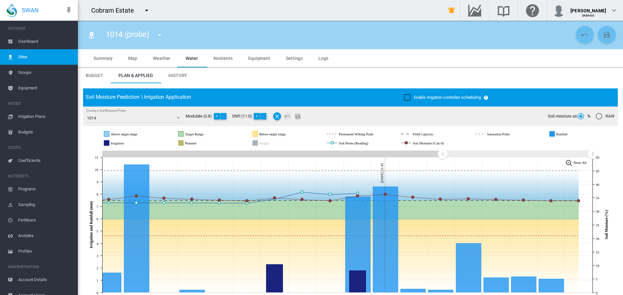
drag, startPoint x: 474, startPoint y: 152, endPoint x: 442, endPoint y: 154, distance: 31.2
click at [442, 154] on rect "Zoom chart using cursor arrows" at bounding box center [443, 154] width 8 height 6
click at [145, 11] on md-icon "icon-menu-down" at bounding box center [147, 10] width 8 height 8
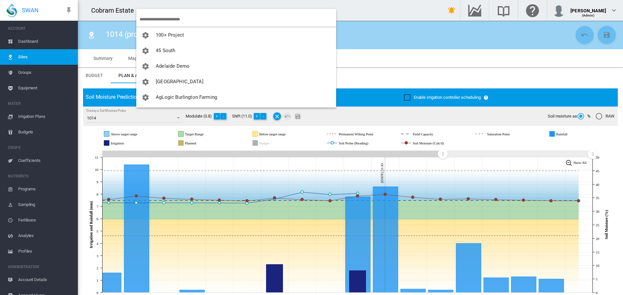
click at [150, 19] on input "search" at bounding box center [237, 19] width 197 height 15
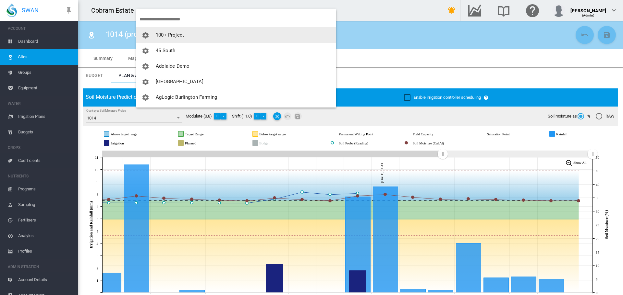
click at [315, 17] on md-backdrop at bounding box center [311, 147] width 623 height 295
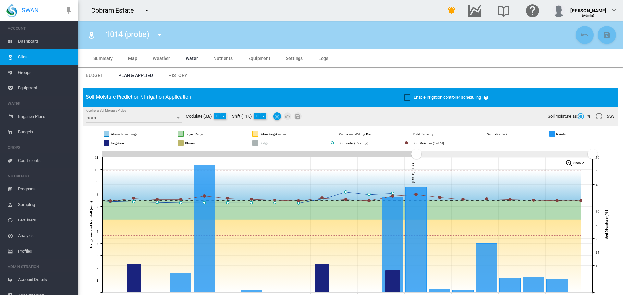
drag, startPoint x: 442, startPoint y: 153, endPoint x: 416, endPoint y: 151, distance: 26.3
click at [416, 151] on rect "Zoom chart using cursor arrows" at bounding box center [417, 154] width 8 height 6
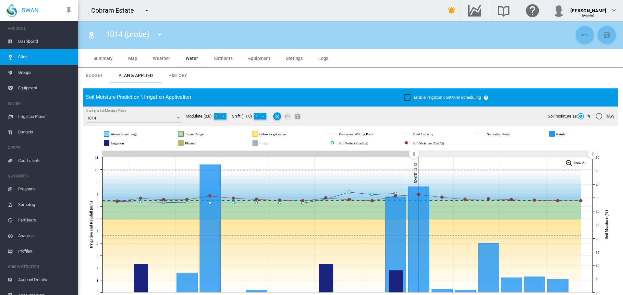
click at [414, 155] on rect "Zoom chart using cursor arrows" at bounding box center [414, 154] width 8 height 6
click at [35, 116] on span "Irrigation Plans" at bounding box center [45, 117] width 54 height 16
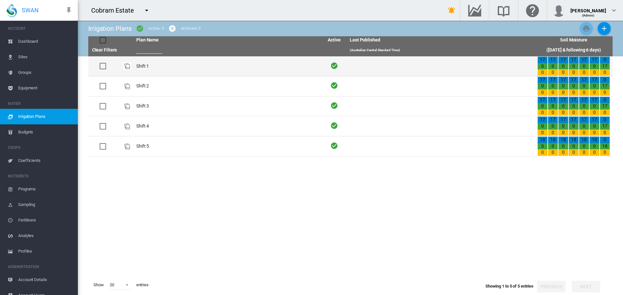
click at [142, 66] on td "Shift 1" at bounding box center [227, 66] width 187 height 20
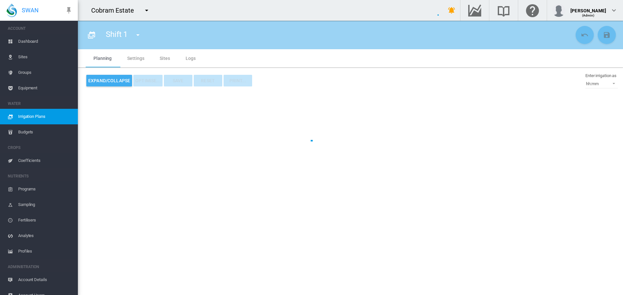
type input "*******"
type input "*"
type input "*****"
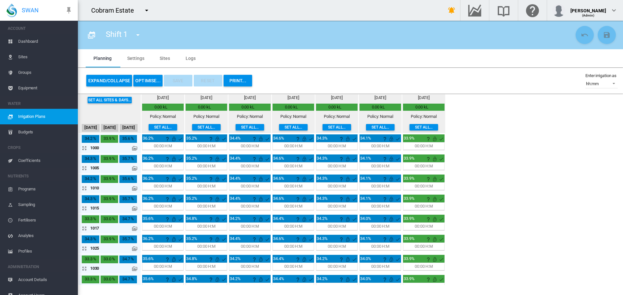
click at [149, 80] on button "OPTIMISE..." at bounding box center [147, 81] width 29 height 12
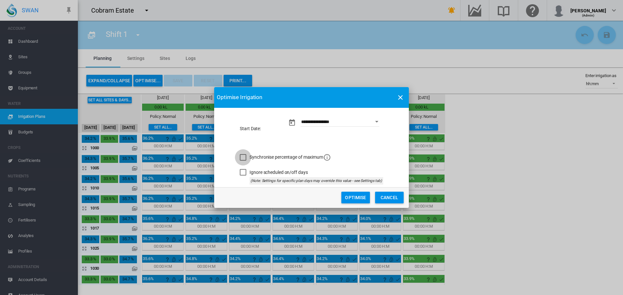
click at [243, 157] on div "Synchronise percentage of maximum" at bounding box center [243, 157] width 6 height 6
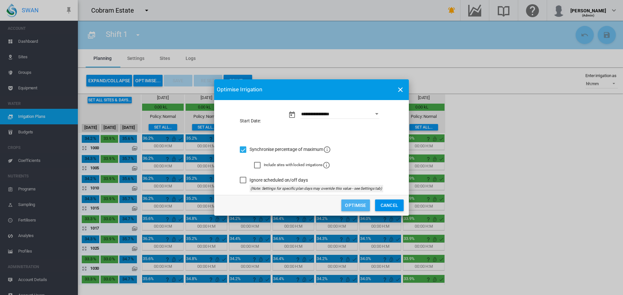
click at [358, 204] on button "Optimise" at bounding box center [355, 206] width 29 height 12
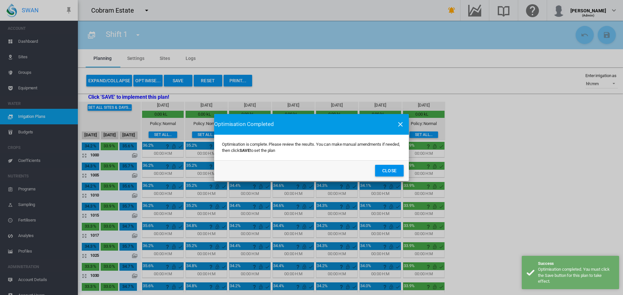
click at [379, 169] on button "Close" at bounding box center [389, 171] width 29 height 12
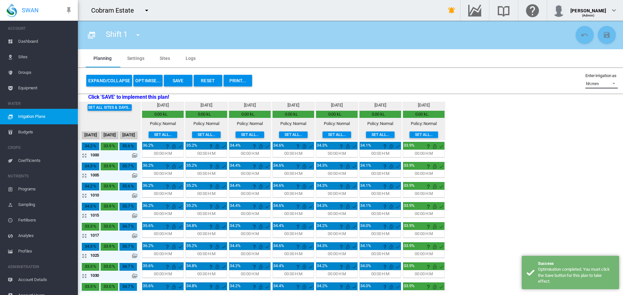
click at [614, 82] on span at bounding box center [612, 83] width 8 height 6
click at [590, 69] on div "mm/Day" at bounding box center [589, 69] width 16 height 6
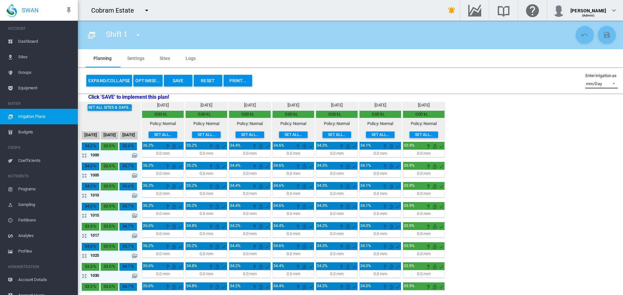
click at [614, 83] on span at bounding box center [612, 83] width 8 height 6
click at [592, 99] on div "hh:mm" at bounding box center [587, 100] width 13 height 6
click at [208, 80] on button "Reset" at bounding box center [208, 81] width 29 height 12
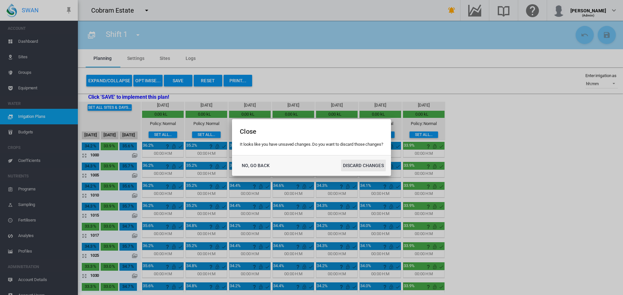
click at [360, 166] on button "DISCARD CHANGES" at bounding box center [363, 166] width 45 height 12
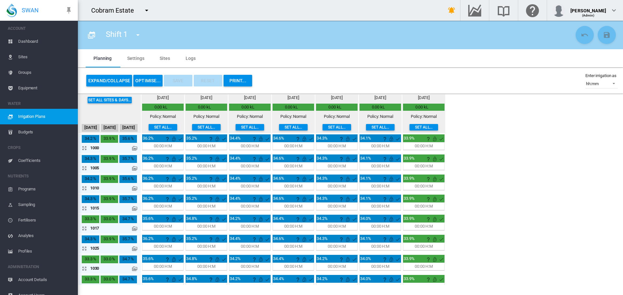
click at [163, 59] on md-tab-item "Sites" at bounding box center [165, 58] width 26 height 18
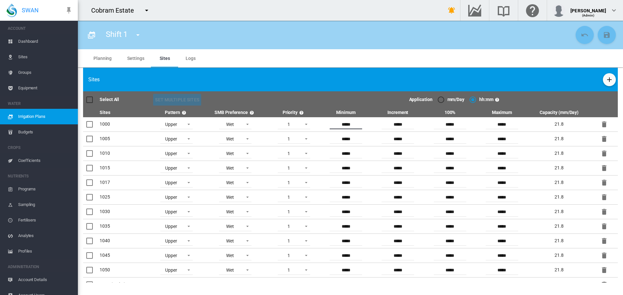
drag, startPoint x: 350, startPoint y: 125, endPoint x: 336, endPoint y: 124, distance: 14.3
click at [336, 124] on input "*****" at bounding box center [346, 125] width 32 height 10
drag, startPoint x: 455, startPoint y: 125, endPoint x: 433, endPoint y: 127, distance: 22.5
click at [434, 127] on input "*****" at bounding box center [450, 125] width 32 height 10
drag, startPoint x: 401, startPoint y: 123, endPoint x: 385, endPoint y: 126, distance: 16.4
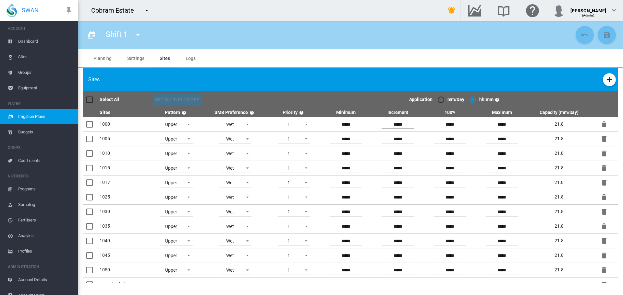
click at [385, 126] on input "*****" at bounding box center [397, 125] width 32 height 10
drag, startPoint x: 351, startPoint y: 123, endPoint x: 336, endPoint y: 125, distance: 15.7
click at [336, 125] on input "*****" at bounding box center [346, 125] width 32 height 10
click at [129, 58] on md-tab-item "Settings" at bounding box center [135, 58] width 32 height 18
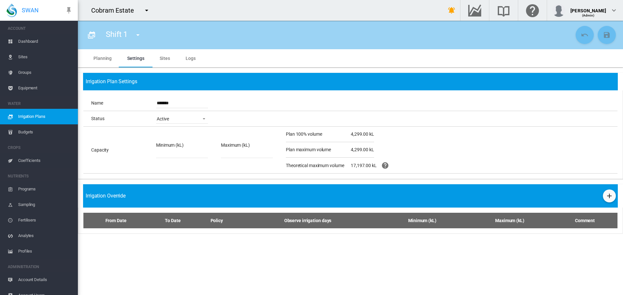
click at [103, 58] on md-tab-item "Planning" at bounding box center [103, 58] width 34 height 18
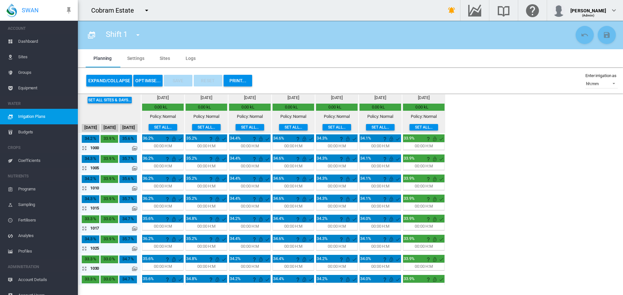
click at [25, 42] on span "Dashboard" at bounding box center [45, 42] width 54 height 16
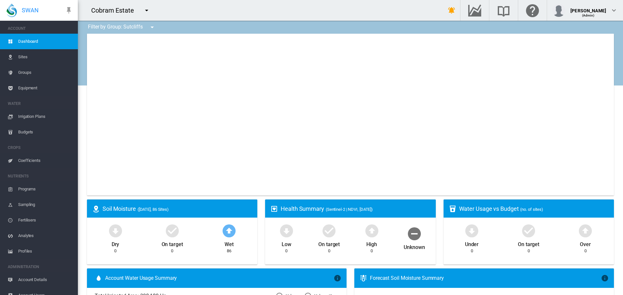
type input "**********"
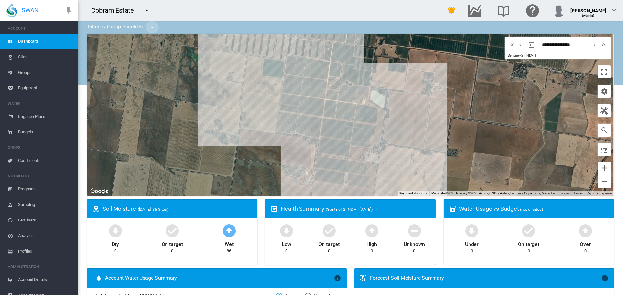
click at [151, 26] on md-icon "icon-menu-down" at bounding box center [152, 27] width 8 height 8
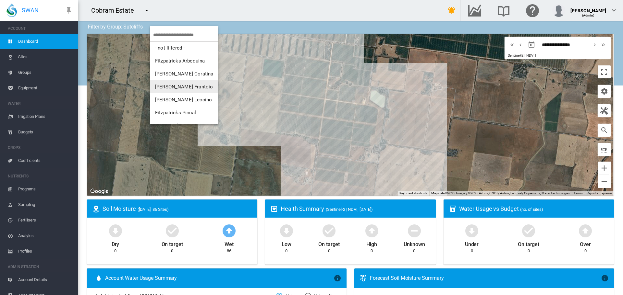
scroll to position [65, 0]
click at [171, 100] on span "Sutcliffs" at bounding box center [164, 100] width 18 height 6
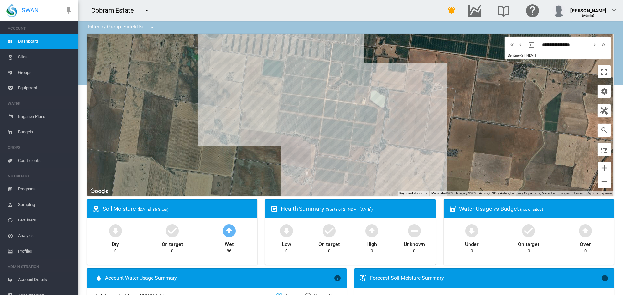
click at [152, 26] on md-icon "icon-menu-down" at bounding box center [152, 27] width 8 height 8
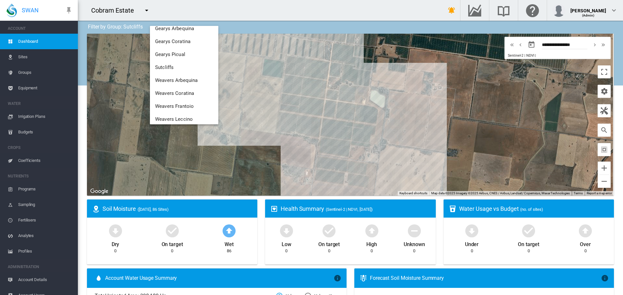
scroll to position [127, 0]
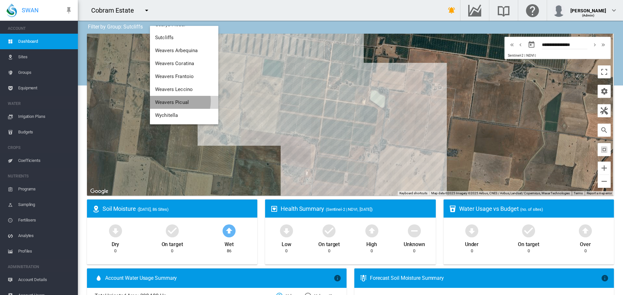
click at [171, 101] on span "Weavers Picual" at bounding box center [172, 103] width 34 height 6
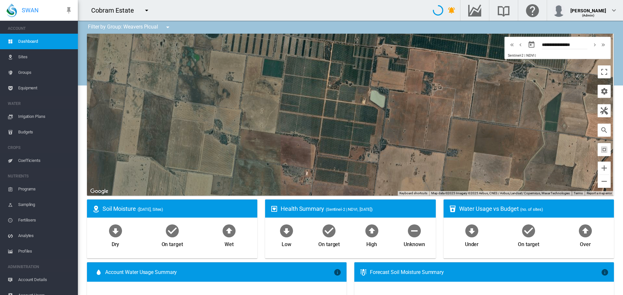
drag, startPoint x: 436, startPoint y: 105, endPoint x: 382, endPoint y: 141, distance: 65.4
click at [357, 167] on div at bounding box center [350, 115] width 527 height 162
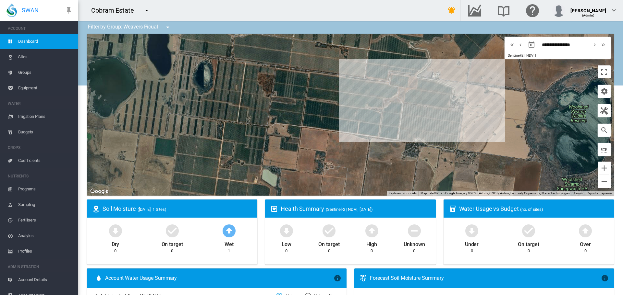
drag, startPoint x: 510, startPoint y: 106, endPoint x: 482, endPoint y: 124, distance: 33.6
click at [482, 124] on div at bounding box center [350, 115] width 527 height 162
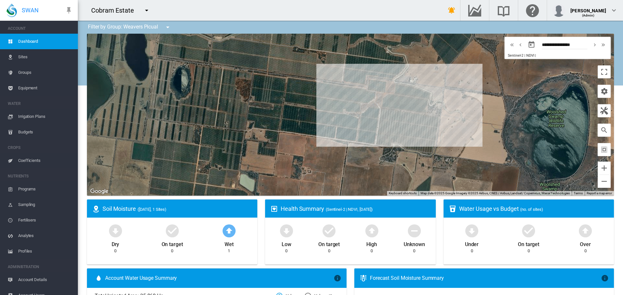
click at [22, 73] on span "Groups" at bounding box center [45, 73] width 54 height 16
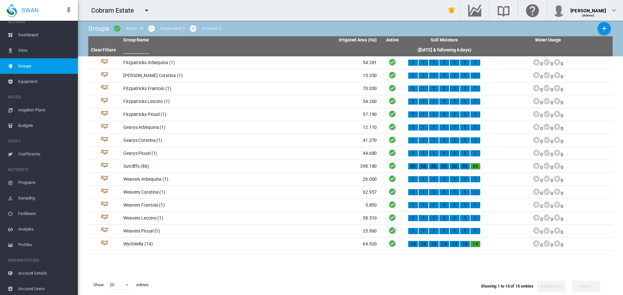
scroll to position [8, 0]
click at [30, 289] on span "Account Users" at bounding box center [45, 288] width 54 height 16
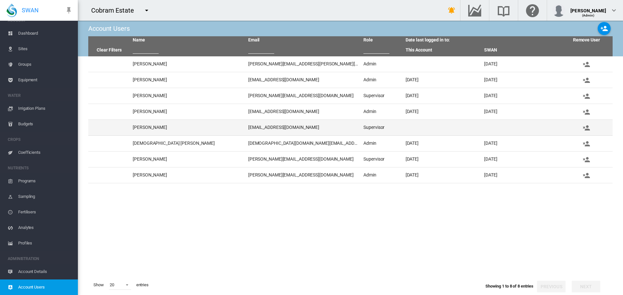
click at [154, 127] on td "Karolin Urban" at bounding box center [187, 128] width 115 height 16
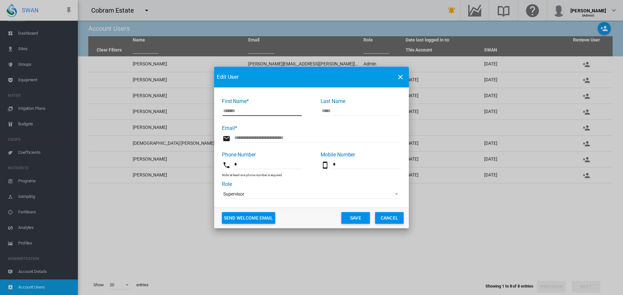
click at [230, 140] on md-input-container "**********" at bounding box center [311, 141] width 179 height 19
click at [386, 217] on button "Cancel" at bounding box center [389, 218] width 29 height 12
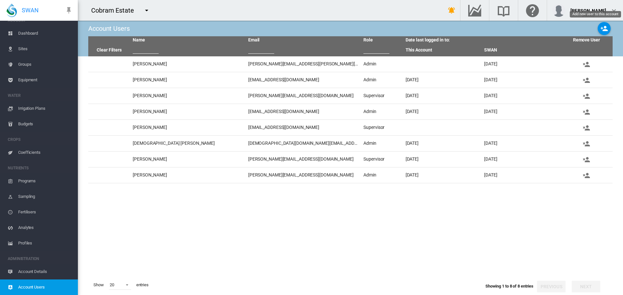
click at [605, 29] on md-icon "icon-account-plus" at bounding box center [604, 29] width 8 height 8
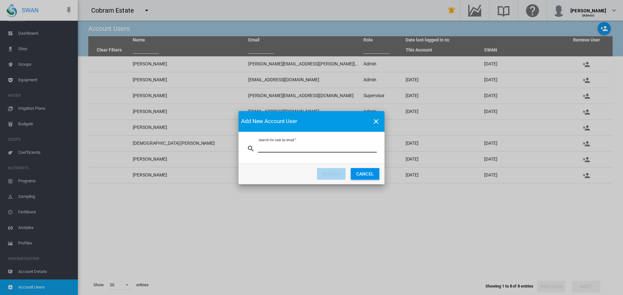
click at [283, 146] on input "Search for user by email" at bounding box center [317, 148] width 119 height 10
type input "**********"
click at [327, 173] on button "SEARCH" at bounding box center [331, 174] width 29 height 12
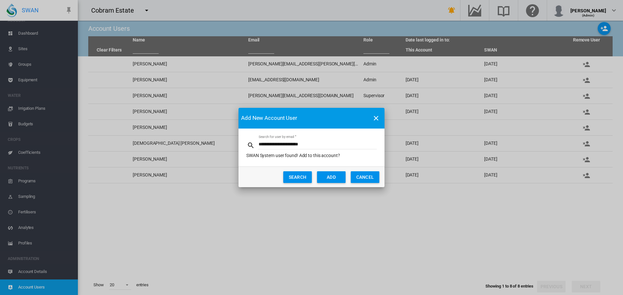
click at [322, 176] on button "ADD" at bounding box center [331, 178] width 29 height 12
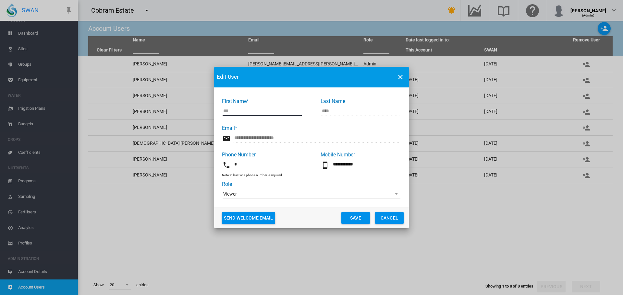
click at [294, 196] on span "Viewer" at bounding box center [306, 194] width 166 height 6
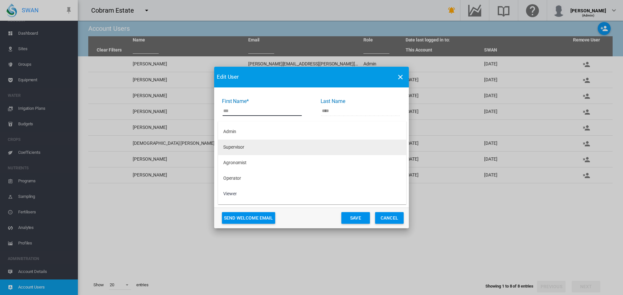
click at [258, 150] on md-option "Supervisor" at bounding box center [312, 148] width 188 height 16
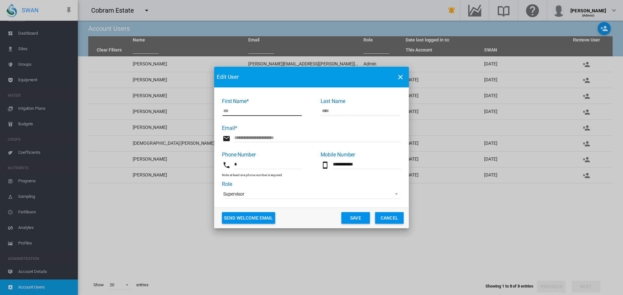
click at [349, 220] on button "Save" at bounding box center [355, 218] width 29 height 12
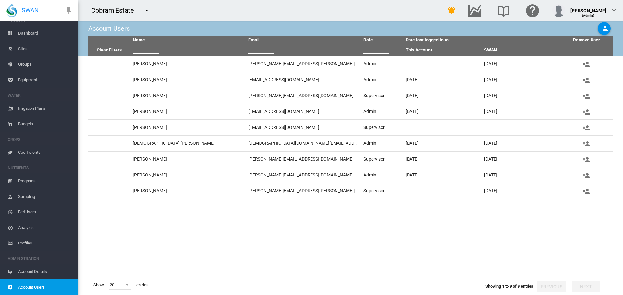
click at [146, 12] on md-icon "icon-menu-down" at bounding box center [147, 10] width 8 height 8
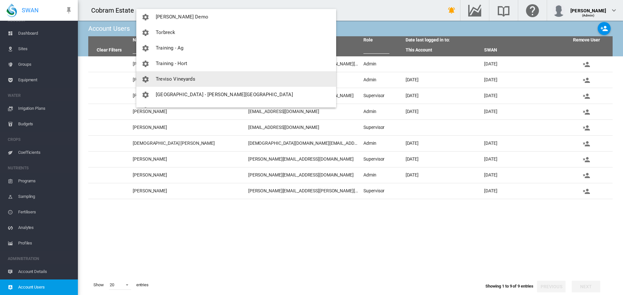
scroll to position [1728, 0]
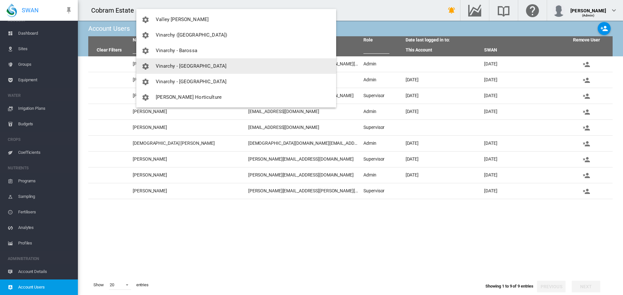
click at [185, 64] on span "Vinarchy - [GEOGRAPHIC_DATA]" at bounding box center [191, 66] width 71 height 6
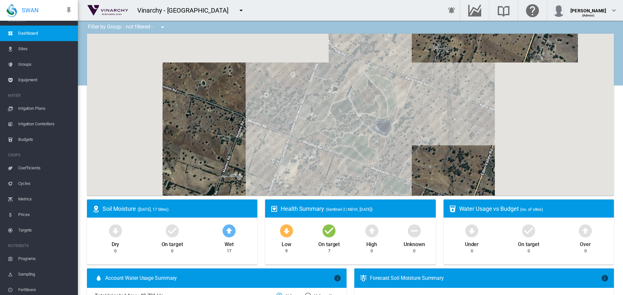
click at [23, 49] on span "Sites" at bounding box center [45, 49] width 54 height 16
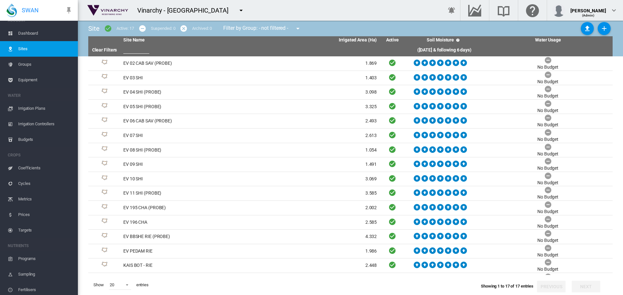
click at [300, 30] on md-icon "icon-menu-down" at bounding box center [298, 29] width 8 height 8
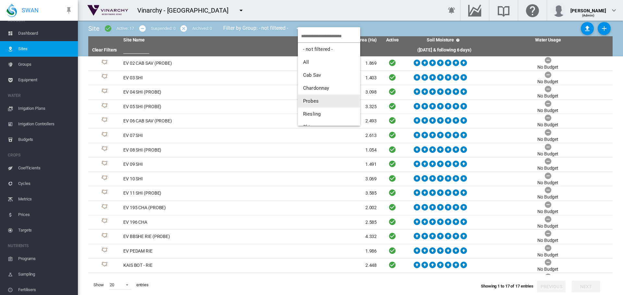
click at [311, 103] on span "Probes" at bounding box center [311, 101] width 16 height 6
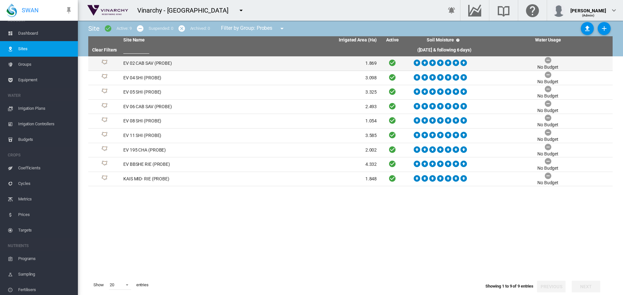
click at [162, 63] on td "EV 02 CAB SAV (PROBE)" at bounding box center [185, 63] width 129 height 14
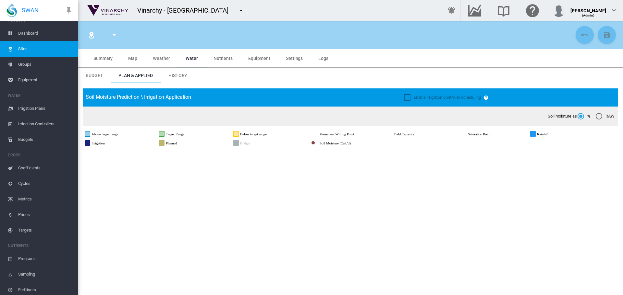
click at [237, 11] on md-icon "icon-menu-down" at bounding box center [241, 10] width 8 height 8
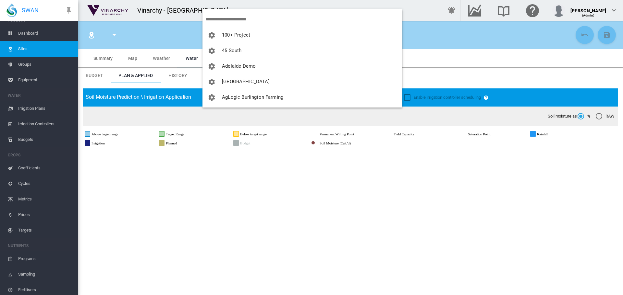
click at [243, 19] on input "search" at bounding box center [304, 19] width 197 height 15
click at [24, 50] on md-backdrop at bounding box center [311, 147] width 623 height 295
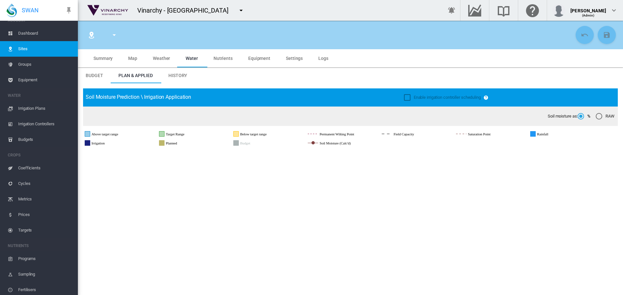
click at [23, 33] on span "Dashboard" at bounding box center [45, 34] width 54 height 16
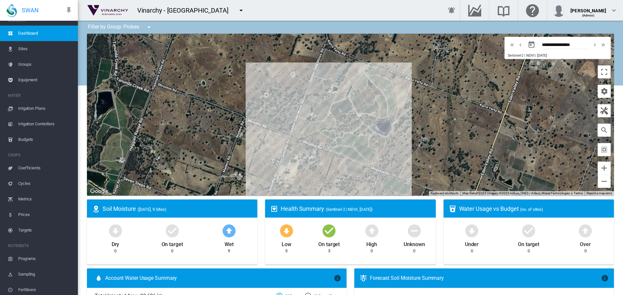
click at [23, 50] on span "Sites" at bounding box center [45, 49] width 54 height 16
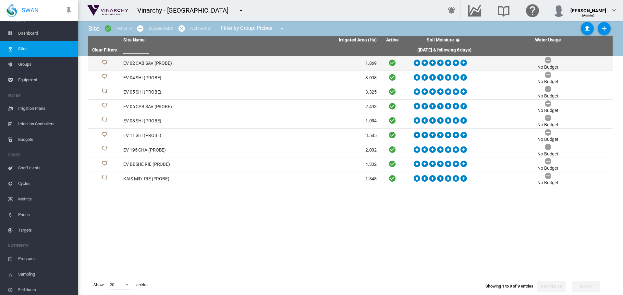
click at [141, 61] on td "EV 02 CAB SAV (PROBE)" at bounding box center [185, 63] width 129 height 14
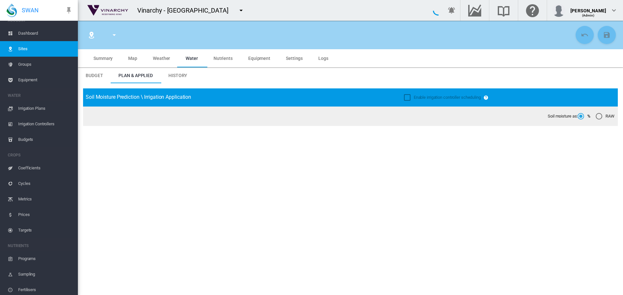
type input "*****"
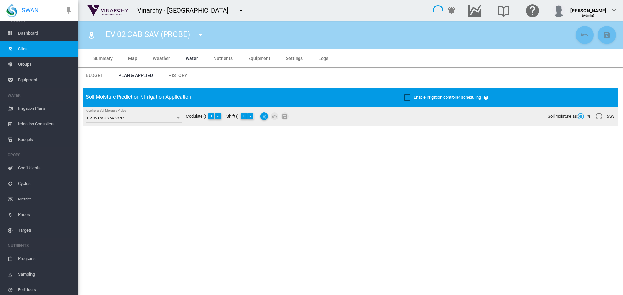
type input "**********"
type input "*********"
type input "***"
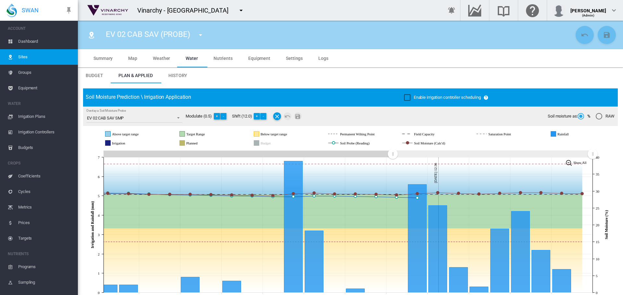
scroll to position [8, 0]
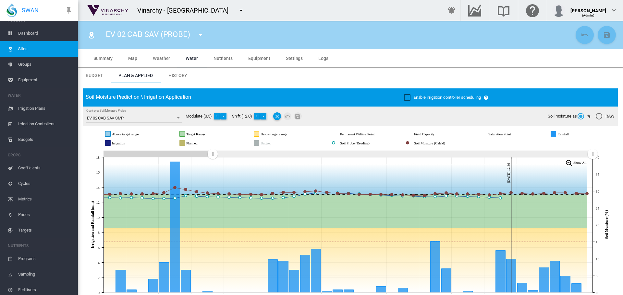
click at [226, 157] on g at bounding box center [351, 154] width 495 height 11
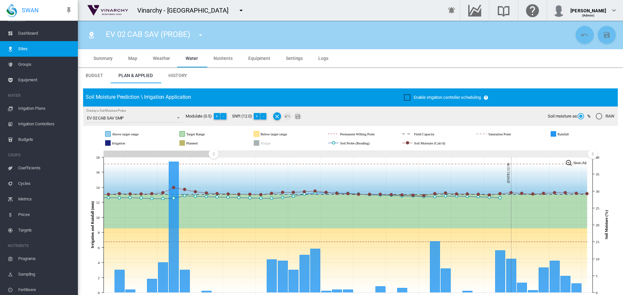
click at [200, 36] on md-icon "icon-menu-down" at bounding box center [201, 35] width 8 height 8
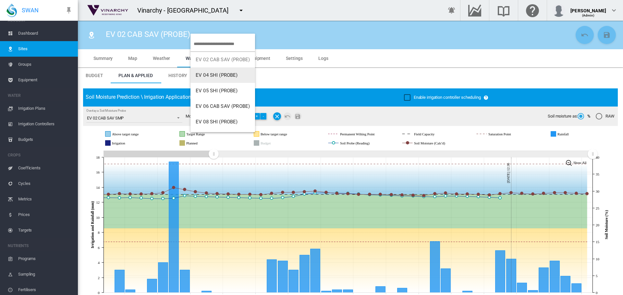
click at [206, 79] on button "EV 04 SHI (PROBE)" at bounding box center [222, 75] width 65 height 16
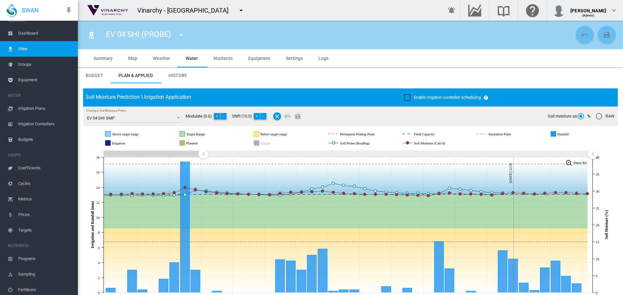
drag, startPoint x: 472, startPoint y: 154, endPoint x: 203, endPoint y: 149, distance: 268.9
click at [203, 149] on g "Zoom chart using cursor arrows" at bounding box center [203, 154] width 11 height 11
click at [181, 35] on md-icon "icon-menu-down" at bounding box center [181, 35] width 8 height 8
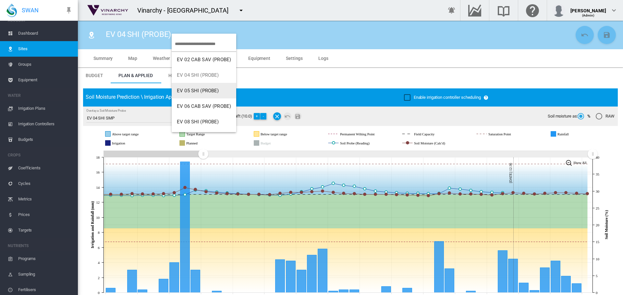
click at [202, 91] on span "EV 05 SHI (PROBE)" at bounding box center [198, 91] width 42 height 6
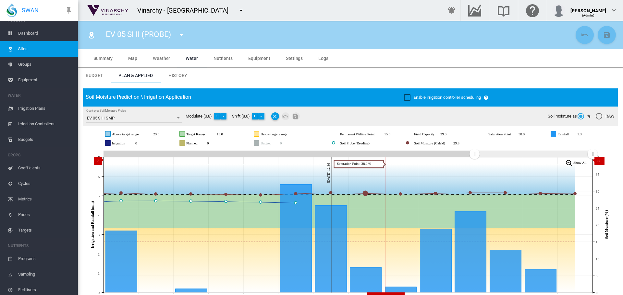
drag, startPoint x: 462, startPoint y: 153, endPoint x: 440, endPoint y: 151, distance: 21.8
click at [370, 159] on icon "JavaScript chart by amCharts [DATE] [DATE] Sep [DATE] Sep [DATE] Sep [DATE] Sep…" at bounding box center [348, 225] width 530 height 152
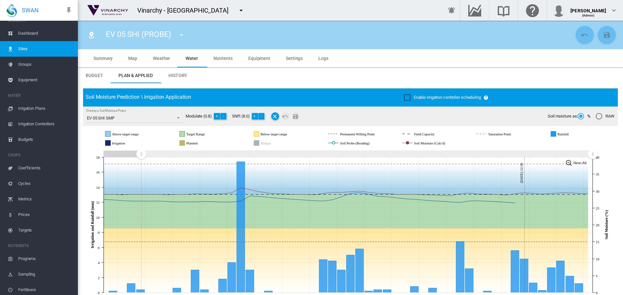
drag, startPoint x: 473, startPoint y: 154, endPoint x: 146, endPoint y: 189, distance: 329.4
click at [141, 189] on icon "JavaScript chart by amCharts [DATE] [DATE] Aug [DATE] Aug [DATE] Aug [DATE] Aug…" at bounding box center [348, 225] width 530 height 152
click at [255, 115] on button "+" at bounding box center [255, 116] width 6 height 6
click at [255, 114] on button "+" at bounding box center [255, 116] width 6 height 6
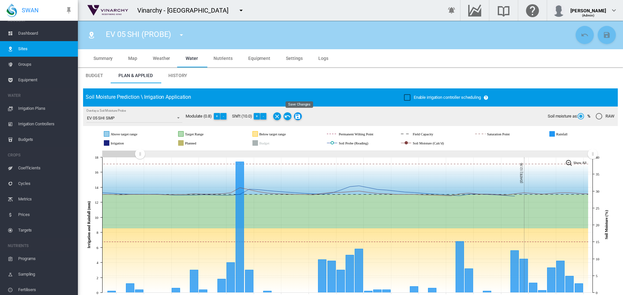
click at [298, 117] on md-icon "Save Changes" at bounding box center [298, 117] width 8 height 8
click at [180, 34] on md-icon "icon-menu-down" at bounding box center [181, 35] width 8 height 8
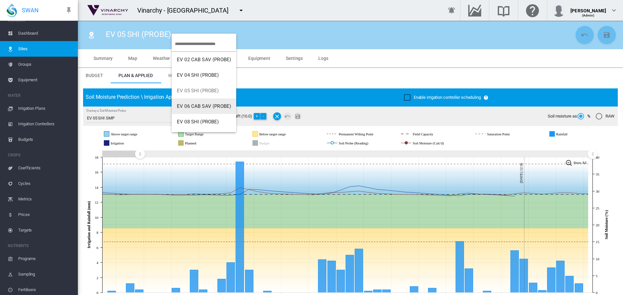
click at [186, 108] on span "EV 06 CAB SAV (PROBE)" at bounding box center [204, 106] width 54 height 6
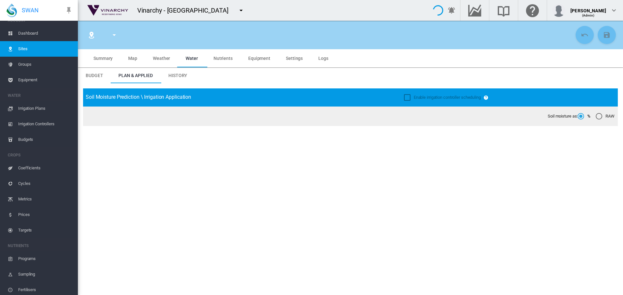
type input "**********"
type input "*****"
type input "*********"
type input "***"
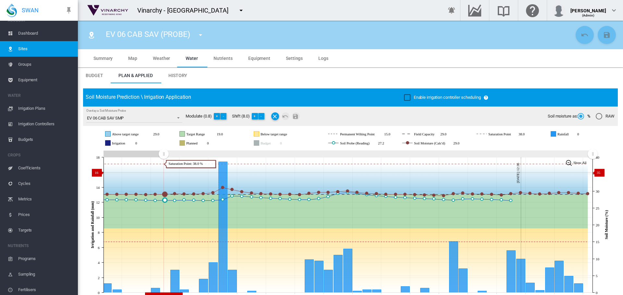
drag, startPoint x: 474, startPoint y: 154, endPoint x: 164, endPoint y: 173, distance: 310.3
click at [163, 173] on icon "JavaScript chart by amCharts [DATE] [DATE] Aug [DATE] Aug [DATE] Aug [DATE] Aug…" at bounding box center [348, 225] width 530 height 152
click at [254, 116] on button "+" at bounding box center [255, 116] width 6 height 6
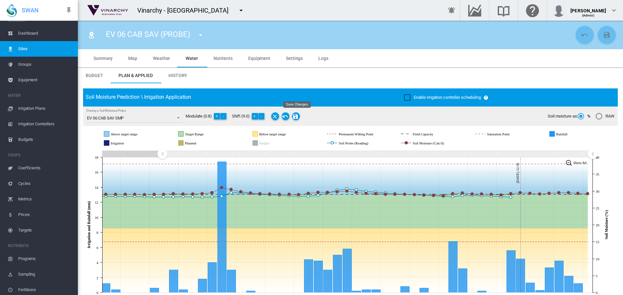
click at [296, 116] on md-icon "Save Changes" at bounding box center [296, 117] width 8 height 8
click at [200, 36] on md-icon "icon-menu-down" at bounding box center [201, 35] width 8 height 8
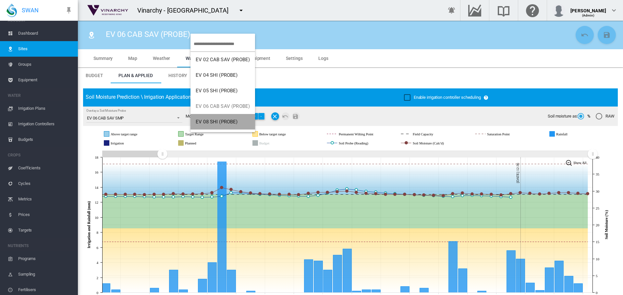
click at [216, 120] on span "EV 08 SHI (PROBE)" at bounding box center [217, 122] width 42 height 6
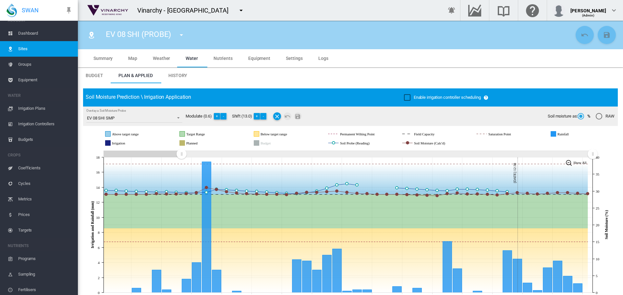
drag, startPoint x: 473, startPoint y: 154, endPoint x: 181, endPoint y: 163, distance: 291.4
click at [181, 163] on icon "JavaScript chart by amCharts [DATE] [DATE] Aug [DATE] Aug [DATE] Aug [DATE] Aug…" at bounding box center [348, 225] width 530 height 152
click at [264, 117] on button "-" at bounding box center [263, 116] width 6 height 6
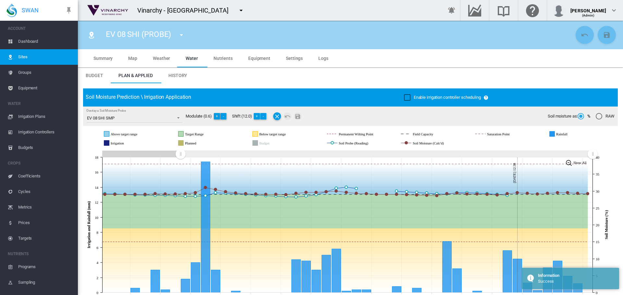
scroll to position [8, 0]
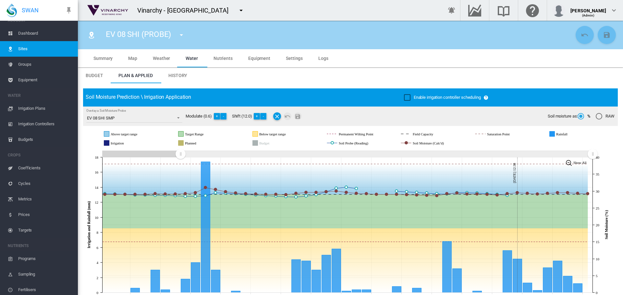
click at [183, 34] on md-icon "icon-menu-down" at bounding box center [181, 35] width 8 height 8
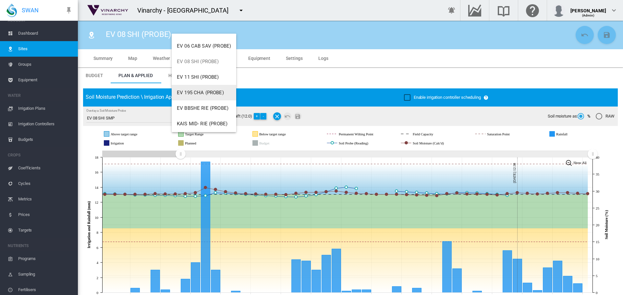
scroll to position [62, 0]
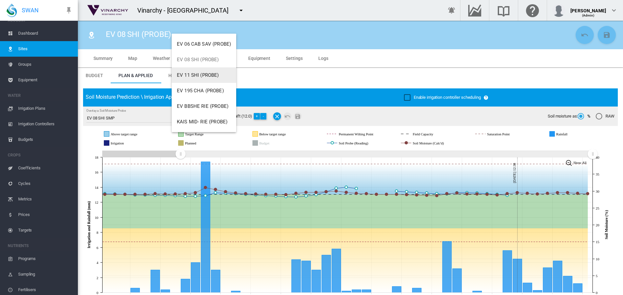
click at [214, 78] on span "EV 11 SHI (PROBE)" at bounding box center [198, 75] width 42 height 6
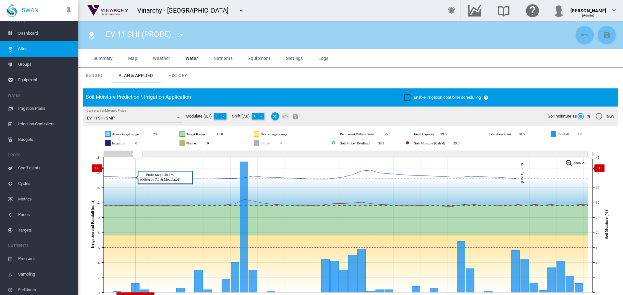
drag, startPoint x: 474, startPoint y: 156, endPoint x: 157, endPoint y: 157, distance: 317.5
click at [137, 168] on icon "JavaScript chart by amCharts [DATE] [DATE] Aug [DATE] Aug [DATE] Aug [DATE] Aug…" at bounding box center [348, 225] width 530 height 152
click at [263, 117] on button "-" at bounding box center [261, 116] width 6 height 6
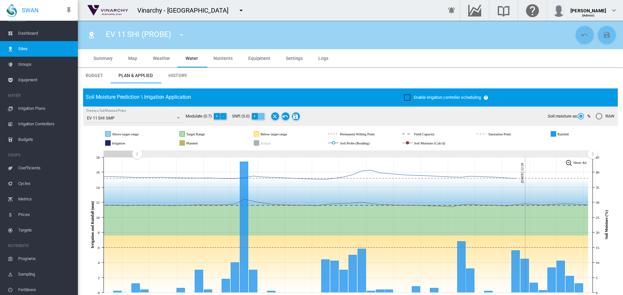
click at [263, 117] on button "-" at bounding box center [261, 116] width 6 height 6
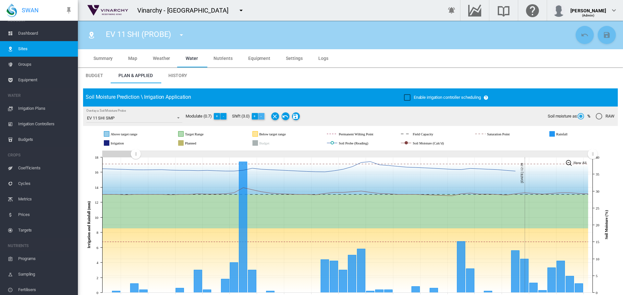
click at [263, 117] on button "-" at bounding box center [261, 116] width 6 height 6
click at [262, 117] on button "-" at bounding box center [262, 116] width 6 height 6
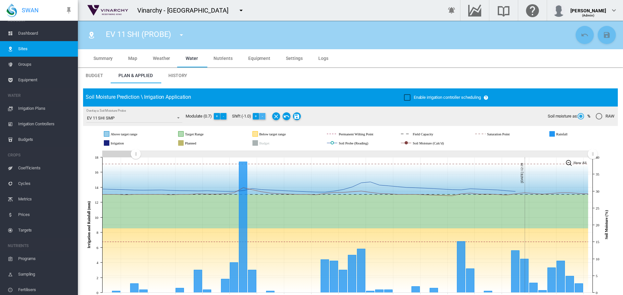
click at [262, 117] on button "-" at bounding box center [262, 116] width 6 height 6
click at [299, 118] on md-icon "Save Changes" at bounding box center [297, 117] width 8 height 8
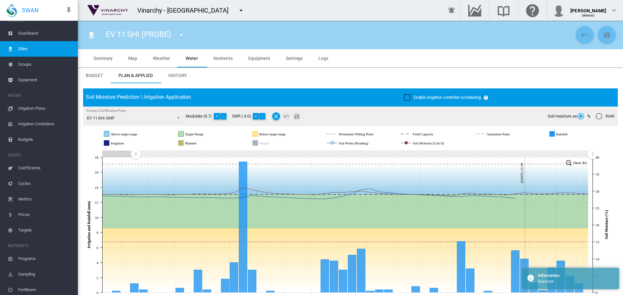
click at [181, 37] on md-icon "icon-menu-down" at bounding box center [181, 35] width 8 height 8
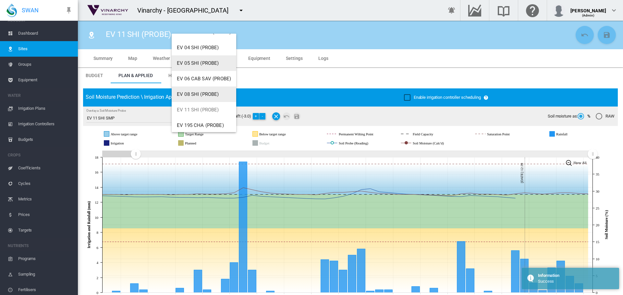
scroll to position [62, 0]
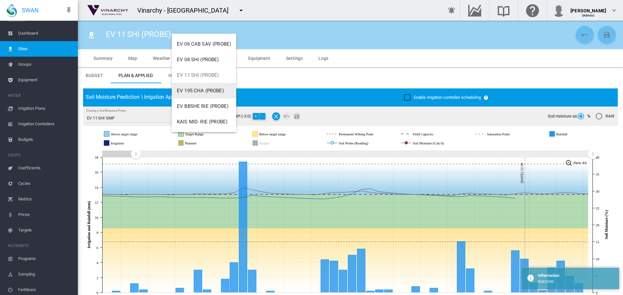
click at [203, 90] on span "EV 195 CHA (PROBE)" at bounding box center [200, 91] width 47 height 6
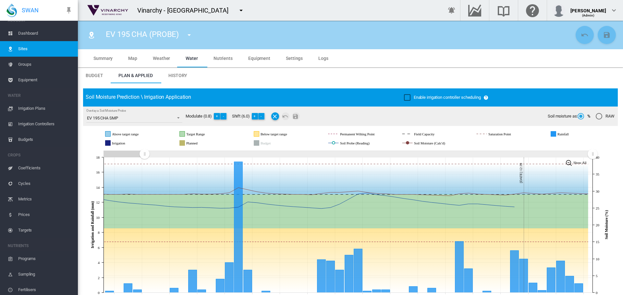
drag, startPoint x: 474, startPoint y: 156, endPoint x: 164, endPoint y: 150, distance: 310.4
click at [144, 162] on icon "JavaScript chart by amCharts 3.21.15 Aug 03 Aug 06 Aug 09 Aug 12 Aug 15 Aug 18 …" at bounding box center [348, 225] width 530 height 152
click at [256, 115] on button "+" at bounding box center [255, 116] width 6 height 6
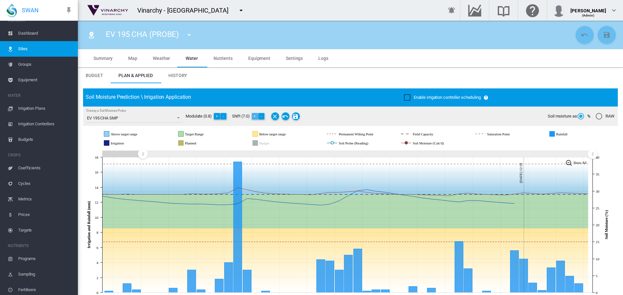
click at [256, 115] on button "+" at bounding box center [255, 116] width 6 height 6
click at [297, 116] on md-icon "Save Changes" at bounding box center [296, 117] width 8 height 8
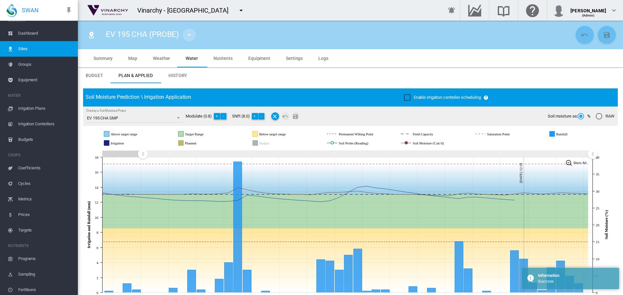
click at [191, 35] on md-icon "icon-menu-down" at bounding box center [189, 35] width 8 height 8
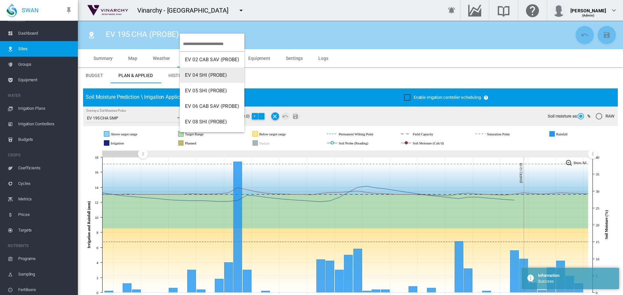
scroll to position [62, 0]
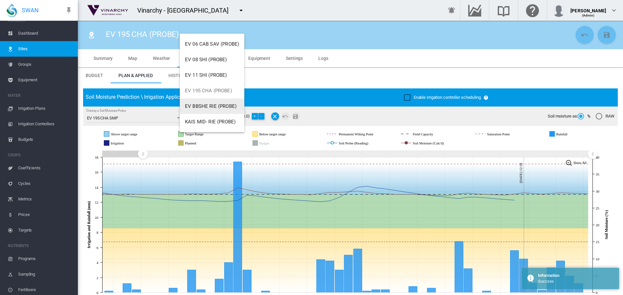
click at [208, 104] on span "EV BBSHE RIE (PROBE)" at bounding box center [211, 106] width 52 height 6
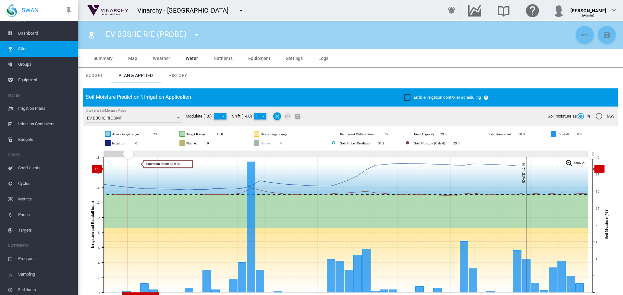
drag, startPoint x: 475, startPoint y: 155, endPoint x: 128, endPoint y: 169, distance: 347.0
click at [128, 169] on icon "JavaScript chart by amCharts 3.21.15 Jul 31 Aug 03 Aug 06 Aug 09 Aug 12 Aug 15 …" at bounding box center [348, 225] width 530 height 152
click at [225, 116] on button "-" at bounding box center [223, 116] width 6 height 6
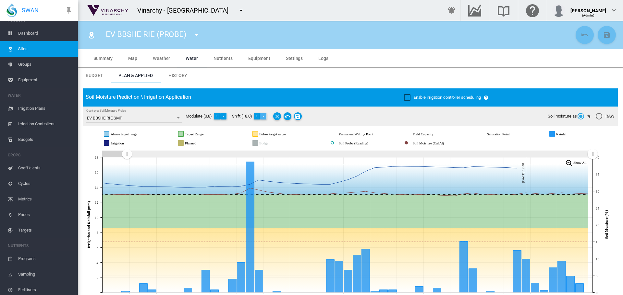
click at [265, 116] on button "-" at bounding box center [263, 116] width 6 height 6
click at [300, 113] on md-icon "Save Changes" at bounding box center [298, 117] width 8 height 8
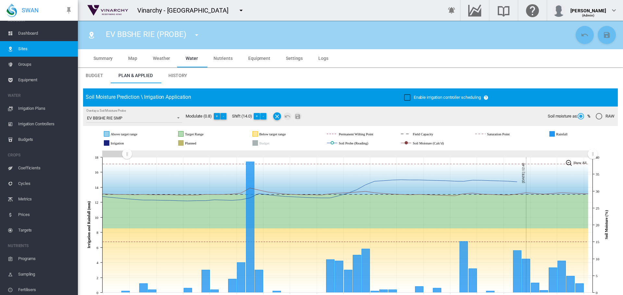
click at [195, 38] on md-icon "icon-menu-down" at bounding box center [197, 35] width 8 height 8
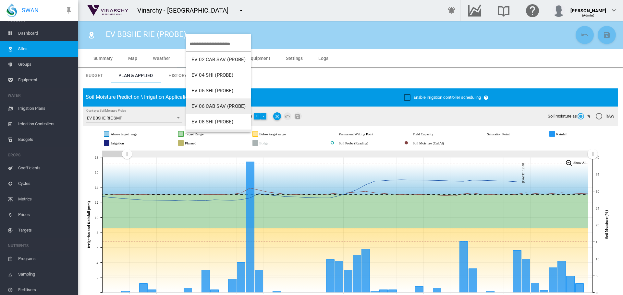
scroll to position [62, 0]
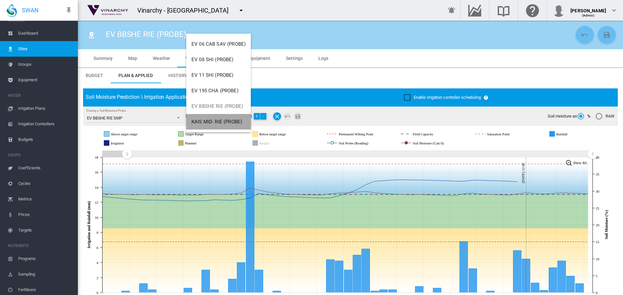
click at [219, 122] on span "KAIS MID- RIE (PROBE)" at bounding box center [216, 122] width 51 height 6
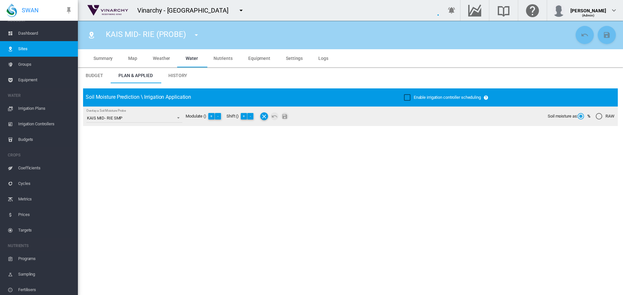
type input "*****"
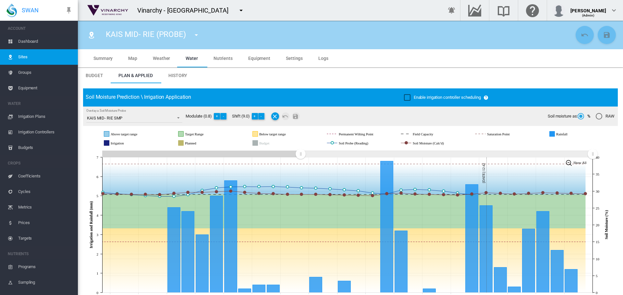
click at [300, 156] on rect "Zoom chart using cursor arrows" at bounding box center [301, 154] width 8 height 6
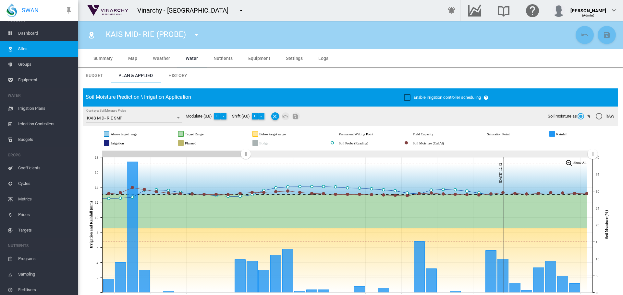
drag, startPoint x: 297, startPoint y: 155, endPoint x: 239, endPoint y: 110, distance: 73.5
click at [242, 152] on rect "Zoom chart using cursor arrows" at bounding box center [246, 154] width 8 height 6
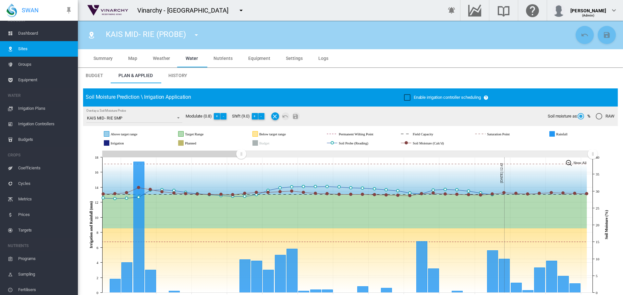
click at [195, 35] on md-icon "icon-menu-down" at bounding box center [196, 35] width 8 height 8
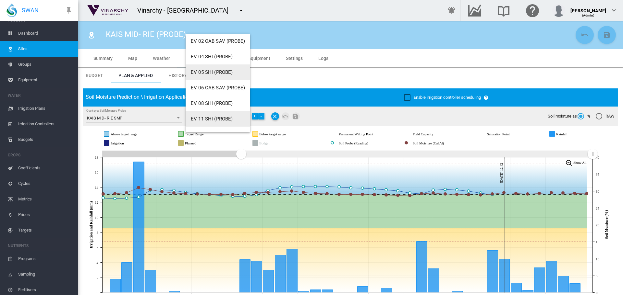
scroll to position [62, 0]
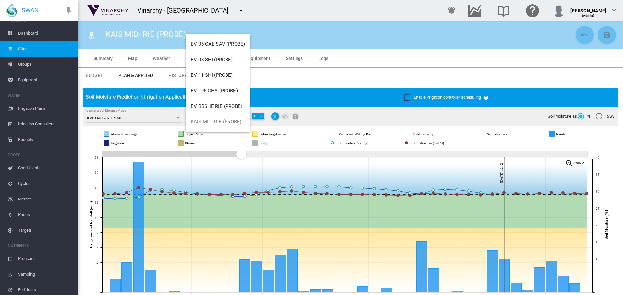
click at [295, 5] on md-backdrop at bounding box center [311, 147] width 623 height 295
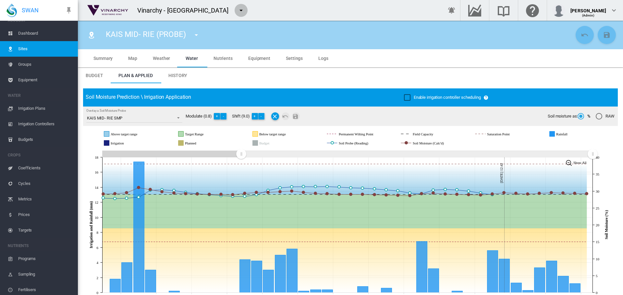
click at [237, 10] on md-icon "icon-menu-down" at bounding box center [241, 10] width 8 height 8
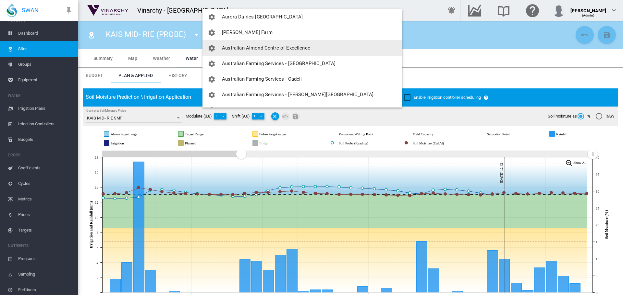
scroll to position [0, 0]
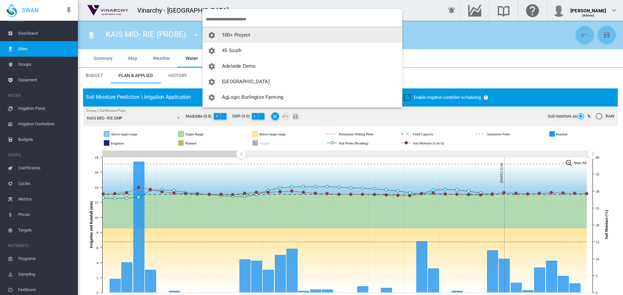
click at [213, 18] on input "search" at bounding box center [304, 19] width 197 height 15
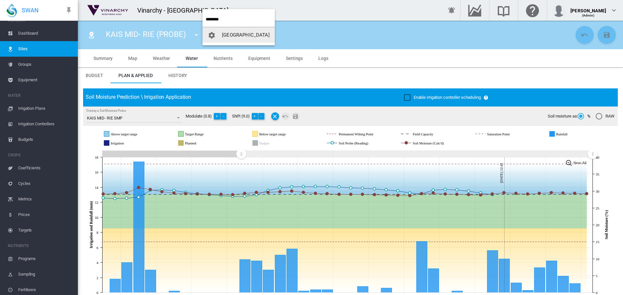
type input "********"
click at [233, 34] on span "[GEOGRAPHIC_DATA]" at bounding box center [246, 35] width 48 height 6
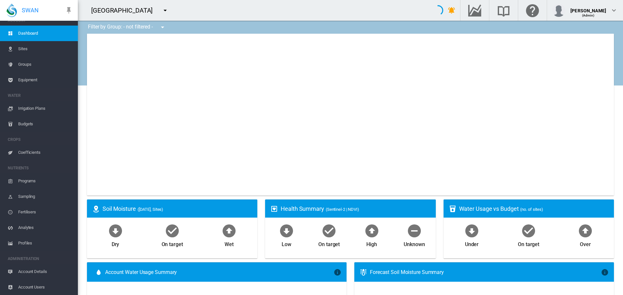
type input "**********"
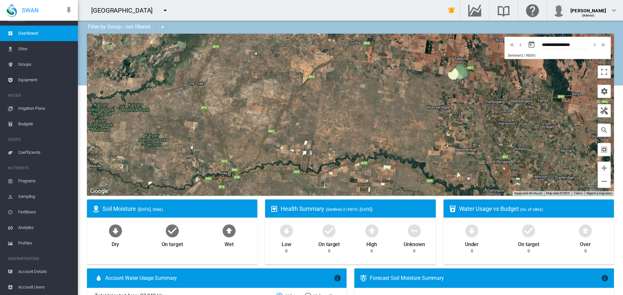
click at [601, 149] on md-icon "icon-select-all" at bounding box center [604, 150] width 8 height 8
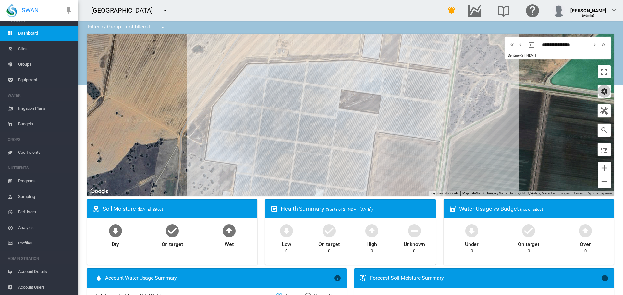
click at [601, 90] on md-icon "icon-cog" at bounding box center [604, 92] width 8 height 8
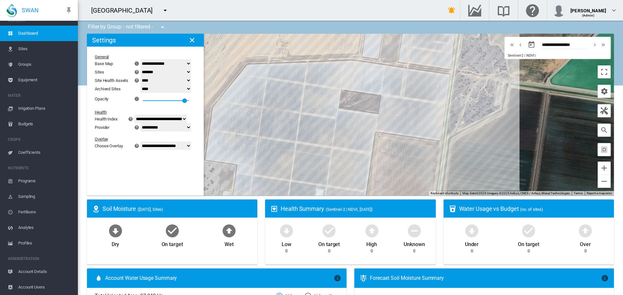
click at [161, 10] on md-icon "icon-menu-down" at bounding box center [165, 10] width 8 height 8
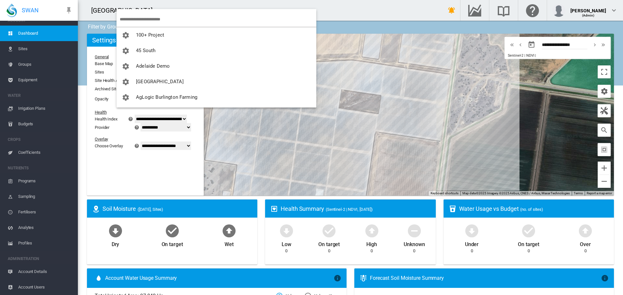
click at [131, 17] on input "search" at bounding box center [218, 19] width 197 height 15
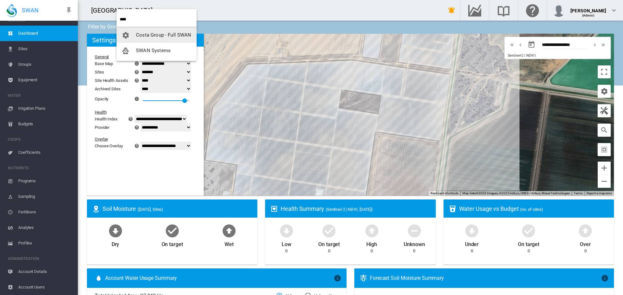
type input "****"
click at [145, 49] on span "SWAN Systems" at bounding box center [153, 51] width 35 height 6
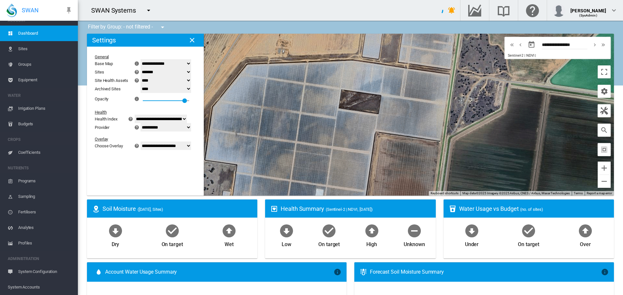
select select "**********"
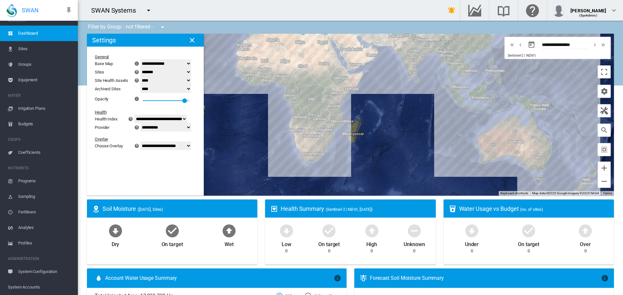
click at [21, 49] on span "Sites" at bounding box center [45, 49] width 54 height 16
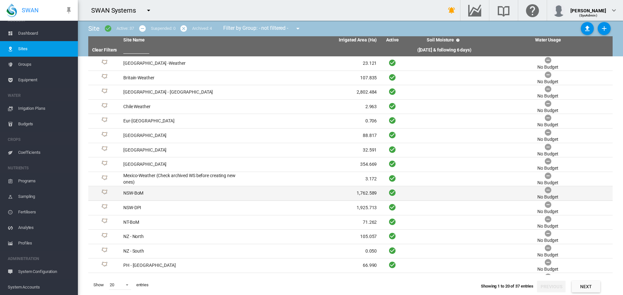
click at [137, 191] on td "NSW-BoM" at bounding box center [185, 193] width 129 height 14
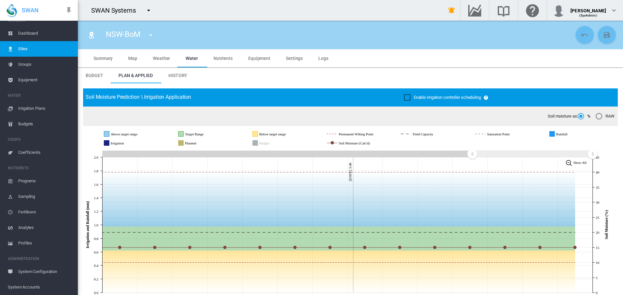
click at [136, 57] on span "Map" at bounding box center [132, 58] width 9 height 5
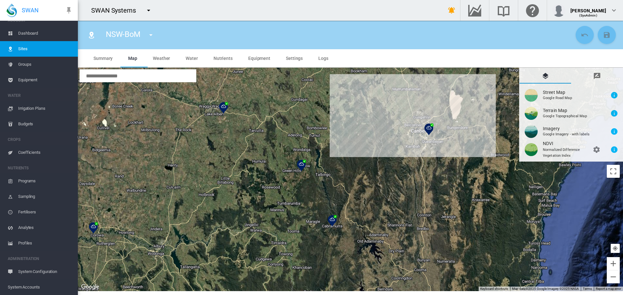
drag, startPoint x: 408, startPoint y: 233, endPoint x: 406, endPoint y: 175, distance: 57.4
click at [406, 175] on div at bounding box center [350, 180] width 545 height 224
click at [150, 34] on md-icon "icon-menu-down" at bounding box center [151, 35] width 8 height 8
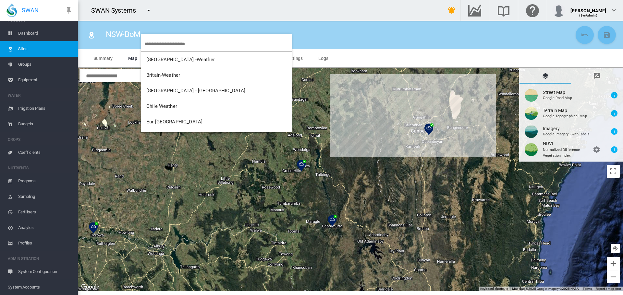
drag, startPoint x: 346, startPoint y: 250, endPoint x: 389, endPoint y: 258, distance: 42.9
click at [398, 264] on md-backdrop at bounding box center [311, 147] width 623 height 295
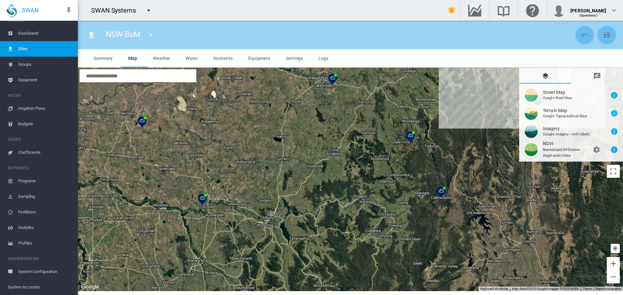
drag, startPoint x: 348, startPoint y: 241, endPoint x: 460, endPoint y: 212, distance: 114.8
click at [460, 212] on div at bounding box center [350, 180] width 545 height 224
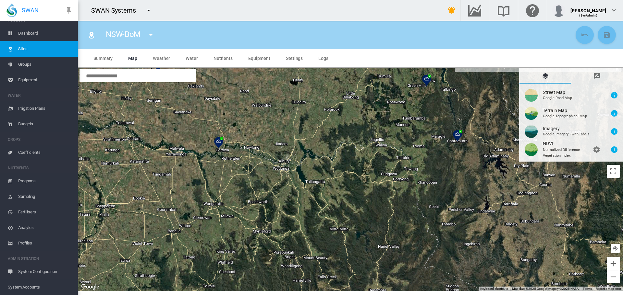
drag, startPoint x: 374, startPoint y: 225, endPoint x: 390, endPoint y: 166, distance: 61.7
click at [390, 166] on div at bounding box center [350, 180] width 545 height 224
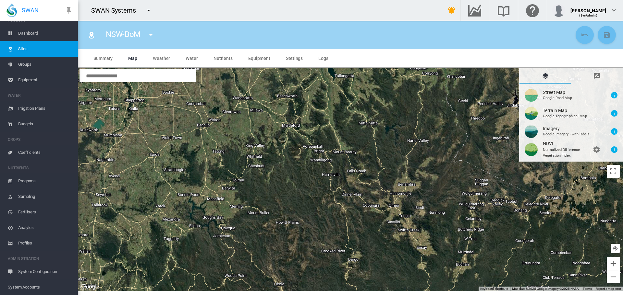
drag, startPoint x: 365, startPoint y: 232, endPoint x: 394, endPoint y: 126, distance: 109.4
click at [394, 126] on div at bounding box center [350, 180] width 545 height 224
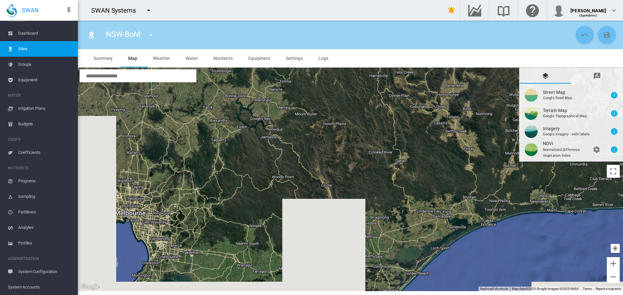
drag, startPoint x: 319, startPoint y: 216, endPoint x: 367, endPoint y: 116, distance: 110.5
click at [367, 116] on div at bounding box center [350, 180] width 545 height 224
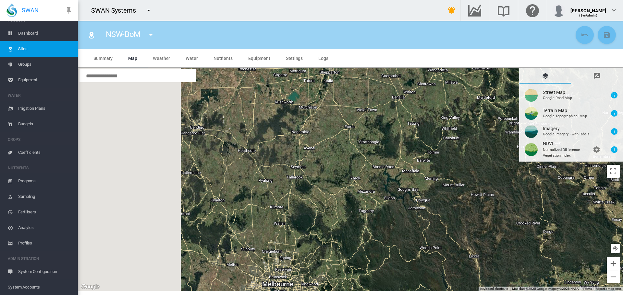
drag, startPoint x: 249, startPoint y: 197, endPoint x: 399, endPoint y: 268, distance: 165.7
click at [399, 268] on div at bounding box center [350, 180] width 545 height 224
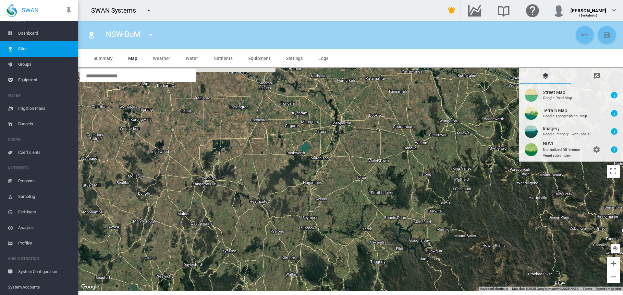
drag, startPoint x: 337, startPoint y: 184, endPoint x: 353, endPoint y: 252, distance: 69.8
click at [353, 252] on div at bounding box center [350, 180] width 545 height 224
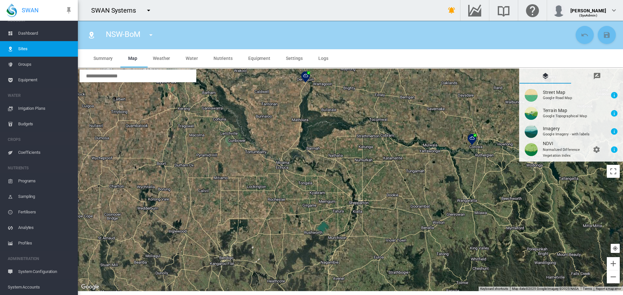
drag, startPoint x: 326, startPoint y: 172, endPoint x: 340, endPoint y: 235, distance: 65.0
click at [340, 235] on div at bounding box center [350, 180] width 545 height 224
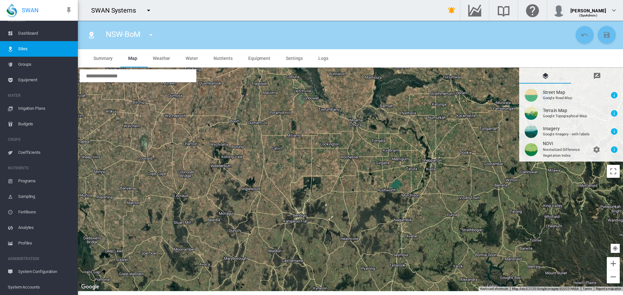
drag, startPoint x: 326, startPoint y: 165, endPoint x: 400, endPoint y: 125, distance: 84.6
click at [400, 125] on div at bounding box center [350, 180] width 545 height 224
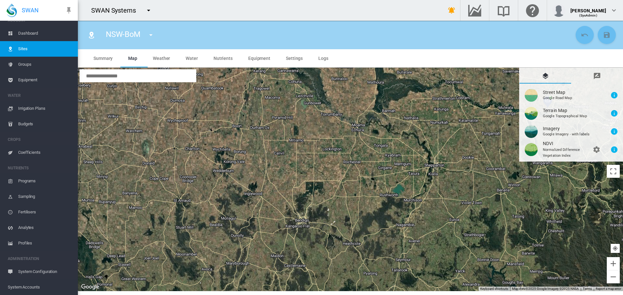
drag, startPoint x: 309, startPoint y: 159, endPoint x: 314, endPoint y: 165, distance: 8.3
click at [314, 166] on div at bounding box center [350, 180] width 545 height 224
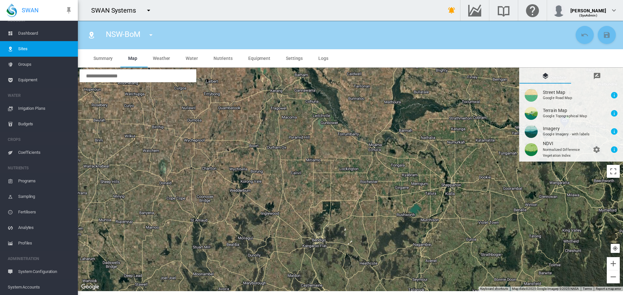
drag, startPoint x: 333, startPoint y: 231, endPoint x: 342, endPoint y: 260, distance: 30.0
click at [338, 272] on div at bounding box center [350, 180] width 545 height 224
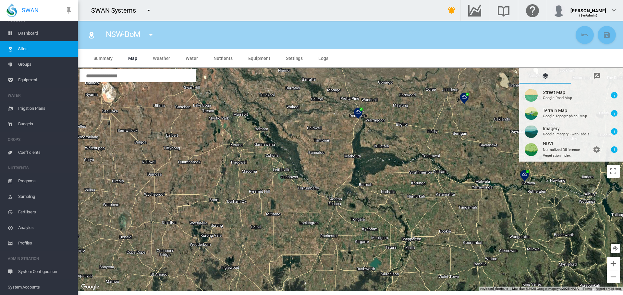
drag, startPoint x: 424, startPoint y: 156, endPoint x: 384, endPoint y: 212, distance: 68.8
click at [384, 212] on div at bounding box center [350, 180] width 545 height 224
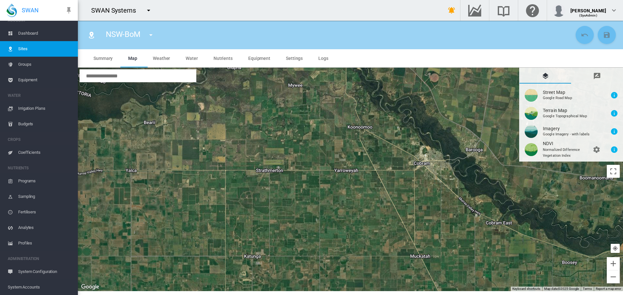
drag, startPoint x: 451, startPoint y: 184, endPoint x: 447, endPoint y: 227, distance: 43.1
click at [447, 227] on div at bounding box center [350, 180] width 545 height 224
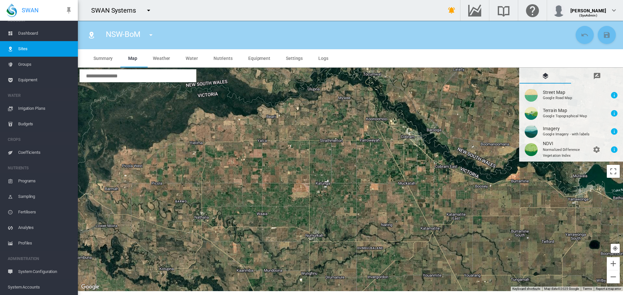
drag, startPoint x: 444, startPoint y: 238, endPoint x: 417, endPoint y: 179, distance: 64.7
click at [417, 179] on div at bounding box center [350, 180] width 545 height 224
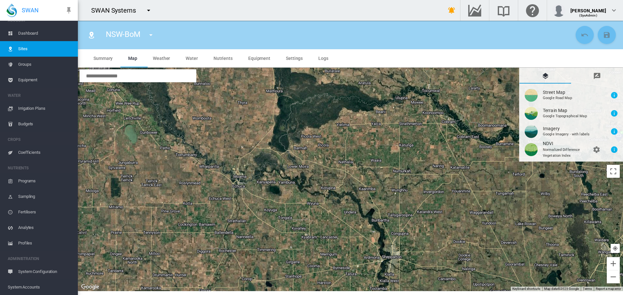
drag, startPoint x: 348, startPoint y: 242, endPoint x: 421, endPoint y: 179, distance: 95.9
click at [421, 179] on div at bounding box center [350, 180] width 545 height 224
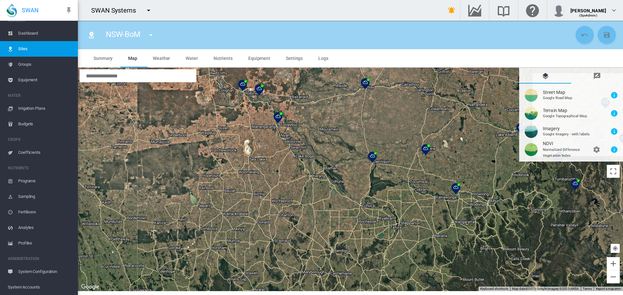
drag, startPoint x: 423, startPoint y: 147, endPoint x: 418, endPoint y: 166, distance: 19.6
click at [418, 166] on div at bounding box center [350, 180] width 545 height 224
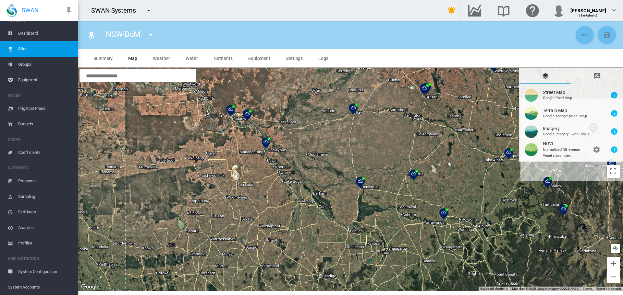
drag, startPoint x: 416, startPoint y: 128, endPoint x: 409, endPoint y: 148, distance: 21.0
click at [409, 148] on div at bounding box center [350, 180] width 545 height 224
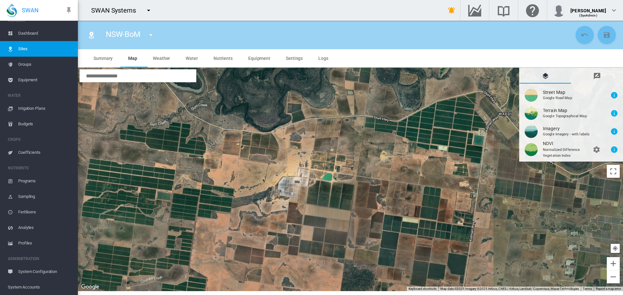
drag, startPoint x: 410, startPoint y: 147, endPoint x: 374, endPoint y: 223, distance: 84.2
click at [374, 223] on div at bounding box center [350, 180] width 545 height 224
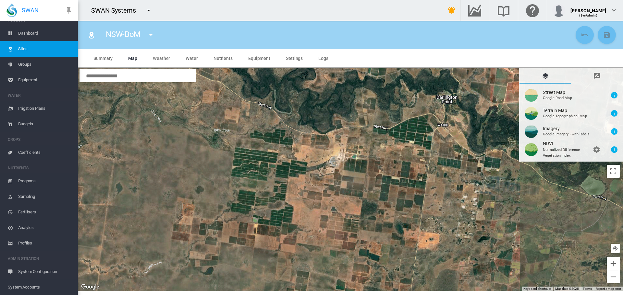
drag, startPoint x: 371, startPoint y: 218, endPoint x: 375, endPoint y: 175, distance: 43.3
click at [375, 175] on div at bounding box center [350, 180] width 545 height 224
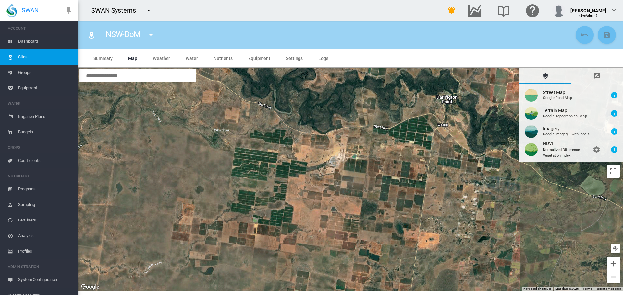
scroll to position [8, 0]
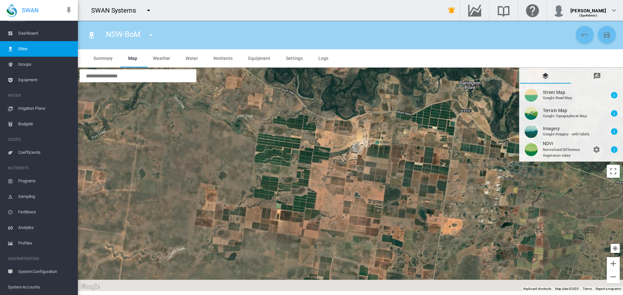
drag, startPoint x: 330, startPoint y: 195, endPoint x: 334, endPoint y: 193, distance: 3.8
click at [334, 193] on div at bounding box center [350, 180] width 545 height 224
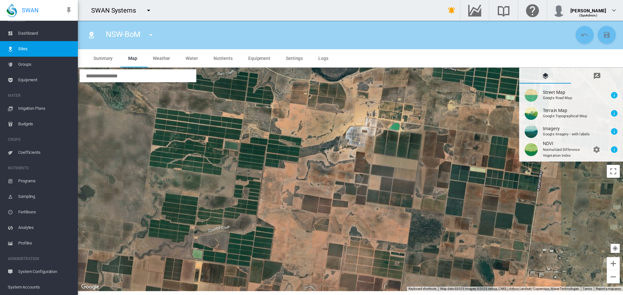
drag, startPoint x: 339, startPoint y: 197, endPoint x: 318, endPoint y: 233, distance: 42.6
click at [317, 236] on div at bounding box center [350, 180] width 545 height 224
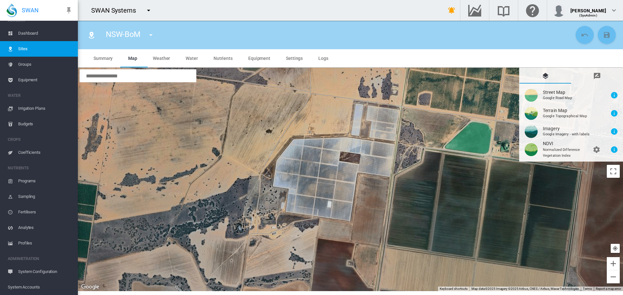
drag, startPoint x: 285, startPoint y: 166, endPoint x: 378, endPoint y: 200, distance: 98.6
click at [383, 203] on div at bounding box center [350, 180] width 545 height 224
click at [597, 76] on md-icon "icon-message-draw" at bounding box center [597, 76] width 8 height 8
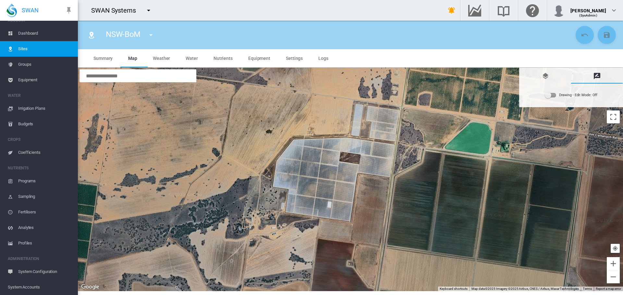
click at [554, 97] on div "Drawing - Edit Mode:\a Off" at bounding box center [550, 95] width 11 height 5
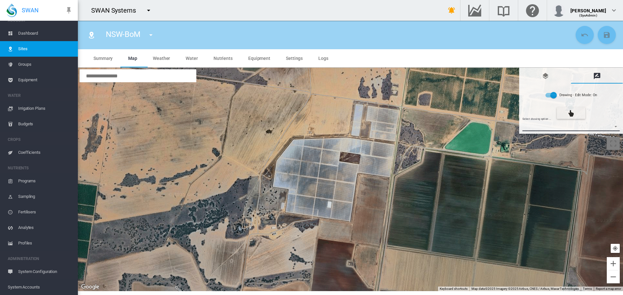
click at [614, 124] on md-select "Select drawing option ... None Site (IMU) Site Health Area Flow Meter Weather S…" at bounding box center [571, 127] width 98 height 10
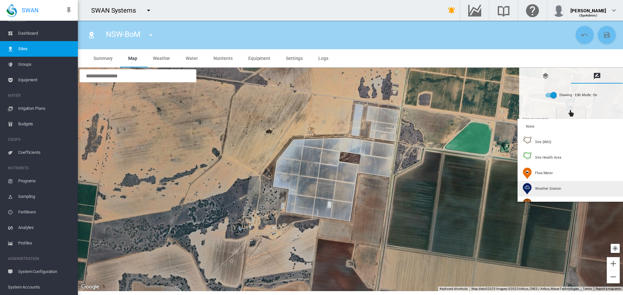
type input "*"
type input "**"
type input "****"
type input "********"
type input "***"
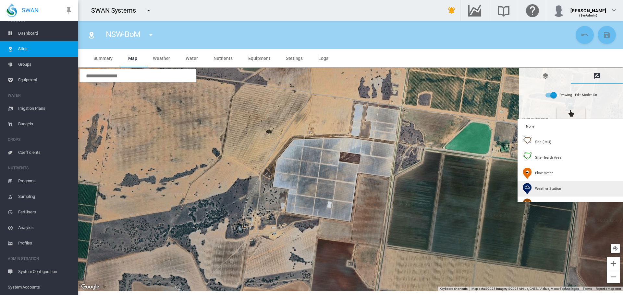
type input "**"
type input "********"
drag, startPoint x: 543, startPoint y: 187, endPoint x: 539, endPoint y: 188, distance: 3.9
click at [543, 188] on span "Weather Station" at bounding box center [548, 188] width 26 height 5
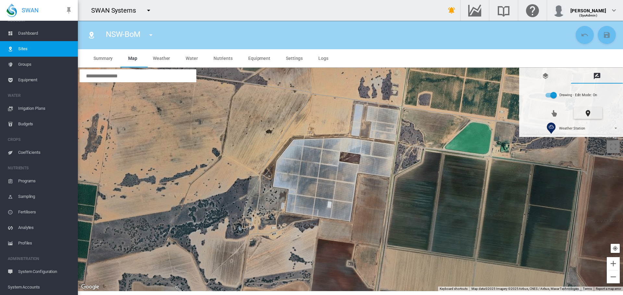
click at [321, 171] on div at bounding box center [350, 180] width 545 height 224
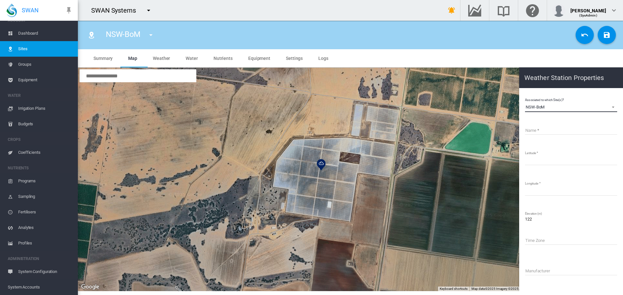
drag, startPoint x: 549, startPoint y: 108, endPoint x: 525, endPoint y: 100, distance: 25.2
click at [525, 100] on div "Associated to which Site(s)? NSW-[GEOGRAPHIC_DATA] [GEOGRAPHIC_DATA] -Weather B…" at bounding box center [570, 219] width 93 height 247
click at [534, 129] on input "Name" at bounding box center [571, 130] width 92 height 10
type input "**********"
click at [605, 36] on md-icon "icon-content-save" at bounding box center [607, 35] width 8 height 8
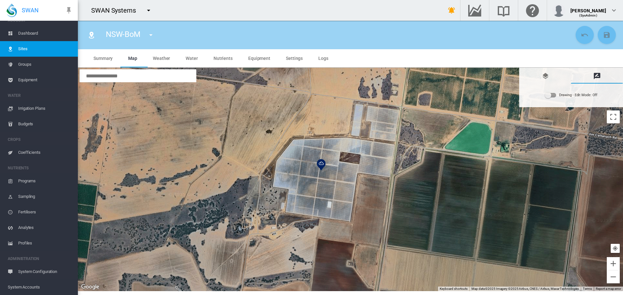
click at [31, 80] on span "Equipment" at bounding box center [45, 80] width 54 height 16
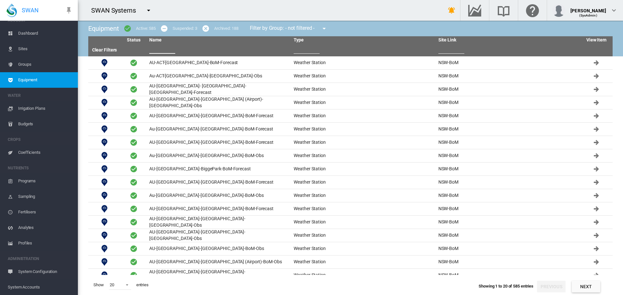
click at [156, 51] on input "text" at bounding box center [162, 49] width 26 height 10
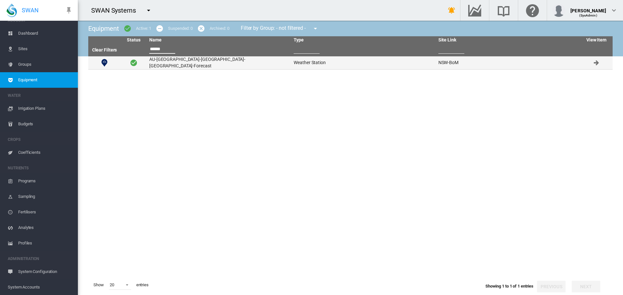
type input "******"
click at [200, 65] on td "AU-NSW-Darlington Point-BoM-Forecast" at bounding box center [219, 62] width 144 height 13
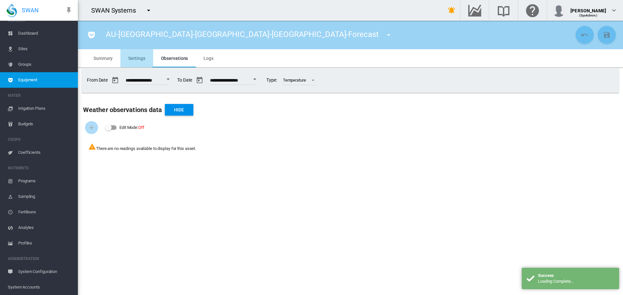
click at [140, 56] on span "Settings" at bounding box center [136, 58] width 17 height 5
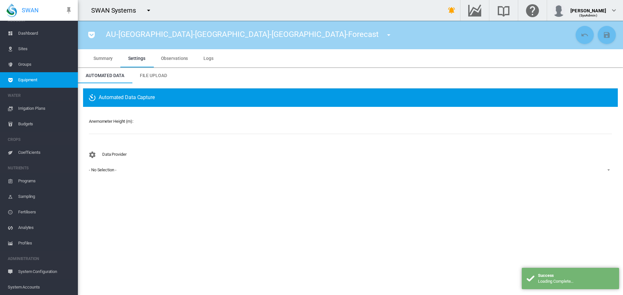
click at [119, 130] on input "number" at bounding box center [350, 130] width 523 height 10
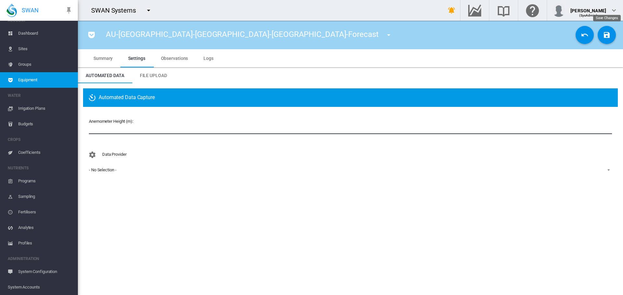
type input "**"
click at [605, 38] on md-icon "icon-content-save" at bounding box center [607, 35] width 8 height 8
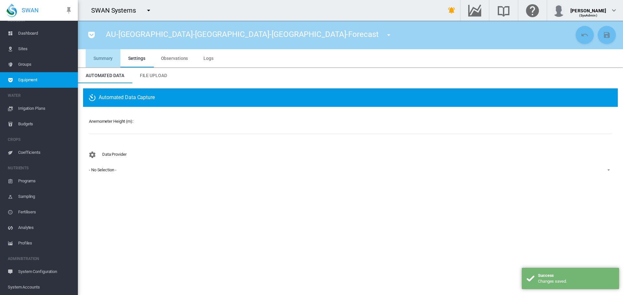
click at [105, 58] on span "Summary" at bounding box center [102, 58] width 19 height 5
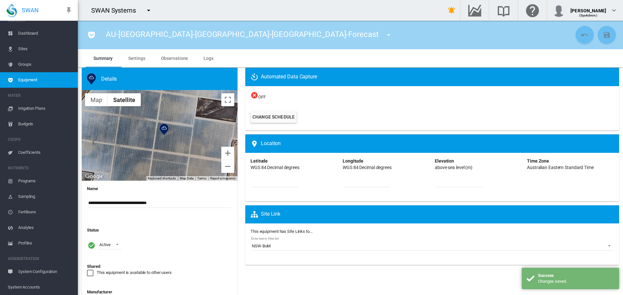
click at [88, 271] on div "This equipment is available to other users" at bounding box center [90, 273] width 6 height 6
click at [603, 34] on md-icon "icon-content-save" at bounding box center [607, 35] width 8 height 8
click at [132, 60] on span "Settings" at bounding box center [136, 58] width 17 height 5
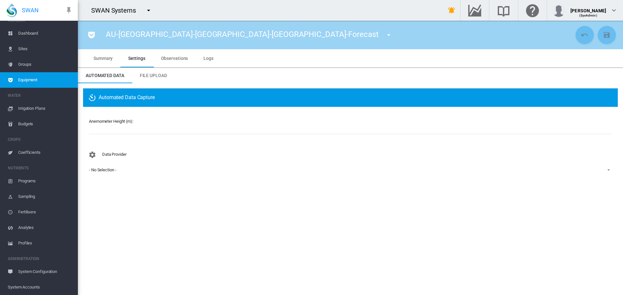
click at [107, 169] on div "- No Selection -" at bounding box center [102, 170] width 27 height 5
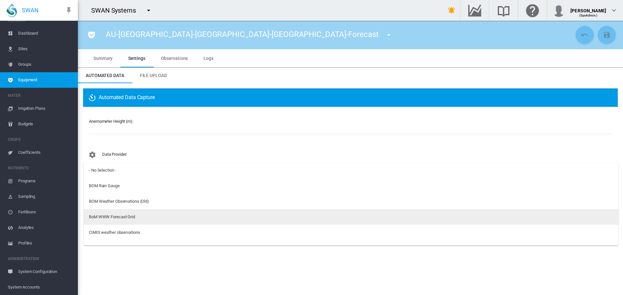
click at [113, 218] on div "BoM WWW Forecast Grid" at bounding box center [112, 217] width 46 height 6
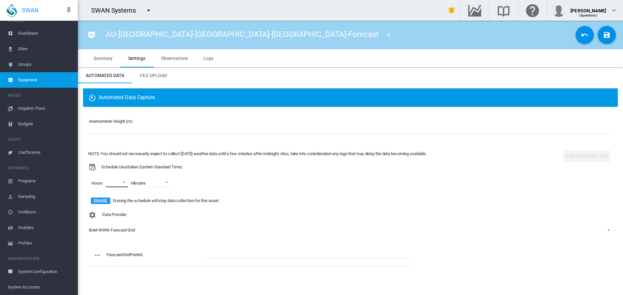
click at [124, 181] on md-select "00 01 02 03 04 05 06 07 08 09 10 11 12 13 14 15 16 17 18 19 20 21 22 23" at bounding box center [117, 183] width 22 height 10
click at [101, 183] on div at bounding box center [100, 183] width 6 height 6
click at [99, 244] on div at bounding box center [100, 245] width 6 height 6
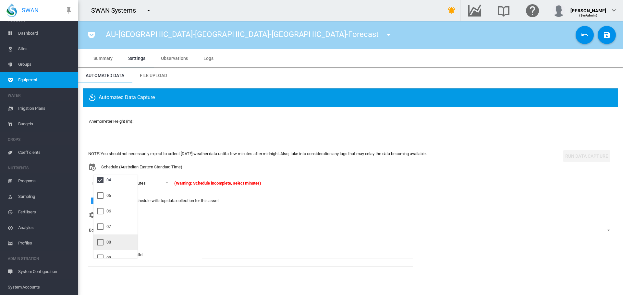
click at [101, 241] on div at bounding box center [100, 242] width 6 height 6
click at [172, 182] on md-backdrop at bounding box center [311, 147] width 623 height 295
click at [172, 182] on span at bounding box center [170, 182] width 8 height 6
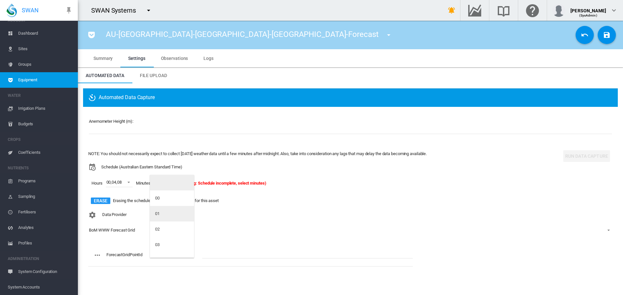
scroll to position [130, 0]
click at [161, 222] on md-option "10" at bounding box center [172, 225] width 44 height 16
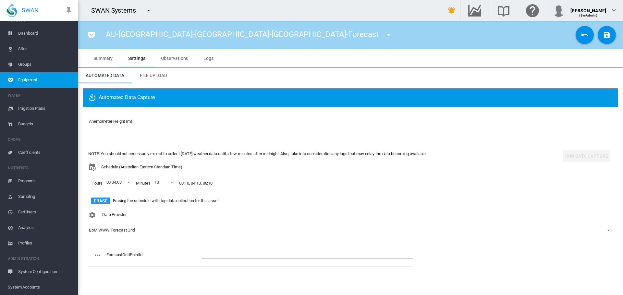
click at [211, 254] on input "text" at bounding box center [307, 254] width 210 height 10
type input "******"
click at [608, 36] on md-icon "icon-content-save" at bounding box center [607, 35] width 8 height 8
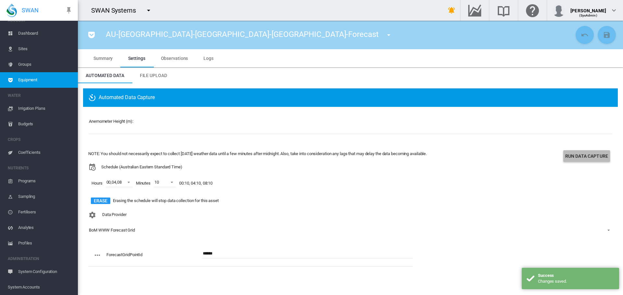
click at [588, 155] on button "Run Data Capture" at bounding box center [586, 156] width 47 height 12
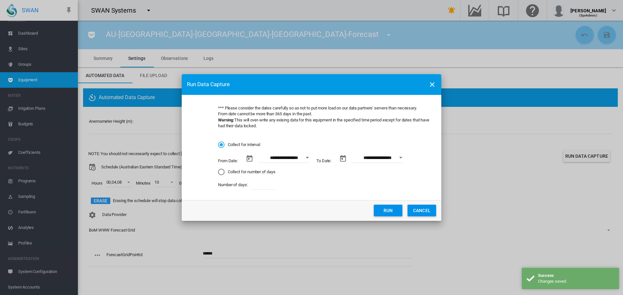
click at [219, 171] on div "Collect for number of days" at bounding box center [221, 172] width 6 height 6
drag, startPoint x: 267, startPoint y: 186, endPoint x: 259, endPoint y: 187, distance: 8.6
click at [259, 187] on input "*" at bounding box center [264, 185] width 26 height 10
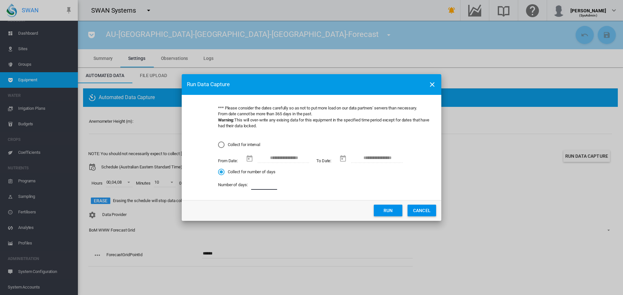
type input "*"
click at [393, 209] on button "Run" at bounding box center [388, 211] width 29 height 12
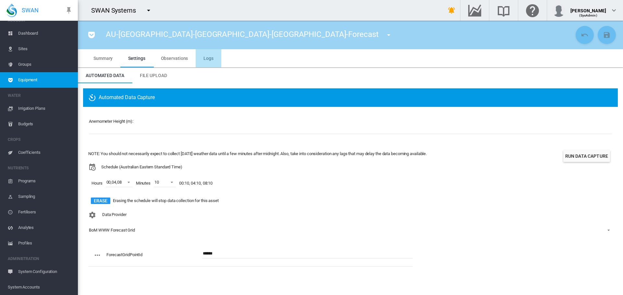
click at [208, 59] on span "Logs" at bounding box center [208, 58] width 10 height 5
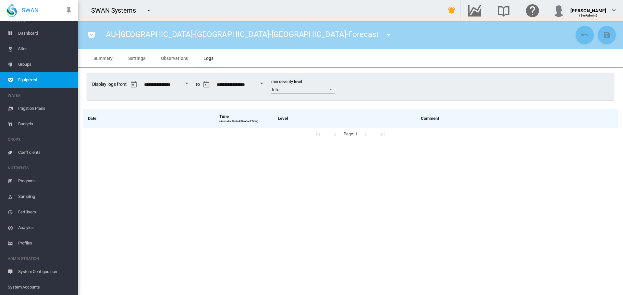
click at [333, 88] on span at bounding box center [329, 89] width 8 height 6
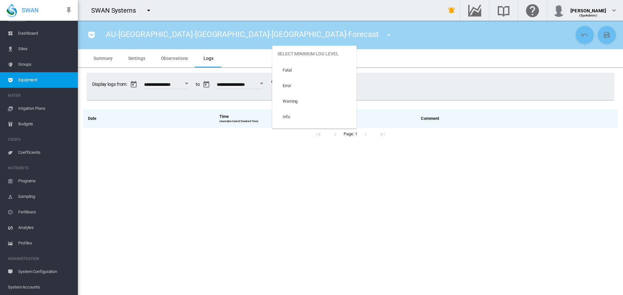
scroll to position [27, 0]
click at [321, 122] on md-option "Trace" at bounding box center [314, 121] width 84 height 16
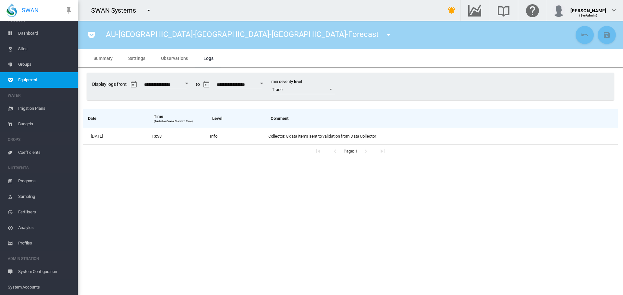
click at [139, 58] on span "Settings" at bounding box center [136, 58] width 17 height 5
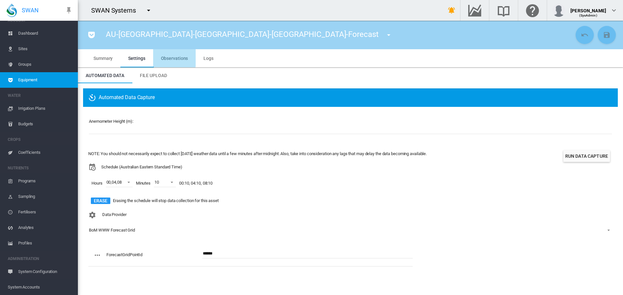
click at [164, 57] on span "Observations" at bounding box center [174, 58] width 27 height 5
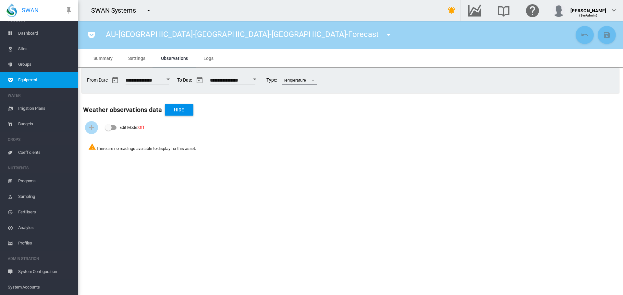
click at [315, 80] on span at bounding box center [311, 80] width 8 height 6
click at [377, 52] on md-backdrop at bounding box center [311, 147] width 623 height 295
click at [150, 10] on md-icon "icon-menu-down" at bounding box center [149, 10] width 8 height 8
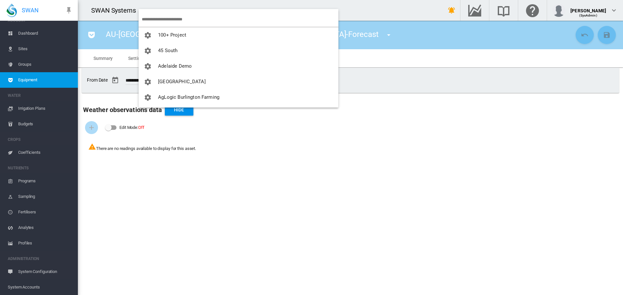
click at [168, 18] on input "search" at bounding box center [240, 19] width 197 height 15
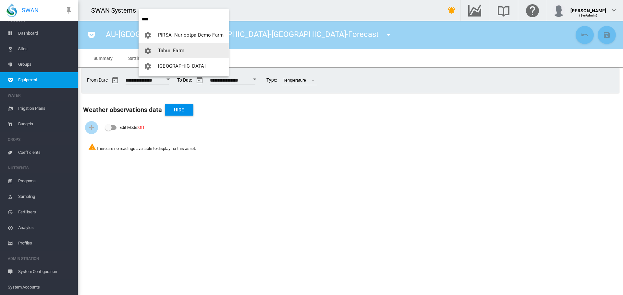
type input "***"
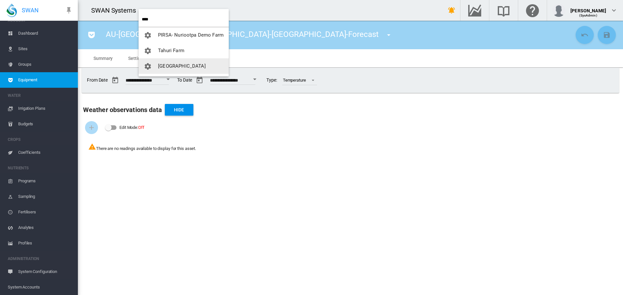
click at [161, 66] on span "[GEOGRAPHIC_DATA]" at bounding box center [182, 66] width 48 height 6
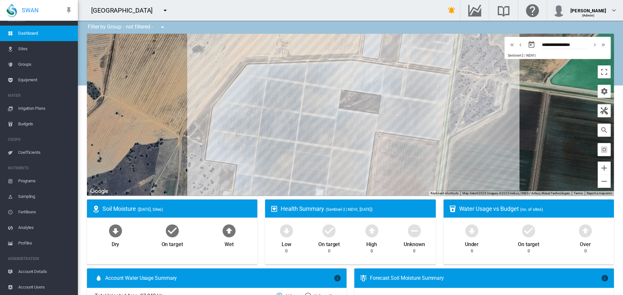
click at [20, 50] on span "Sites" at bounding box center [45, 49] width 54 height 16
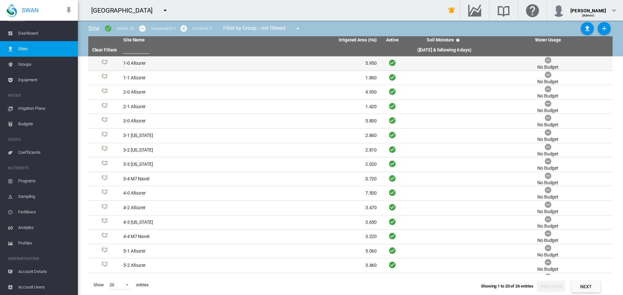
click at [135, 64] on td "1-0 Afourer" at bounding box center [185, 63] width 129 height 14
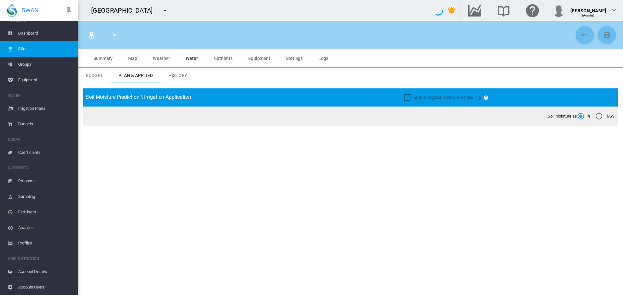
type input "**********"
type input "*********"
type input "***"
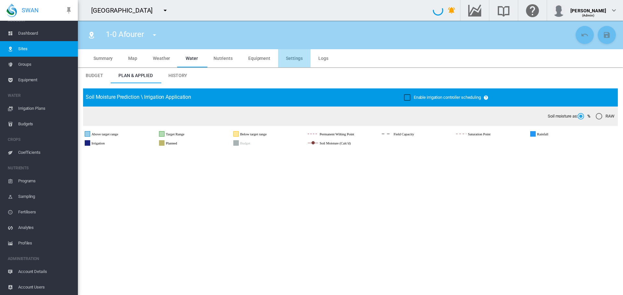
click at [286, 57] on span "Settings" at bounding box center [294, 58] width 17 height 5
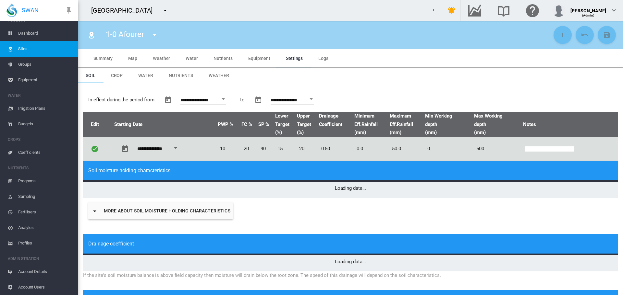
click at [221, 76] on span "Weather" at bounding box center [219, 75] width 20 height 5
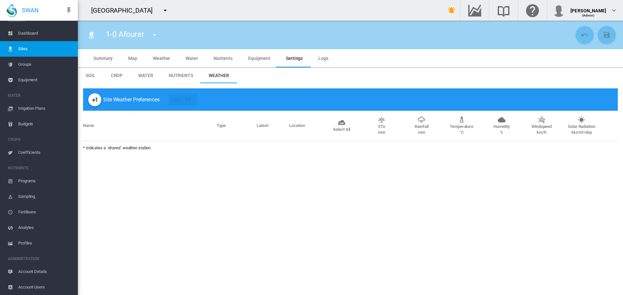
type input "*"
type input "**"
type input "******"
type input "****"
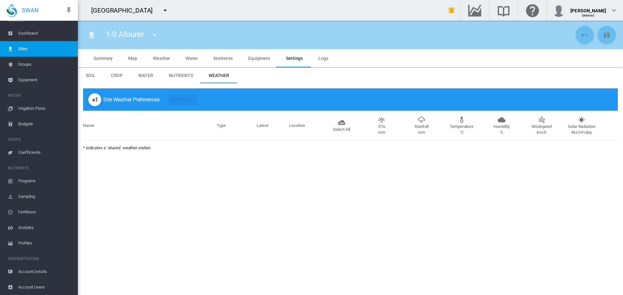
click at [95, 98] on md-icon "icon-plus-one" at bounding box center [95, 100] width 8 height 8
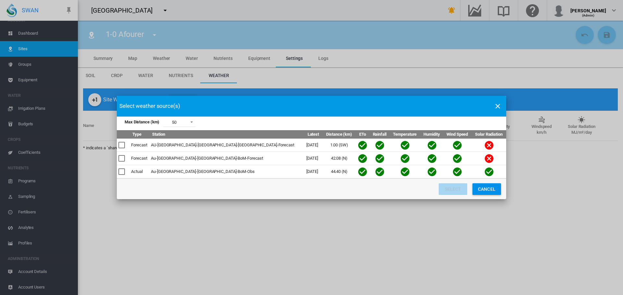
click at [124, 143] on div "Max Distance ..." at bounding box center [121, 145] width 6 height 6
click at [125, 157] on div "Max Distance ..." at bounding box center [121, 158] width 6 height 6
click at [121, 174] on div "Max Distance ..." at bounding box center [121, 172] width 6 height 6
click at [450, 190] on button "Select" at bounding box center [452, 190] width 29 height 12
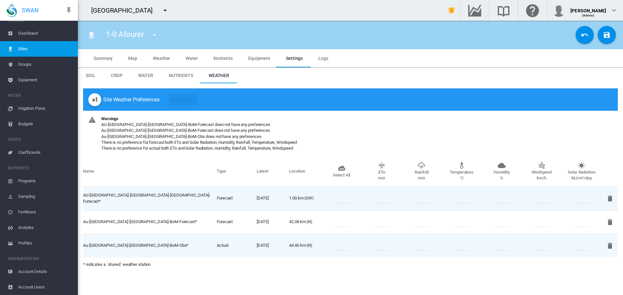
click at [346, 246] on input "number" at bounding box center [341, 246] width 16 height 10
type input "*"
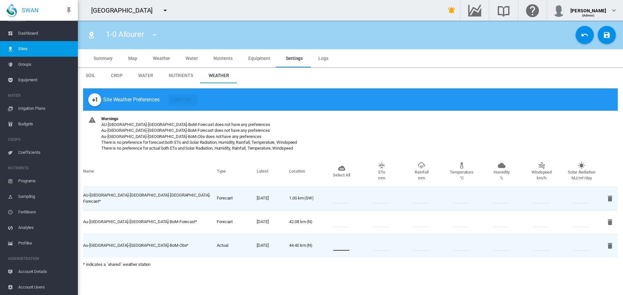
type input "*"
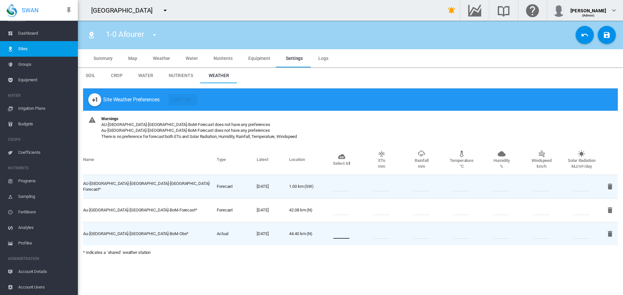
type input "*"
click at [345, 186] on input "number" at bounding box center [341, 187] width 16 height 10
type input "*"
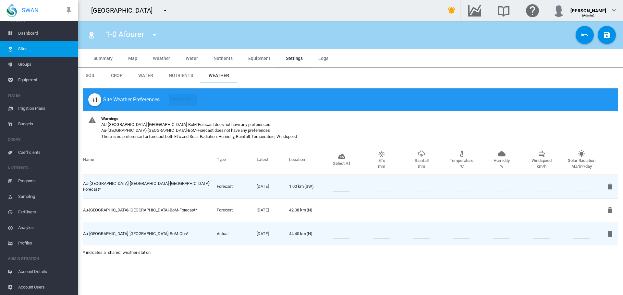
type input "*"
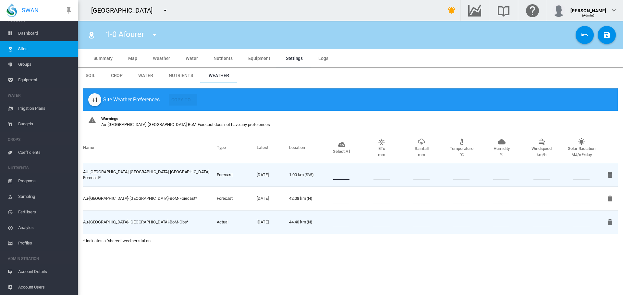
type input "*"
click at [344, 196] on input "number" at bounding box center [341, 199] width 16 height 10
type input "*"
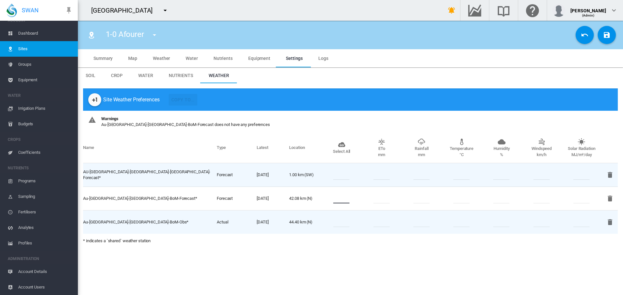
type input "*"
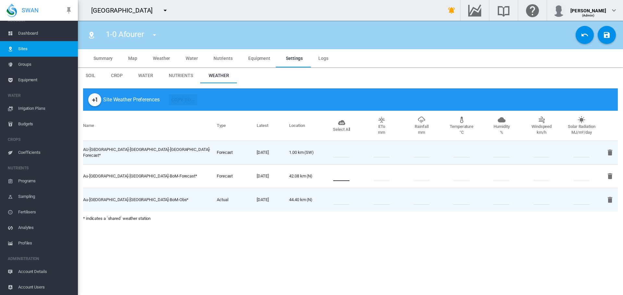
type input "*"
click at [609, 34] on md-icon "icon-content-save" at bounding box center [607, 35] width 8 height 8
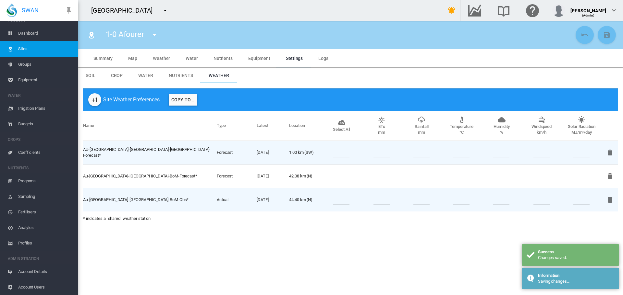
click at [183, 99] on button "Copy To..." at bounding box center [183, 100] width 29 height 12
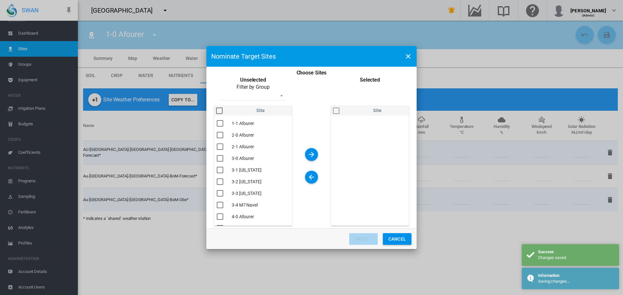
click at [218, 113] on div "You are ..." at bounding box center [219, 111] width 6 height 6
click at [310, 153] on md-icon "icon-arrow-right" at bounding box center [311, 155] width 8 height 8
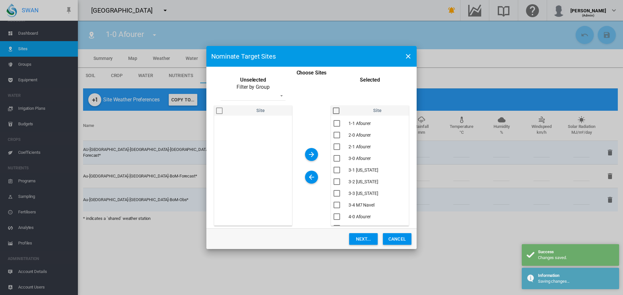
click at [366, 238] on button "Next..." at bounding box center [363, 240] width 29 height 12
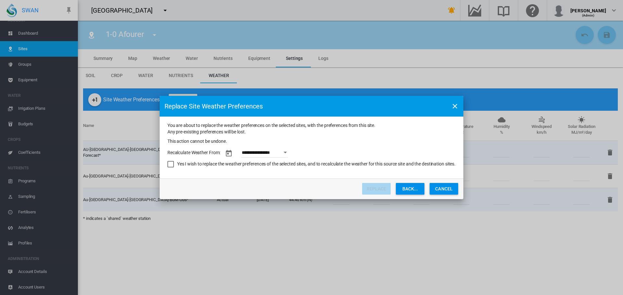
click at [285, 155] on button "Open calendar" at bounding box center [286, 153] width 12 height 12
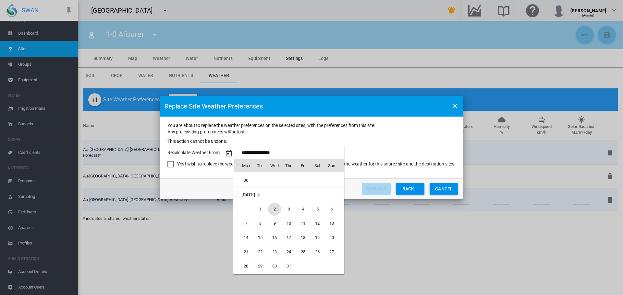
scroll to position [321, 0]
click at [259, 215] on span "1" at bounding box center [260, 216] width 13 height 13
type input "**********"
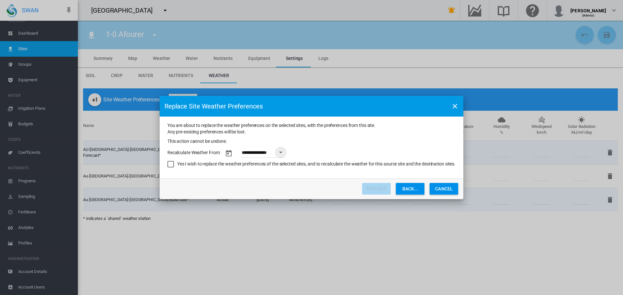
click at [172, 163] on div "Yes I wish to replace the weather preferences of the selected sites, and to rec…" at bounding box center [170, 164] width 6 height 6
click at [372, 191] on button "Replace" at bounding box center [376, 189] width 29 height 12
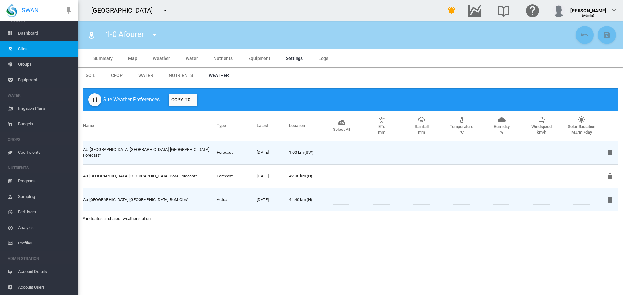
click at [25, 34] on span "Dashboard" at bounding box center [45, 34] width 54 height 16
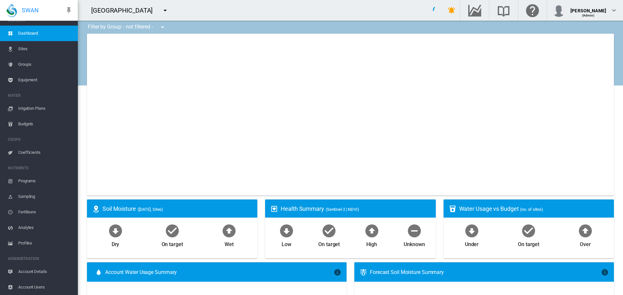
type input "**********"
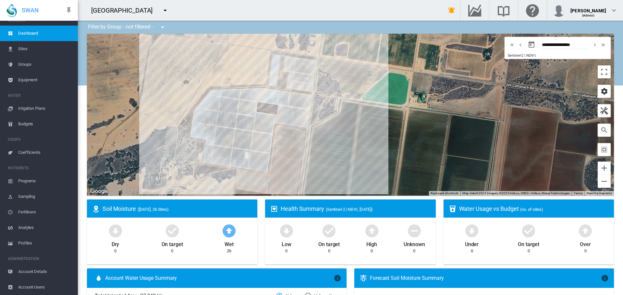
click at [600, 92] on md-icon "icon-cog" at bounding box center [604, 92] width 8 height 8
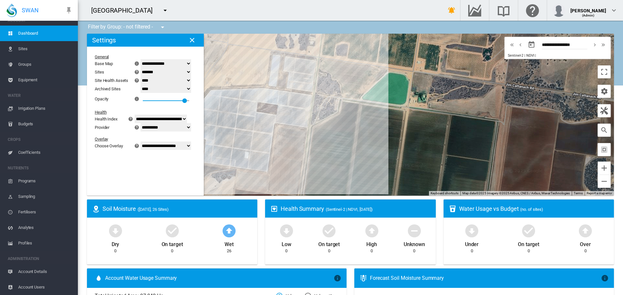
click at [191, 127] on select "**********" at bounding box center [165, 127] width 51 height 8
click at [144, 123] on select "**********" at bounding box center [165, 127] width 51 height 8
click at [223, 157] on div "7-3 Cara Cara (4.63 Ha)" at bounding box center [350, 115] width 527 height 162
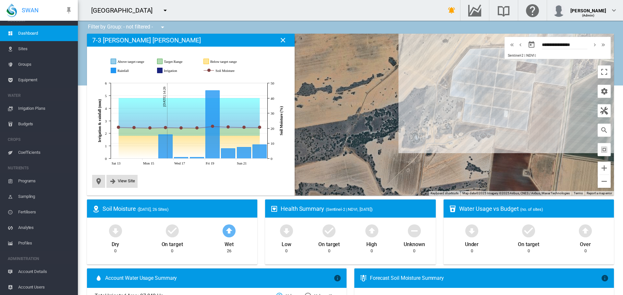
click at [161, 12] on md-icon "icon-menu-down" at bounding box center [165, 10] width 8 height 8
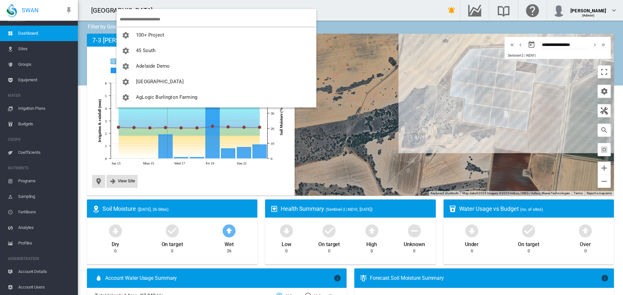
click at [133, 16] on input "search" at bounding box center [218, 19] width 197 height 15
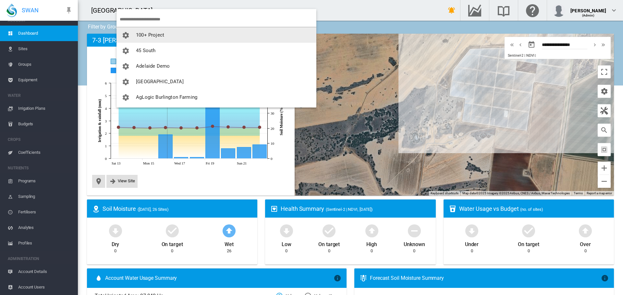
click at [151, 17] on input "search" at bounding box center [218, 19] width 197 height 15
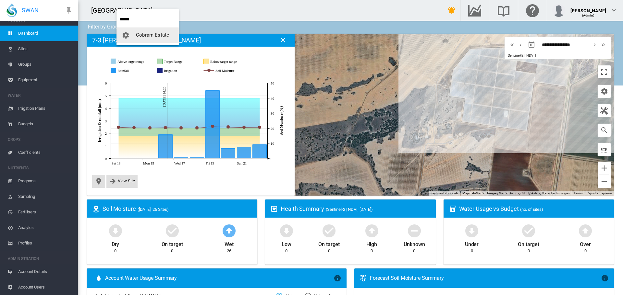
type input "******"
click at [150, 39] on button "Cobram Estate" at bounding box center [147, 35] width 62 height 16
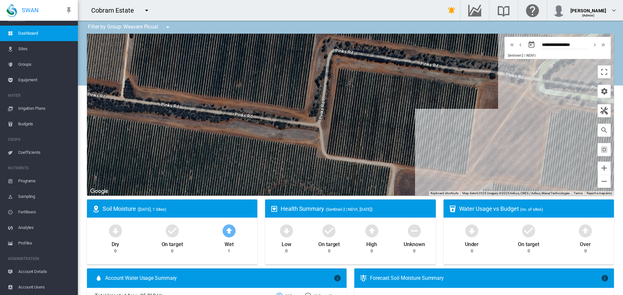
drag, startPoint x: 438, startPoint y: 68, endPoint x: 407, endPoint y: 195, distance: 130.2
click at [407, 195] on div at bounding box center [350, 115] width 527 height 162
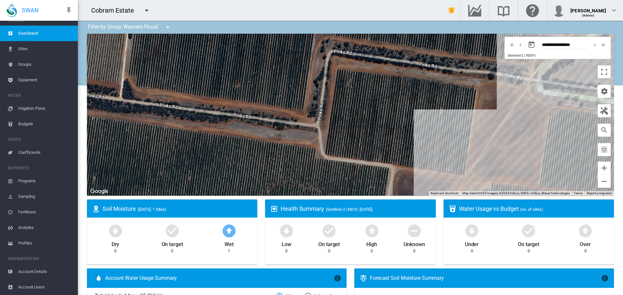
click at [168, 26] on md-icon "icon-menu-down" at bounding box center [168, 27] width 8 height 8
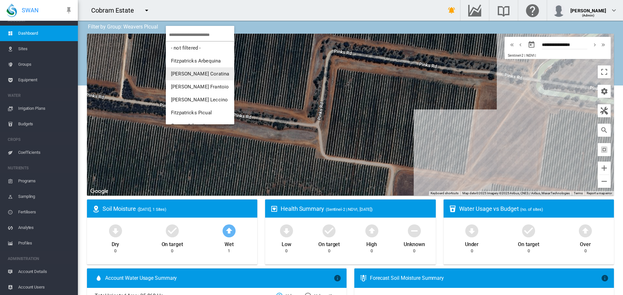
click at [185, 72] on span "Fitzpatricks Coratina" at bounding box center [200, 74] width 58 height 6
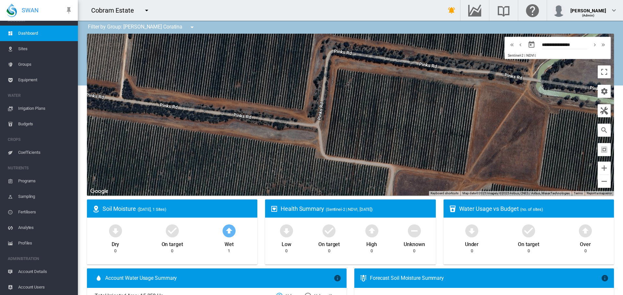
click at [188, 28] on md-icon "icon-menu-down" at bounding box center [192, 27] width 8 height 8
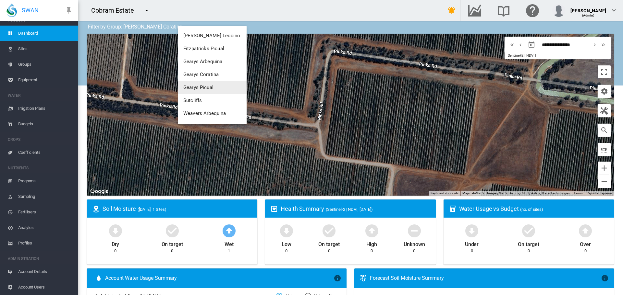
scroll to position [127, 0]
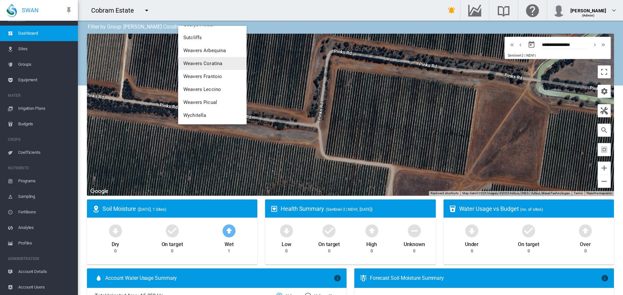
click at [211, 64] on span "Weavers Coratina" at bounding box center [202, 64] width 39 height 6
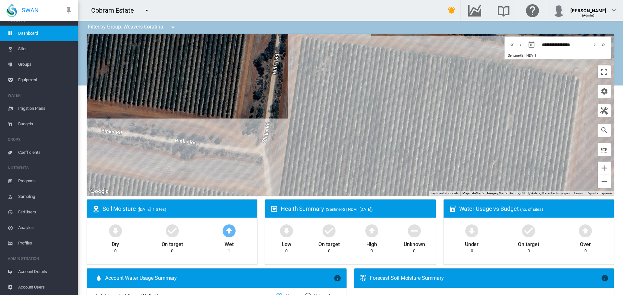
drag, startPoint x: 282, startPoint y: 136, endPoint x: 264, endPoint y: 156, distance: 27.3
click at [264, 156] on div at bounding box center [350, 115] width 527 height 162
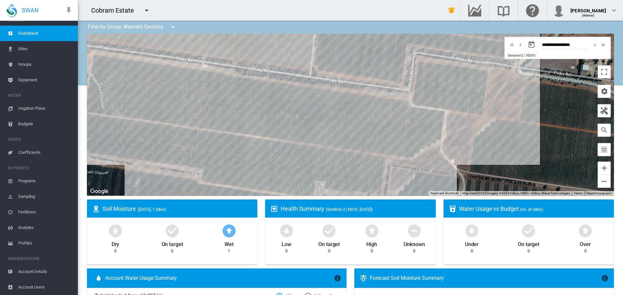
drag, startPoint x: 336, startPoint y: 169, endPoint x: 483, endPoint y: 131, distance: 151.3
click at [483, 131] on div at bounding box center [350, 115] width 527 height 162
click at [24, 50] on span "Sites" at bounding box center [45, 49] width 54 height 16
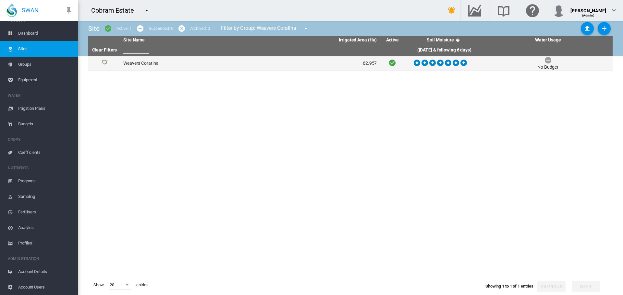
click at [140, 64] on td "Weavers Coratina" at bounding box center [185, 63] width 129 height 14
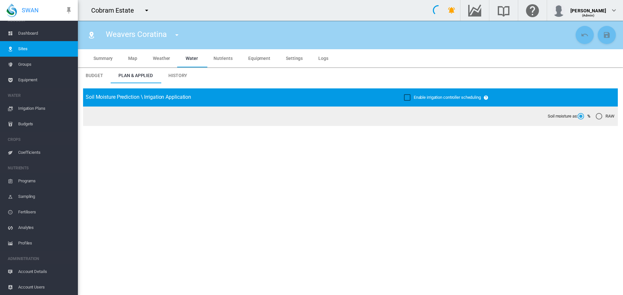
type input "**********"
type input "******"
type input "*********"
type input "***"
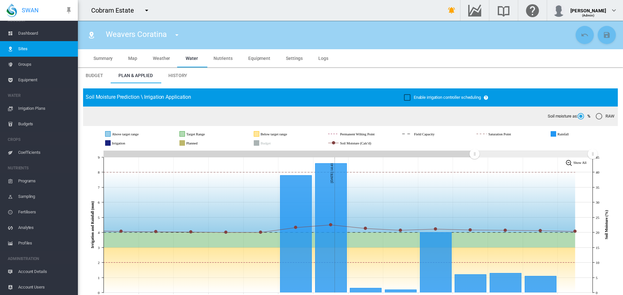
click at [133, 57] on span "Map" at bounding box center [132, 58] width 9 height 5
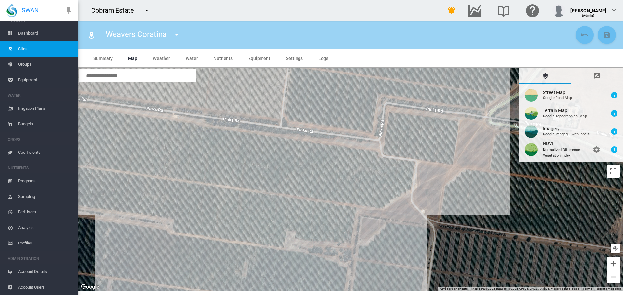
drag, startPoint x: 431, startPoint y: 116, endPoint x: 335, endPoint y: 114, distance: 96.0
click at [335, 114] on div at bounding box center [350, 180] width 545 height 224
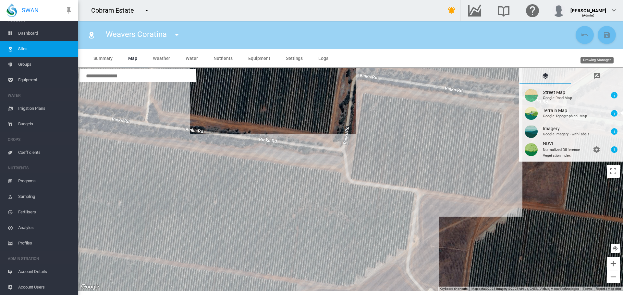
click at [595, 76] on md-icon "icon-message-draw" at bounding box center [597, 76] width 8 height 8
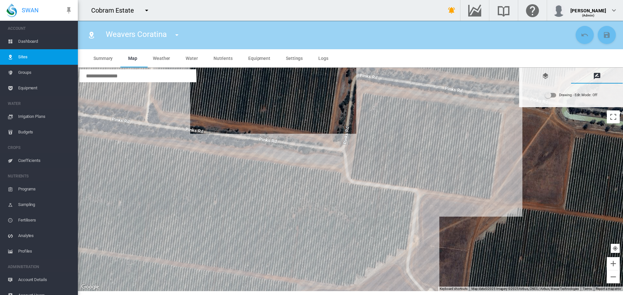
click at [555, 99] on div "Drawing - Edit Mode:\a Off" at bounding box center [551, 95] width 12 height 8
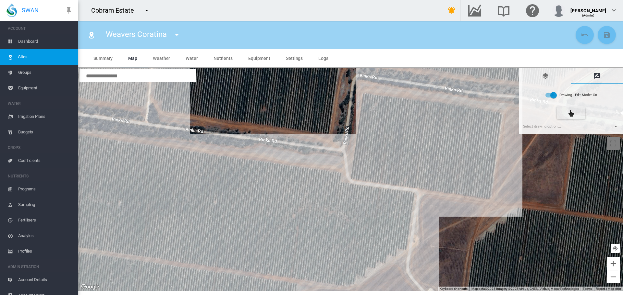
scroll to position [8, 0]
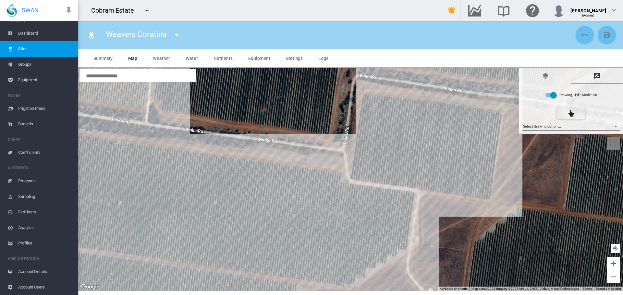
click at [616, 127] on md-select "Select drawing option ... None Site (IMU) Site Health Area Flow Meter Weather S…" at bounding box center [571, 127] width 98 height 10
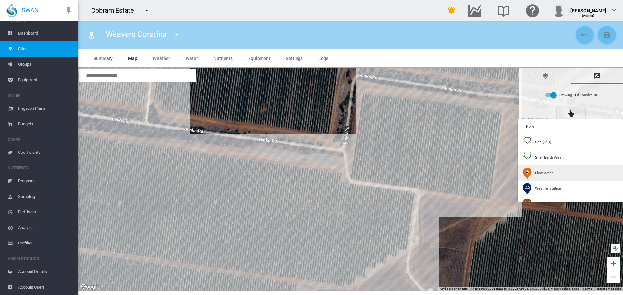
type input "*"
type input "**"
type input "******"
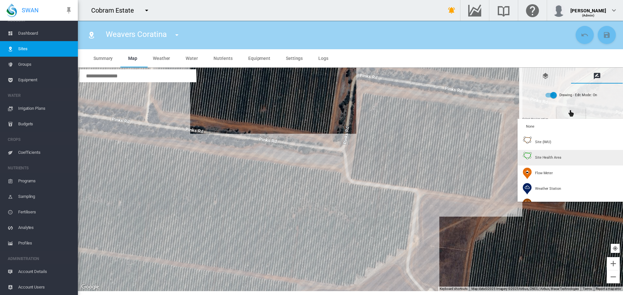
click at [549, 157] on span "Site Health Area" at bounding box center [548, 157] width 26 height 5
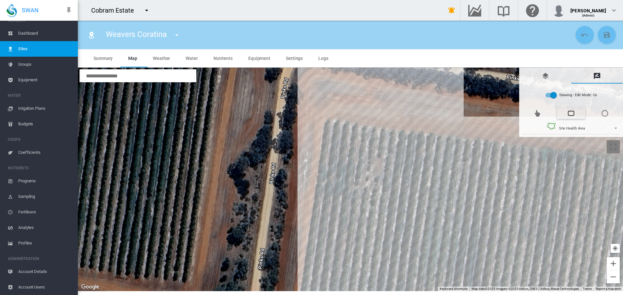
drag, startPoint x: 365, startPoint y: 112, endPoint x: 339, endPoint y: 213, distance: 104.5
click at [339, 221] on div at bounding box center [350, 180] width 545 height 224
click at [363, 137] on div at bounding box center [350, 180] width 545 height 224
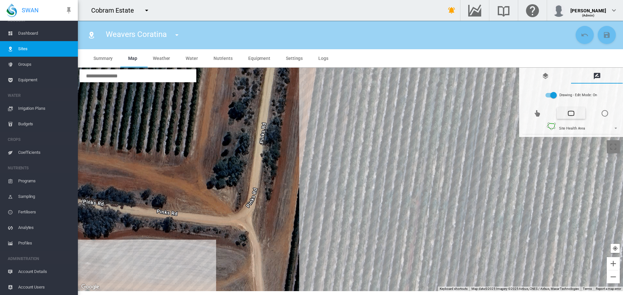
drag, startPoint x: 361, startPoint y: 219, endPoint x: 363, endPoint y: 92, distance: 126.5
click at [363, 92] on div at bounding box center [350, 180] width 545 height 224
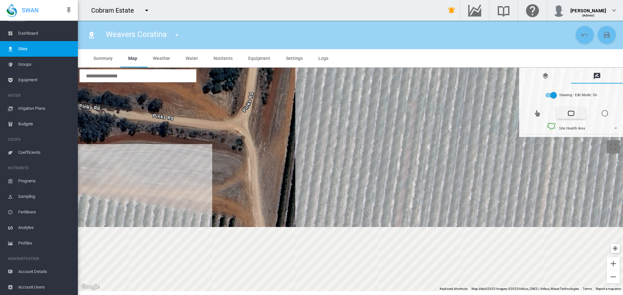
drag, startPoint x: 359, startPoint y: 238, endPoint x: 355, endPoint y: 140, distance: 98.0
click at [355, 140] on div at bounding box center [350, 180] width 545 height 224
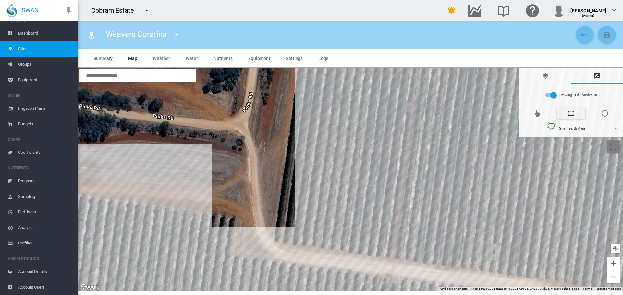
click at [317, 242] on div at bounding box center [350, 180] width 545 height 224
click at [345, 246] on div at bounding box center [350, 180] width 545 height 224
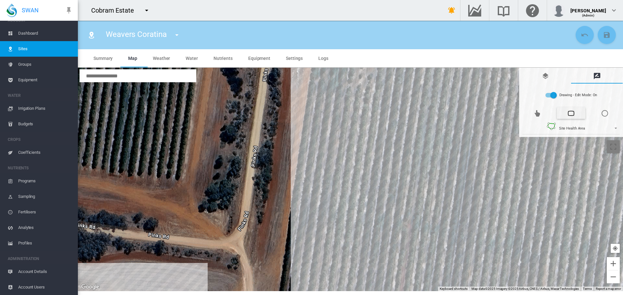
drag, startPoint x: 356, startPoint y: 124, endPoint x: 351, endPoint y: 247, distance: 123.4
click at [351, 247] on div at bounding box center [350, 180] width 545 height 224
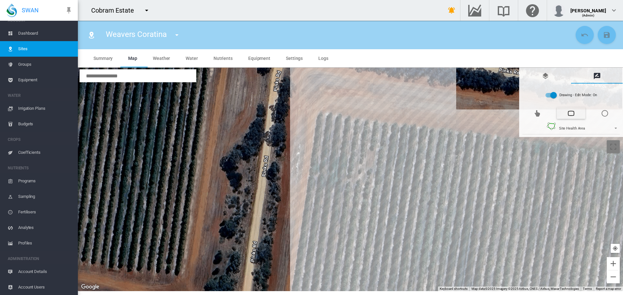
drag, startPoint x: 359, startPoint y: 109, endPoint x: 361, endPoint y: 197, distance: 88.6
click at [361, 197] on div at bounding box center [350, 180] width 545 height 224
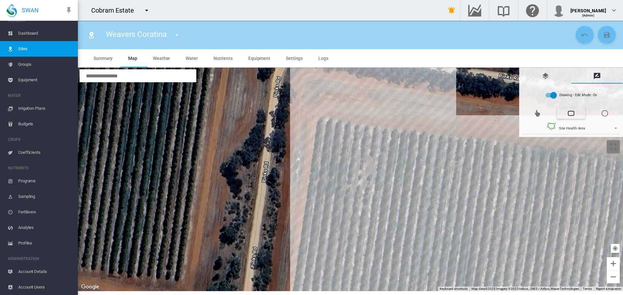
click at [386, 136] on div at bounding box center [350, 180] width 545 height 224
click at [356, 135] on div at bounding box center [350, 180] width 545 height 224
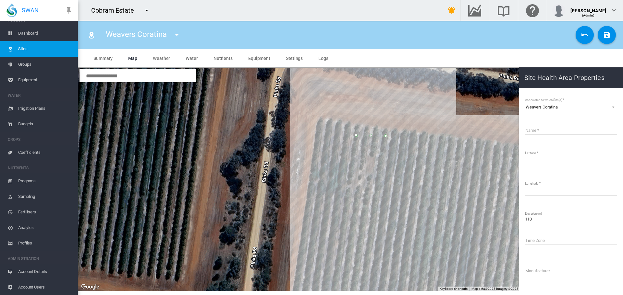
click at [535, 129] on input "Name" at bounding box center [571, 130] width 92 height 10
drag, startPoint x: 559, startPoint y: 106, endPoint x: 526, endPoint y: 98, distance: 33.4
click at [526, 98] on div "Associated to which Site(s)? Weavers Coratina Weavers Coratina Name Latitude **…" at bounding box center [570, 219] width 93 height 247
copy div "Weavers Coratina"
click at [533, 129] on input "Name" at bounding box center [571, 130] width 92 height 10
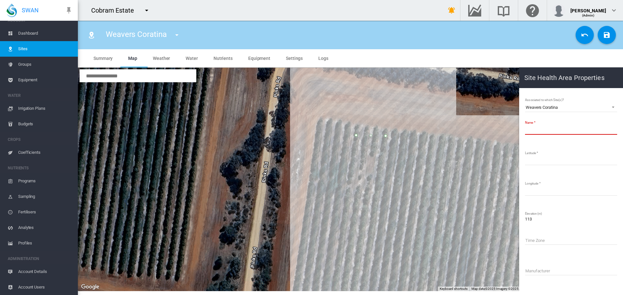
paste input "**********"
type input "**********"
click at [607, 33] on md-icon "icon-content-save" at bounding box center [607, 35] width 8 height 8
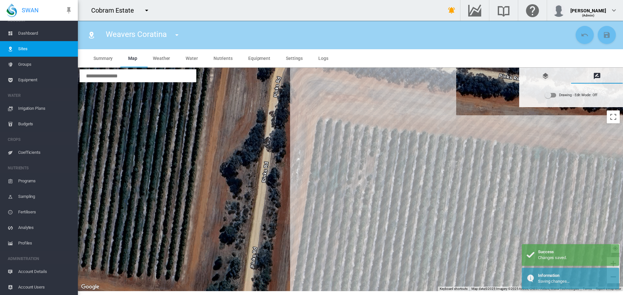
click at [554, 96] on div "Drawing - Edit Mode:\a Off" at bounding box center [550, 95] width 11 height 5
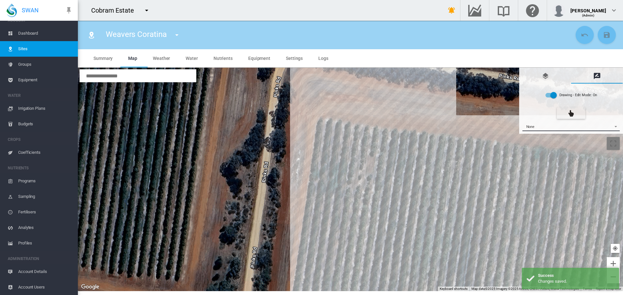
click at [614, 125] on span "{{'AC.MAP.SELECT_DRAWING_OPTION' | i18next}} ...: \a None\a" at bounding box center [614, 126] width 8 height 5
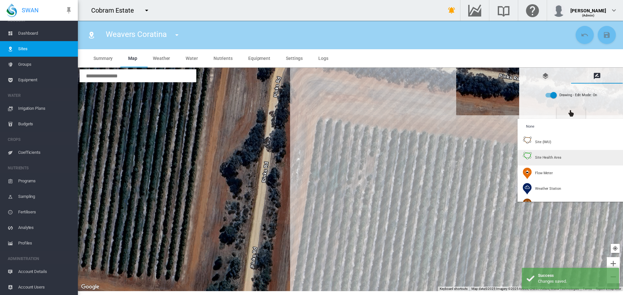
click at [544, 159] on span "Site Health Area" at bounding box center [548, 157] width 26 height 5
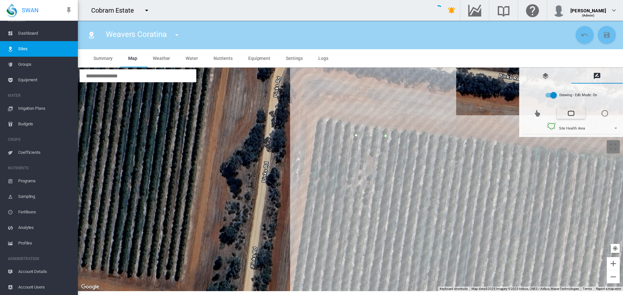
click at [431, 144] on div at bounding box center [350, 180] width 545 height 224
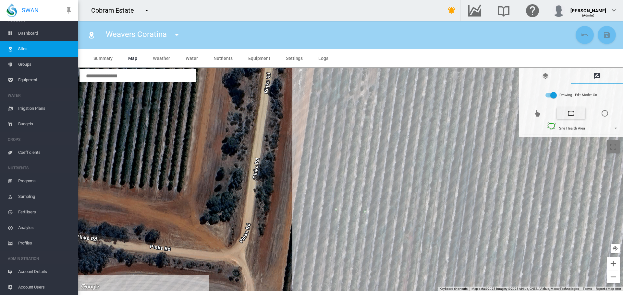
drag, startPoint x: 430, startPoint y: 203, endPoint x: 434, endPoint y: 104, distance: 98.7
click at [434, 104] on div at bounding box center [350, 180] width 545 height 224
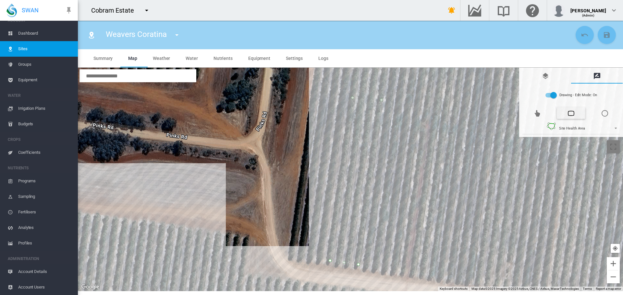
drag, startPoint x: 419, startPoint y: 211, endPoint x: 432, endPoint y: 115, distance: 96.6
click at [432, 115] on div at bounding box center [350, 180] width 545 height 224
click at [403, 271] on div at bounding box center [350, 180] width 545 height 224
click at [432, 275] on div at bounding box center [350, 180] width 545 height 224
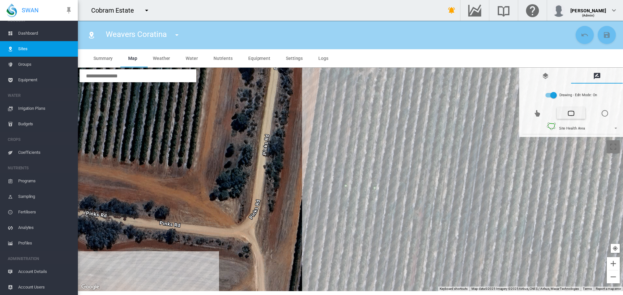
drag, startPoint x: 439, startPoint y: 147, endPoint x: 424, endPoint y: 276, distance: 129.9
click at [425, 277] on div at bounding box center [350, 180] width 545 height 224
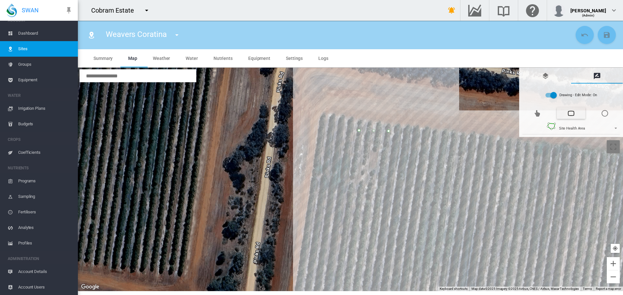
drag, startPoint x: 442, startPoint y: 128, endPoint x: 434, endPoint y: 234, distance: 107.0
click at [434, 237] on div at bounding box center [350, 180] width 545 height 224
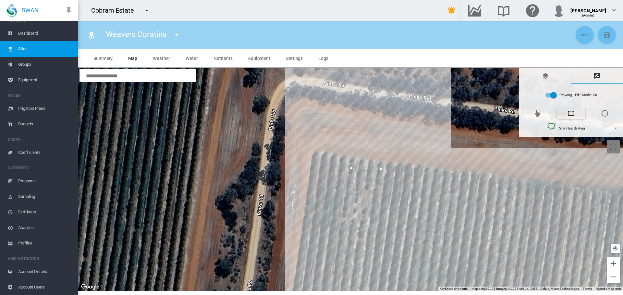
click at [455, 179] on div at bounding box center [350, 180] width 545 height 224
click at [426, 177] on div at bounding box center [350, 180] width 545 height 224
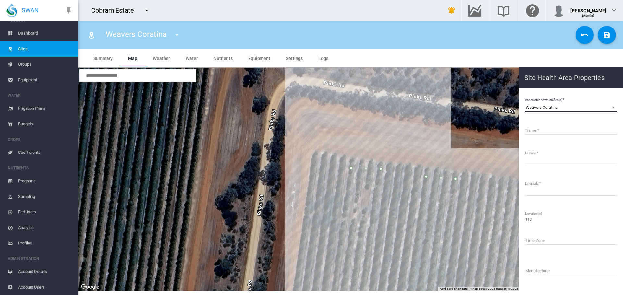
drag, startPoint x: 558, startPoint y: 106, endPoint x: 526, endPoint y: 95, distance: 33.7
click at [526, 95] on md-content "Associated to which Site(s)? Weavers Coratina Weavers Coratina Name Latitude **…" at bounding box center [571, 218] width 99 height 255
copy div "Weavers Coratina"
click at [535, 130] on input "Name" at bounding box center [571, 130] width 92 height 10
paste input "**********"
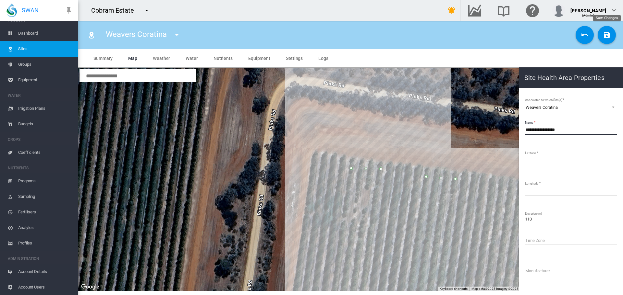
type input "**********"
click at [603, 37] on md-icon "icon-content-save" at bounding box center [607, 35] width 8 height 8
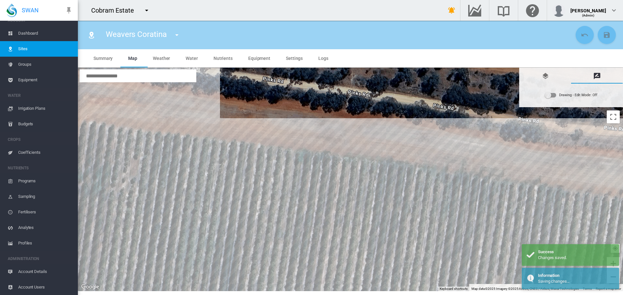
drag, startPoint x: 561, startPoint y: 170, endPoint x: 329, endPoint y: 140, distance: 234.5
click at [329, 140] on div at bounding box center [350, 180] width 545 height 224
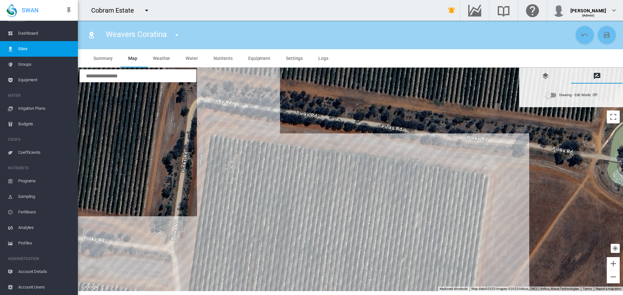
click at [553, 99] on div "Drawing - Edit Mode:\a Off" at bounding box center [551, 95] width 12 height 8
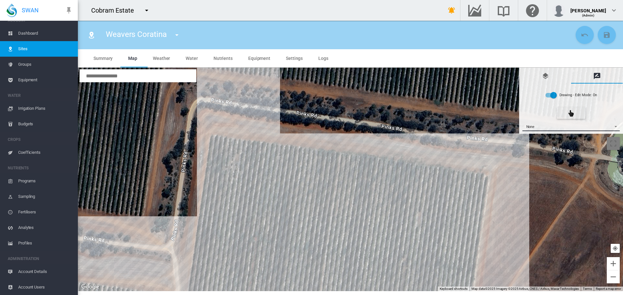
click at [614, 127] on span "{{'AC.MAP.SELECT_DRAWING_OPTION' | i18next}} ...: \a None\a" at bounding box center [614, 126] width 8 height 5
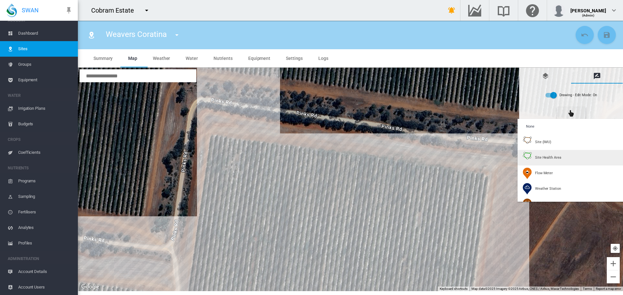
click at [552, 158] on span "Site Health Area" at bounding box center [548, 157] width 26 height 5
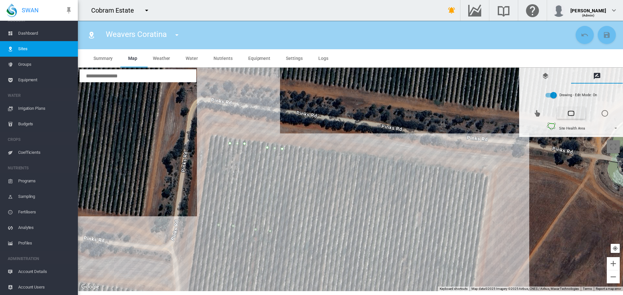
click at [306, 156] on div at bounding box center [350, 180] width 545 height 224
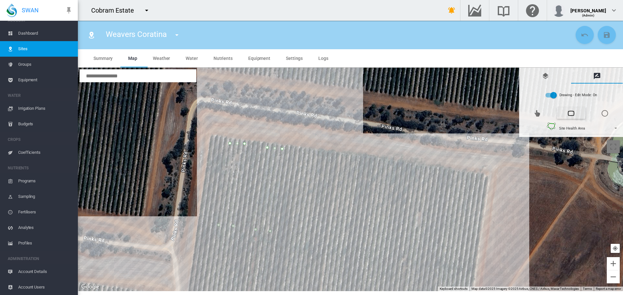
drag, startPoint x: 303, startPoint y: 223, endPoint x: 303, endPoint y: 134, distance: 89.2
click at [303, 134] on div at bounding box center [350, 180] width 545 height 224
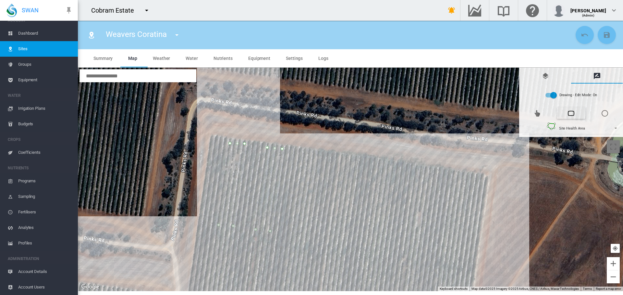
drag, startPoint x: 308, startPoint y: 184, endPoint x: 322, endPoint y: 88, distance: 96.7
click at [322, 88] on div at bounding box center [350, 180] width 545 height 224
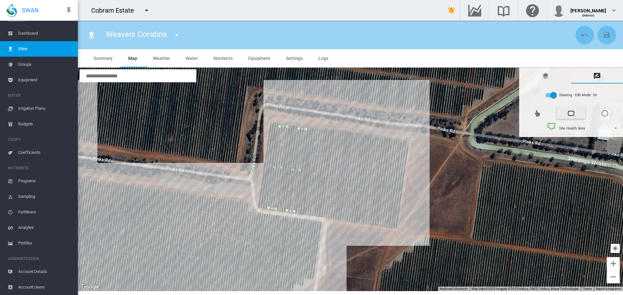
drag, startPoint x: 304, startPoint y: 216, endPoint x: 317, endPoint y: 160, distance: 57.4
click at [317, 160] on div at bounding box center [350, 180] width 545 height 224
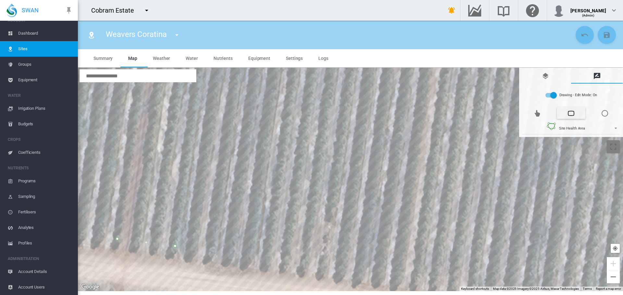
click at [267, 259] on div at bounding box center [350, 180] width 545 height 224
click at [322, 268] on div at bounding box center [350, 180] width 545 height 224
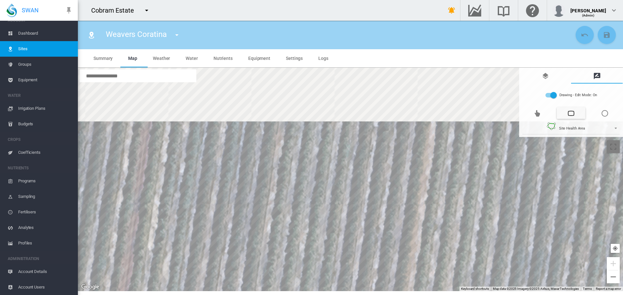
drag, startPoint x: 338, startPoint y: 150, endPoint x: 329, endPoint y: 241, distance: 90.9
click at [329, 249] on div at bounding box center [350, 180] width 545 height 224
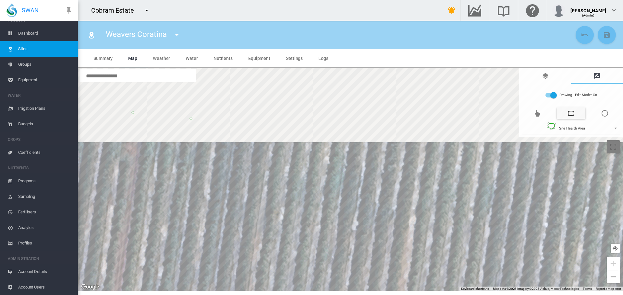
drag, startPoint x: 350, startPoint y: 118, endPoint x: 328, endPoint y: 222, distance: 106.0
click at [328, 223] on div at bounding box center [350, 180] width 545 height 224
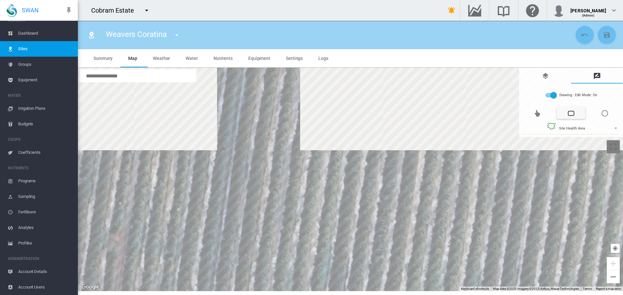
drag, startPoint x: 344, startPoint y: 120, endPoint x: 330, endPoint y: 213, distance: 93.8
click at [331, 217] on div at bounding box center [350, 180] width 545 height 224
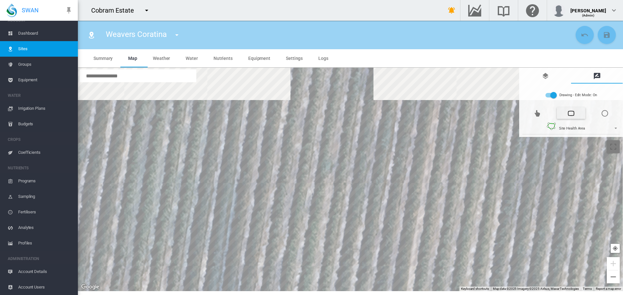
drag, startPoint x: 346, startPoint y: 113, endPoint x: 334, endPoint y: 204, distance: 92.6
click at [336, 223] on div at bounding box center [350, 180] width 545 height 224
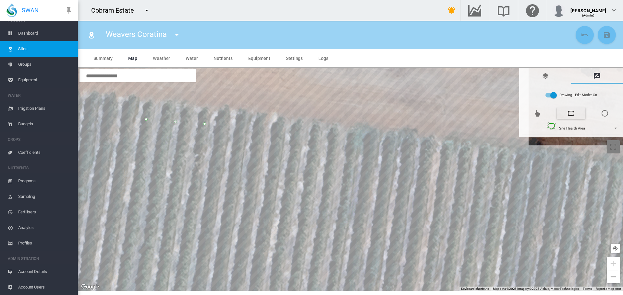
drag, startPoint x: 352, startPoint y: 103, endPoint x: 342, endPoint y: 222, distance: 118.5
click at [342, 235] on div at bounding box center [350, 180] width 545 height 224
click at [353, 152] on div at bounding box center [350, 180] width 545 height 224
click at [300, 152] on div at bounding box center [350, 180] width 545 height 224
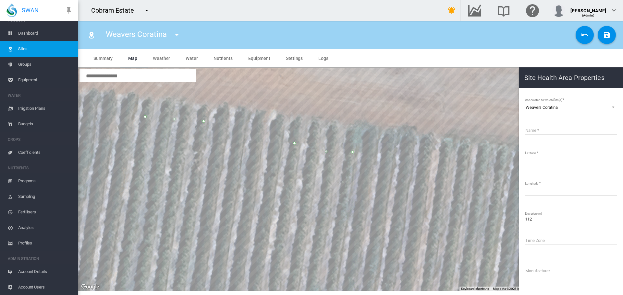
drag, startPoint x: 300, startPoint y: 150, endPoint x: 292, endPoint y: 141, distance: 12.0
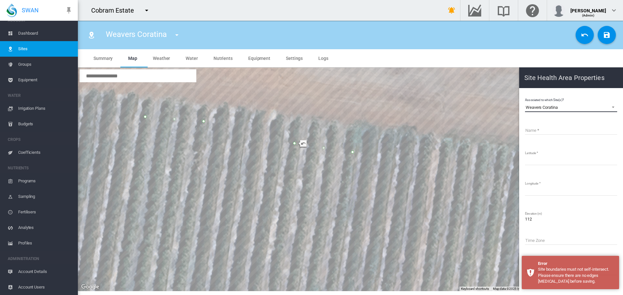
drag, startPoint x: 557, startPoint y: 108, endPoint x: 525, endPoint y: 99, distance: 32.9
click at [525, 99] on div "Associated to which Site(s)? Weavers Coratina Weavers Coratina Name Latitude **…" at bounding box center [570, 219] width 93 height 247
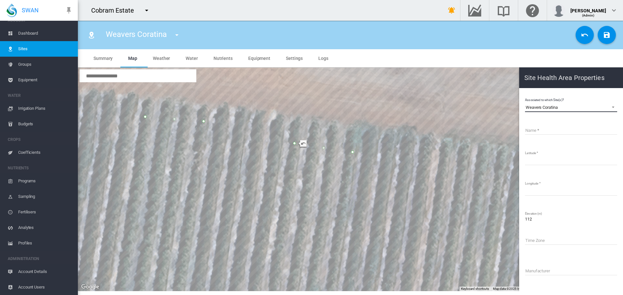
copy div "Weavers Coratina"
click at [537, 126] on input "Name" at bounding box center [571, 130] width 92 height 10
paste input "**********"
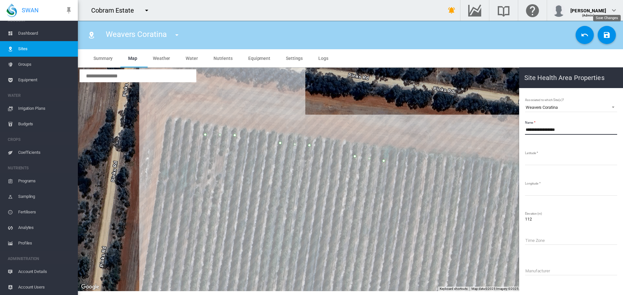
type input "**********"
click at [607, 37] on md-icon "icon-content-save" at bounding box center [607, 35] width 8 height 8
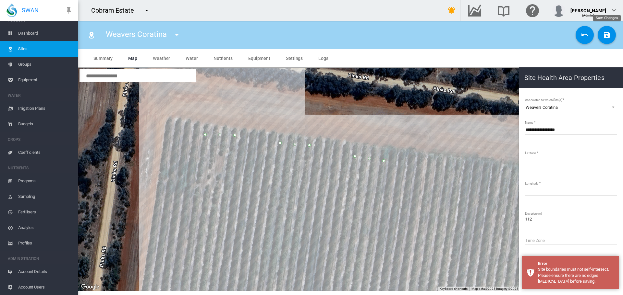
click at [606, 33] on md-icon "icon-content-save" at bounding box center [607, 35] width 8 height 8
drag, startPoint x: 353, startPoint y: 156, endPoint x: 354, endPoint y: 160, distance: 4.1
click at [606, 38] on md-icon "icon-content-save" at bounding box center [607, 35] width 8 height 8
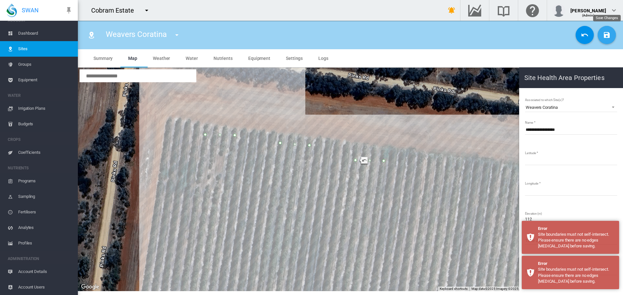
click at [606, 38] on md-icon "icon-content-save" at bounding box center [607, 35] width 8 height 8
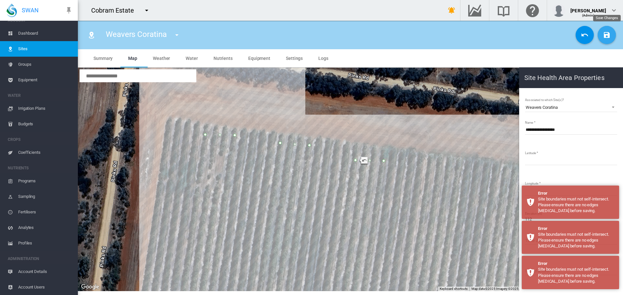
click at [606, 38] on md-icon "icon-content-save" at bounding box center [607, 35] width 8 height 8
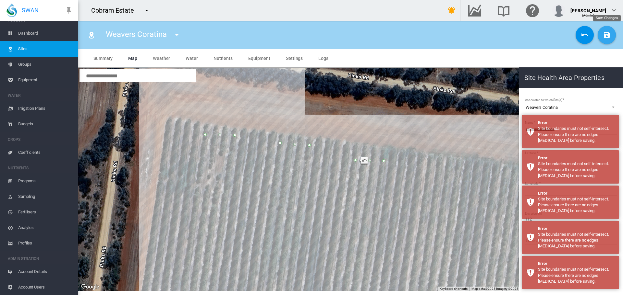
click at [606, 38] on md-icon "icon-content-save" at bounding box center [607, 35] width 8 height 8
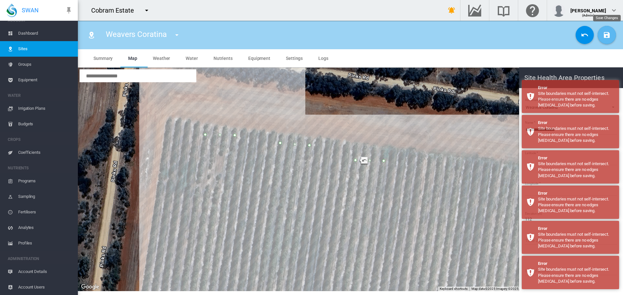
click at [606, 38] on md-icon "icon-content-save" at bounding box center [607, 35] width 8 height 8
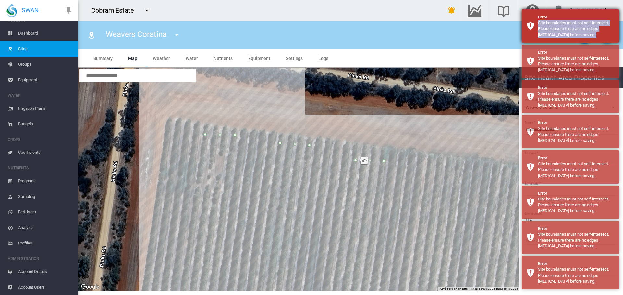
click at [606, 38] on div "Error Site boundaries must not self-intersect. Please ensure there are no edges…" at bounding box center [570, 25] width 97 height 33
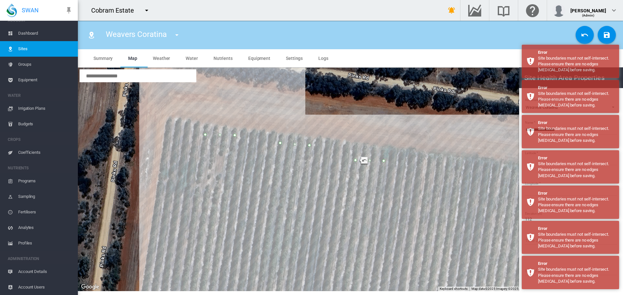
click at [606, 38] on div "Error Site boundaries must not self-intersect. Please ensure there are no edges…" at bounding box center [570, 25] width 97 height 33
click at [606, 38] on md-icon "icon-content-save" at bounding box center [607, 35] width 8 height 8
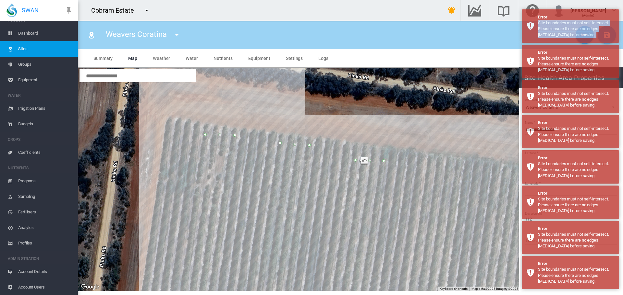
click at [606, 38] on div "Error Site boundaries must not self-intersect. Please ensure there are no edges…" at bounding box center [570, 25] width 97 height 33
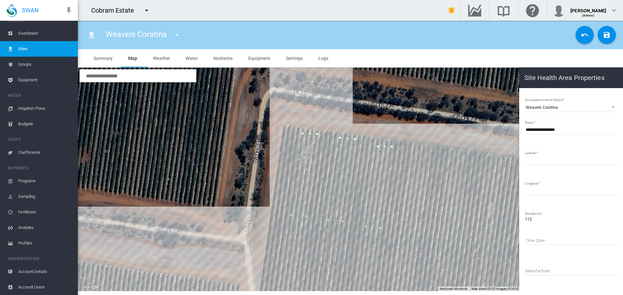
drag, startPoint x: 383, startPoint y: 221, endPoint x: 396, endPoint y: 195, distance: 28.9
click at [396, 195] on div at bounding box center [350, 180] width 545 height 224
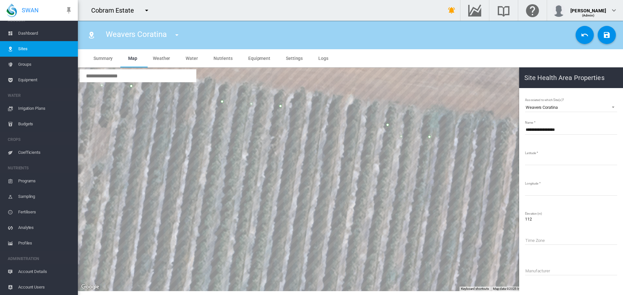
drag, startPoint x: 371, startPoint y: 135, endPoint x: 387, endPoint y: 124, distance: 19.3
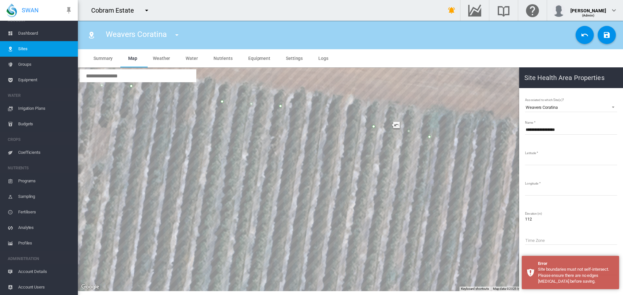
drag, startPoint x: 387, startPoint y: 124, endPoint x: 372, endPoint y: 126, distance: 14.7
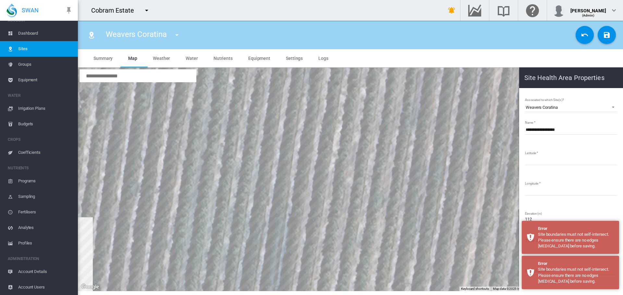
drag, startPoint x: 341, startPoint y: 204, endPoint x: 328, endPoint y: 110, distance: 95.0
click at [328, 110] on div at bounding box center [350, 180] width 545 height 224
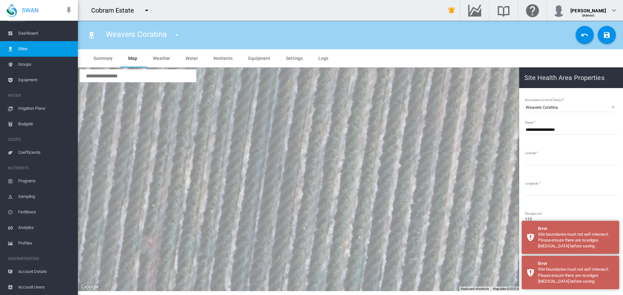
drag, startPoint x: 315, startPoint y: 200, endPoint x: 306, endPoint y: 64, distance: 136.2
click at [306, 64] on md-tabs "Summary Map Weather Water Nutrients Equipment Settings Logs" at bounding box center [350, 170] width 545 height 242
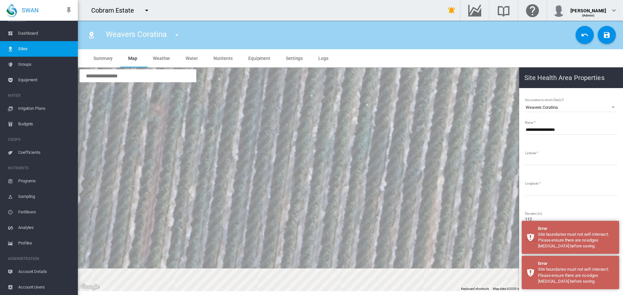
drag, startPoint x: 283, startPoint y: 199, endPoint x: 291, endPoint y: 57, distance: 142.0
click at [291, 57] on md-tabs "Summary Map Weather Water Nutrients Equipment Settings Logs" at bounding box center [350, 170] width 545 height 242
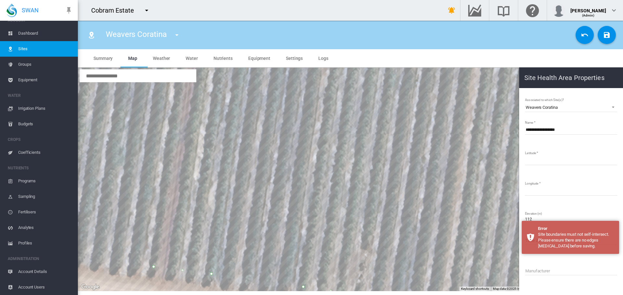
drag, startPoint x: 269, startPoint y: 198, endPoint x: 304, endPoint y: 99, distance: 105.0
click at [304, 78] on div at bounding box center [350, 180] width 545 height 224
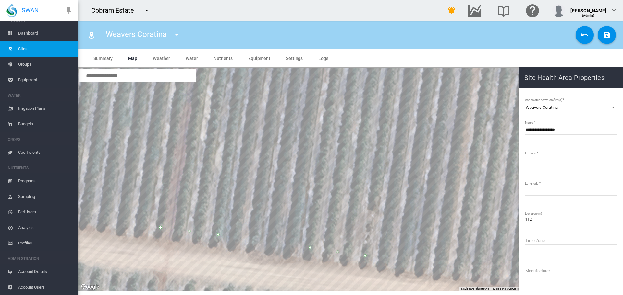
drag, startPoint x: 291, startPoint y: 181, endPoint x: 278, endPoint y: 170, distance: 17.0
click at [278, 169] on div at bounding box center [350, 180] width 545 height 224
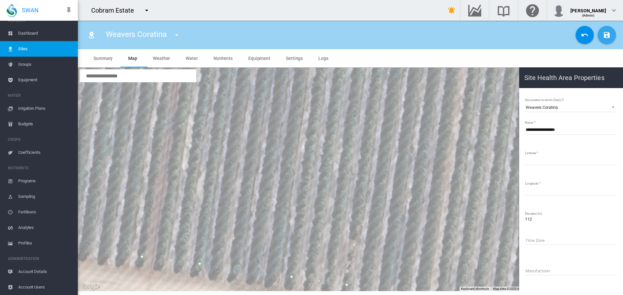
click at [607, 34] on md-icon "icon-content-save" at bounding box center [607, 35] width 8 height 8
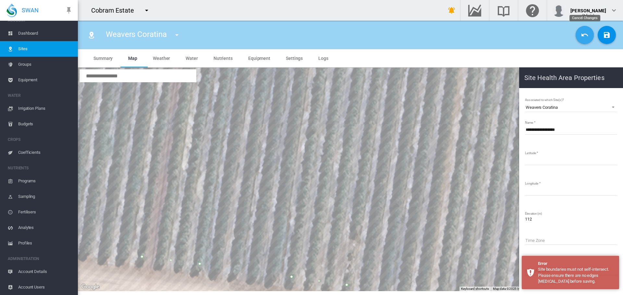
click at [583, 32] on md-icon "icon-undo" at bounding box center [585, 35] width 8 height 8
